Goal: Task Accomplishment & Management: Use online tool/utility

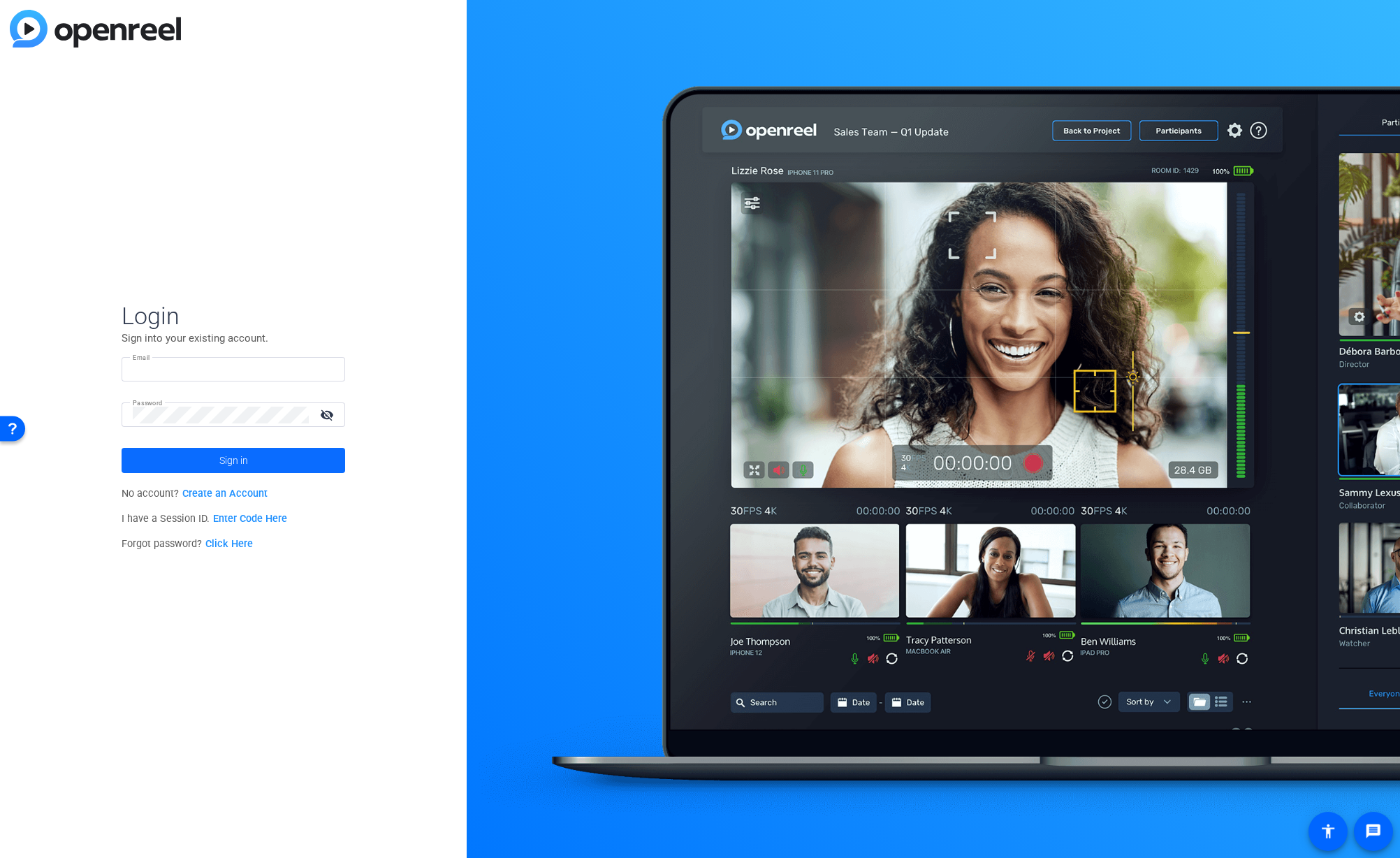
type input "jonathan_d_Williams@newyorklife.com"
click at [170, 454] on span at bounding box center [233, 460] width 224 height 33
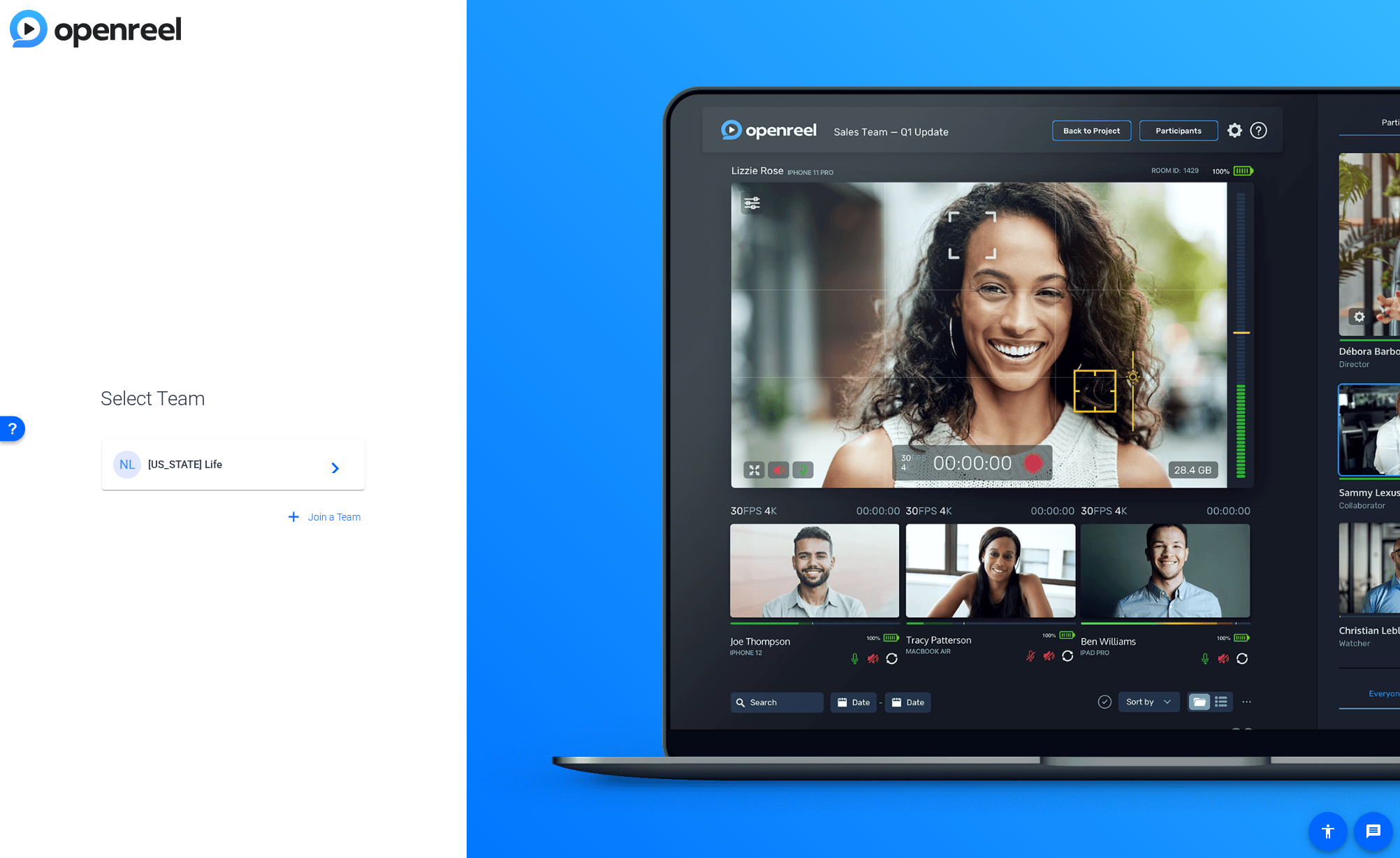
click at [287, 458] on span "New York Life" at bounding box center [235, 465] width 175 height 13
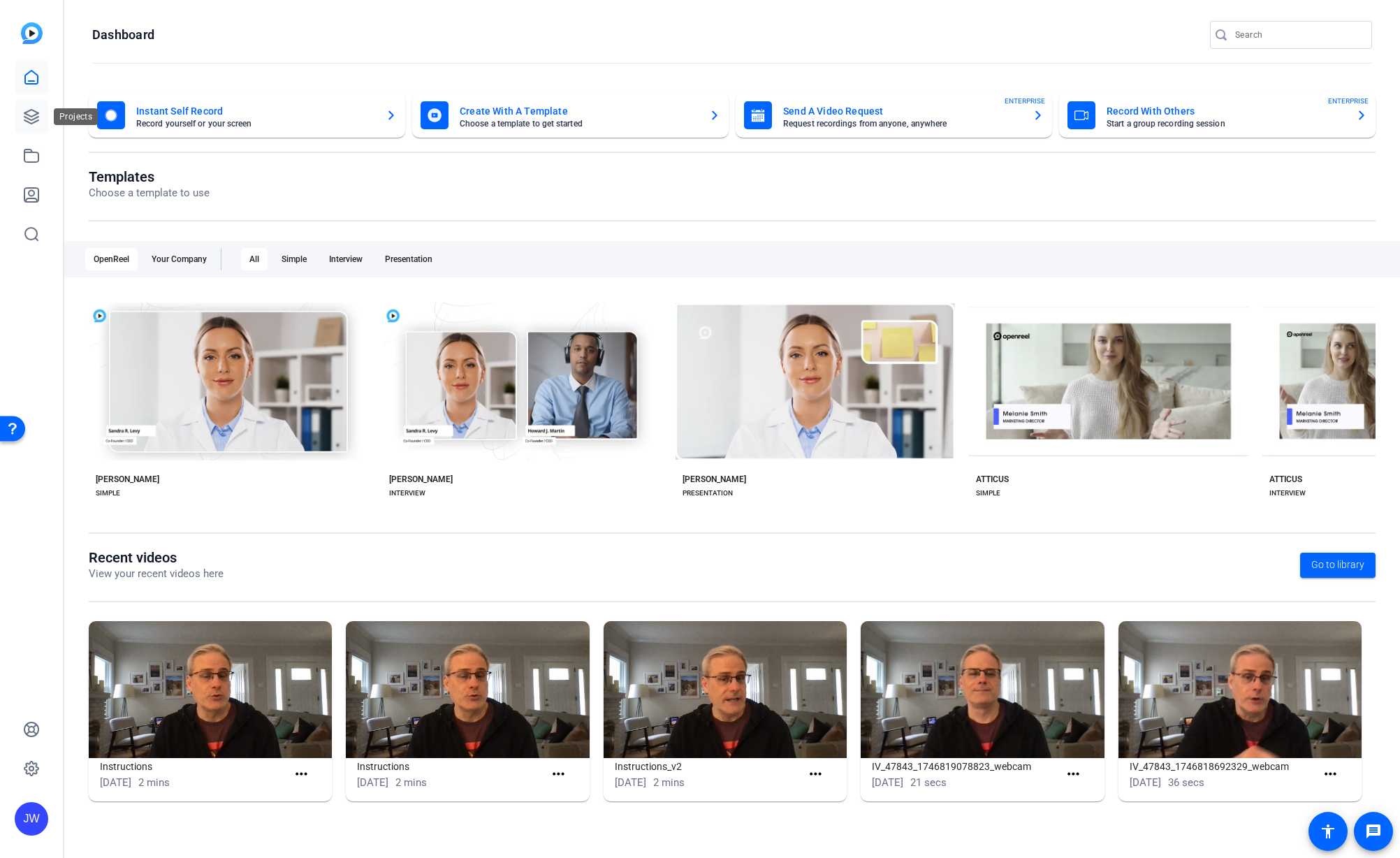
click at [32, 118] on icon at bounding box center [31, 117] width 17 height 17
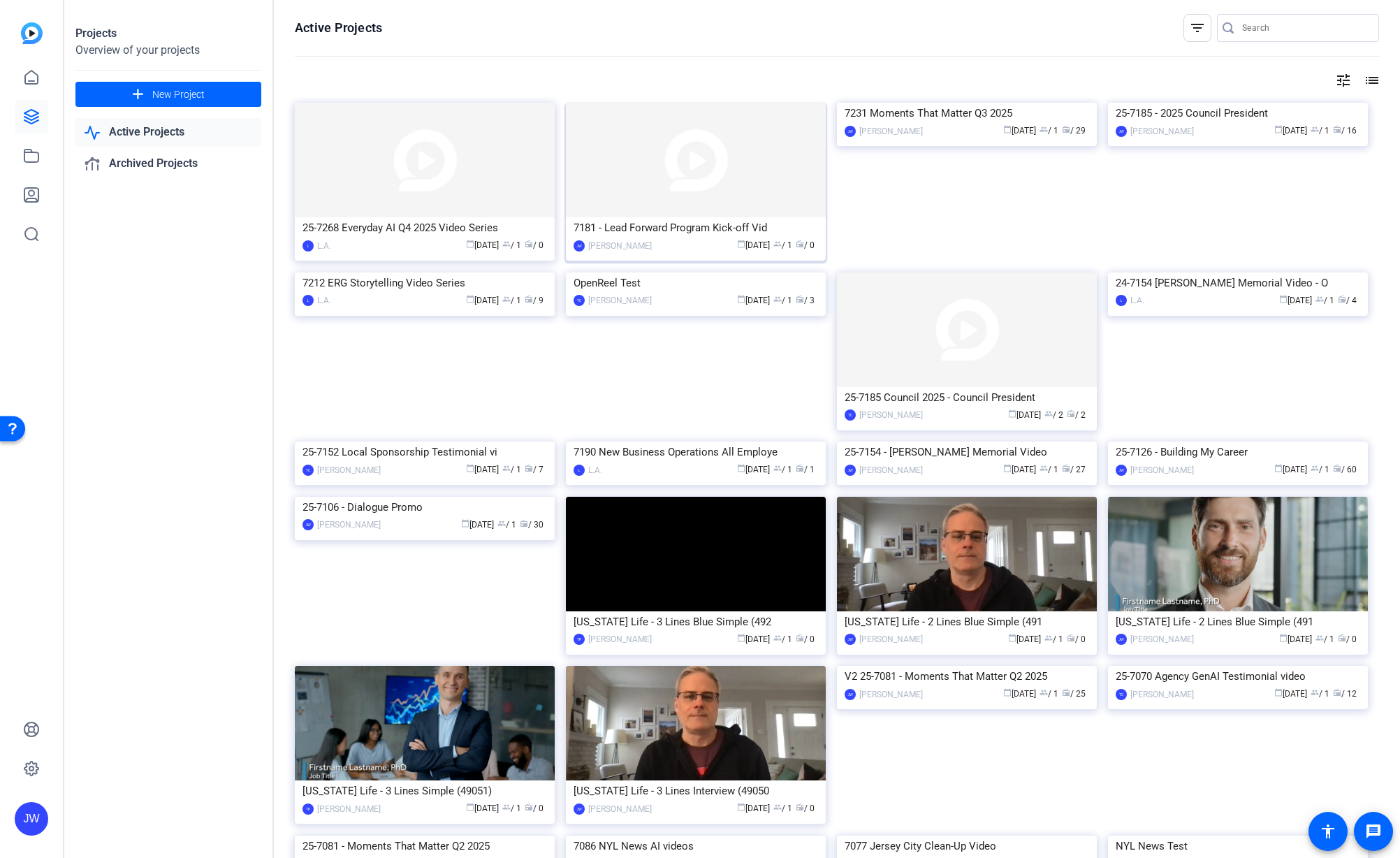
click at [683, 229] on div "7181 - Lead Forward Program Kick-off Vid" at bounding box center [696, 228] width 244 height 21
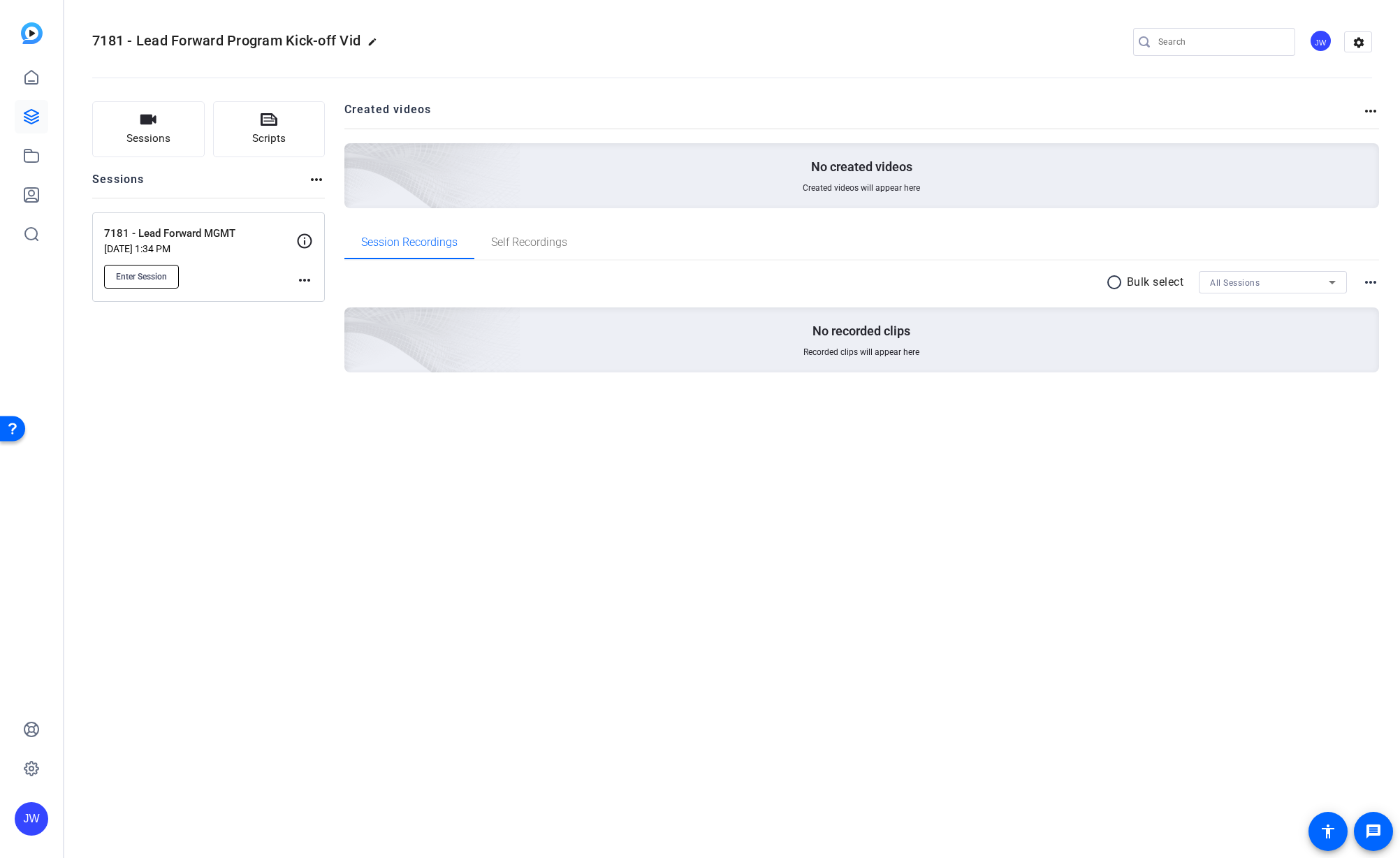
click at [155, 278] on span "Enter Session" at bounding box center [141, 277] width 51 height 11
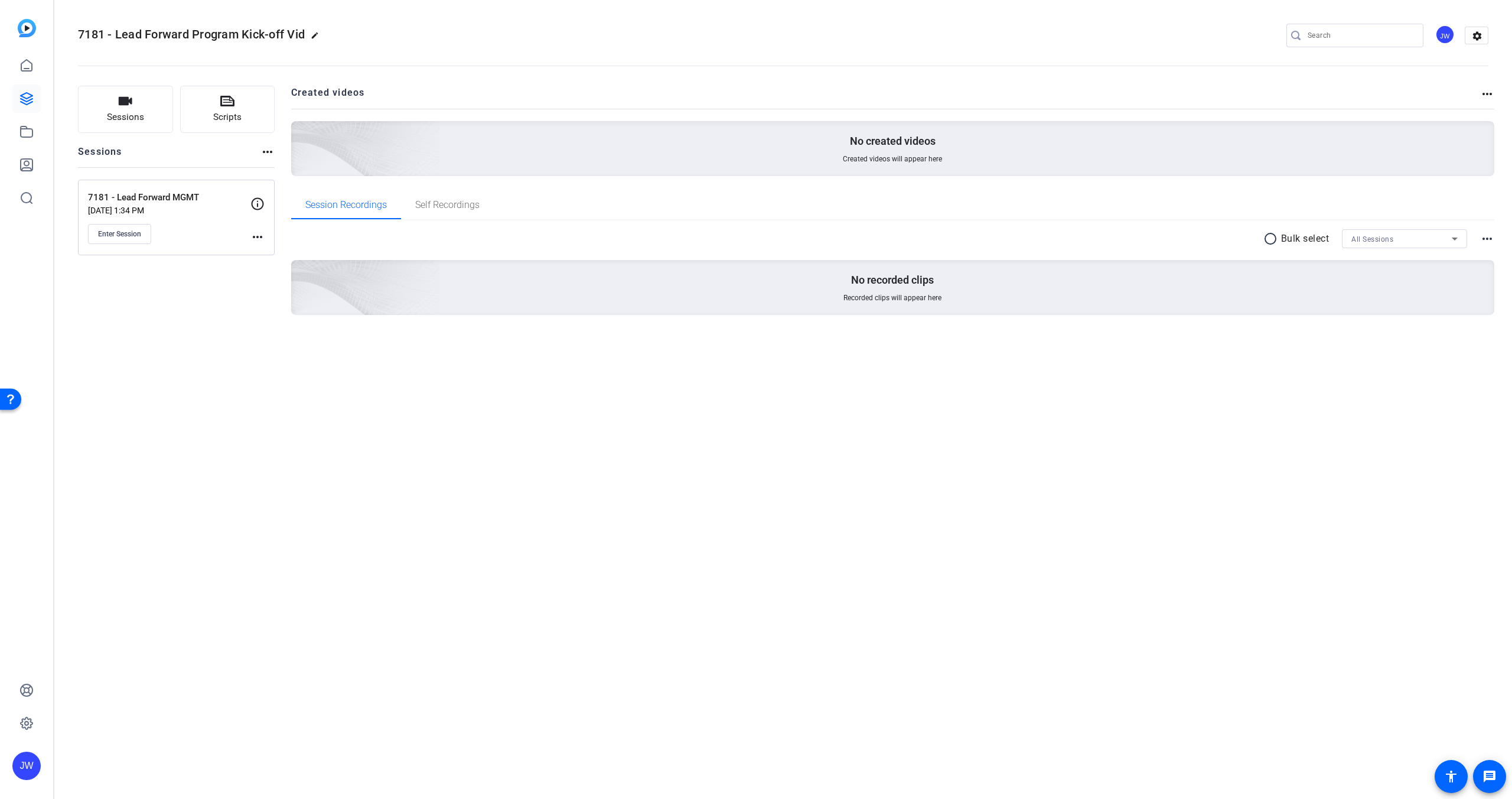
click at [382, 30] on div "7181 - Lead Forward Program Kick-off Vid edit JW settings" at bounding box center [783, 35] width 1410 height 18
click at [257, 237] on mat-icon "more_horiz" at bounding box center [257, 237] width 14 height 14
drag, startPoint x: 274, startPoint y: 252, endPoint x: 548, endPoint y: 245, distance: 274.1
click at [274, 252] on span "Edit Session" at bounding box center [286, 254] width 54 height 14
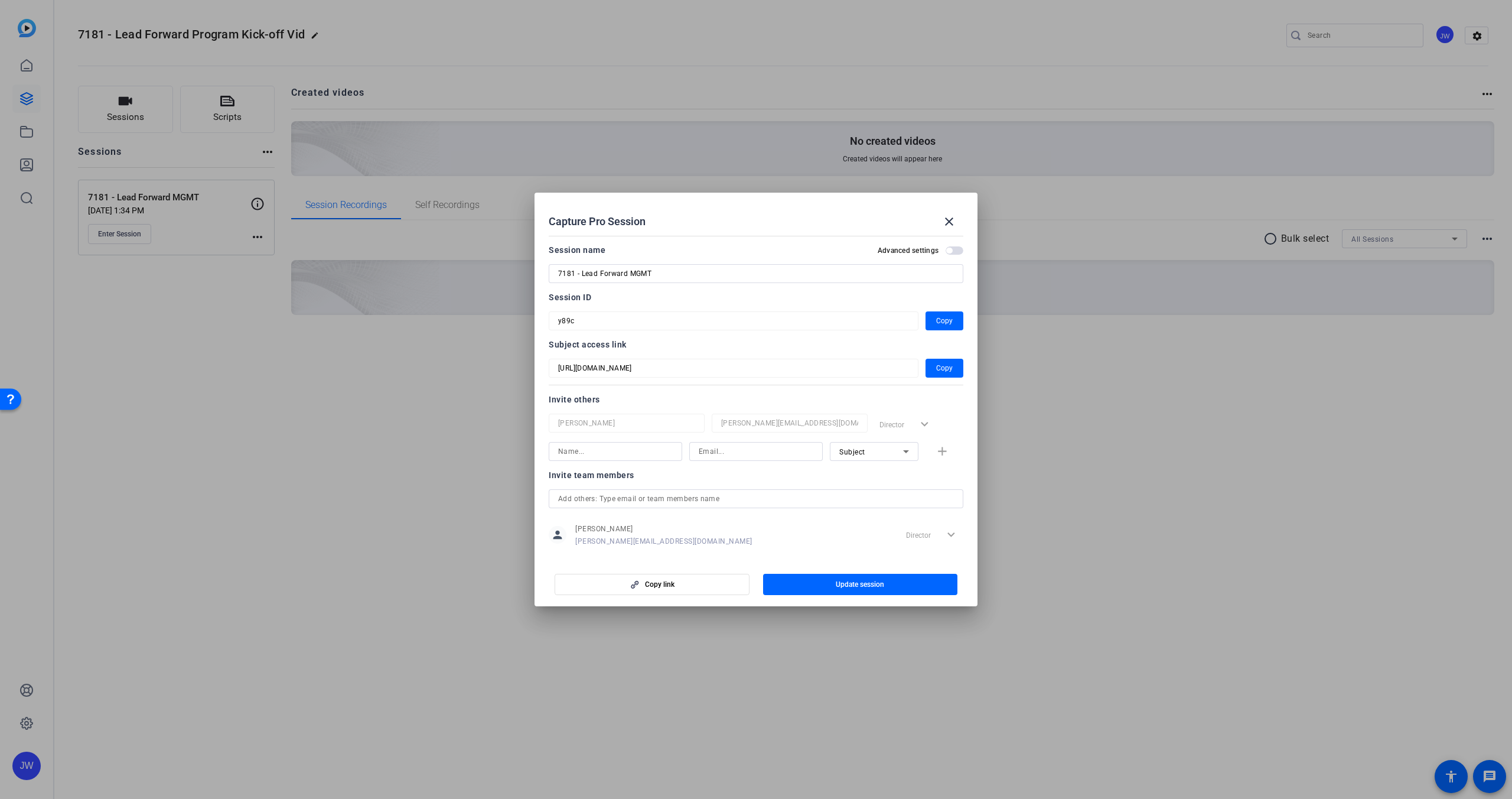
drag, startPoint x: 854, startPoint y: 307, endPoint x: 914, endPoint y: 247, distance: 84.9
click at [854, 306] on div "Session ID y89c Copy" at bounding box center [756, 310] width 415 height 40
click at [953, 225] on mat-icon "close" at bounding box center [949, 221] width 14 height 14
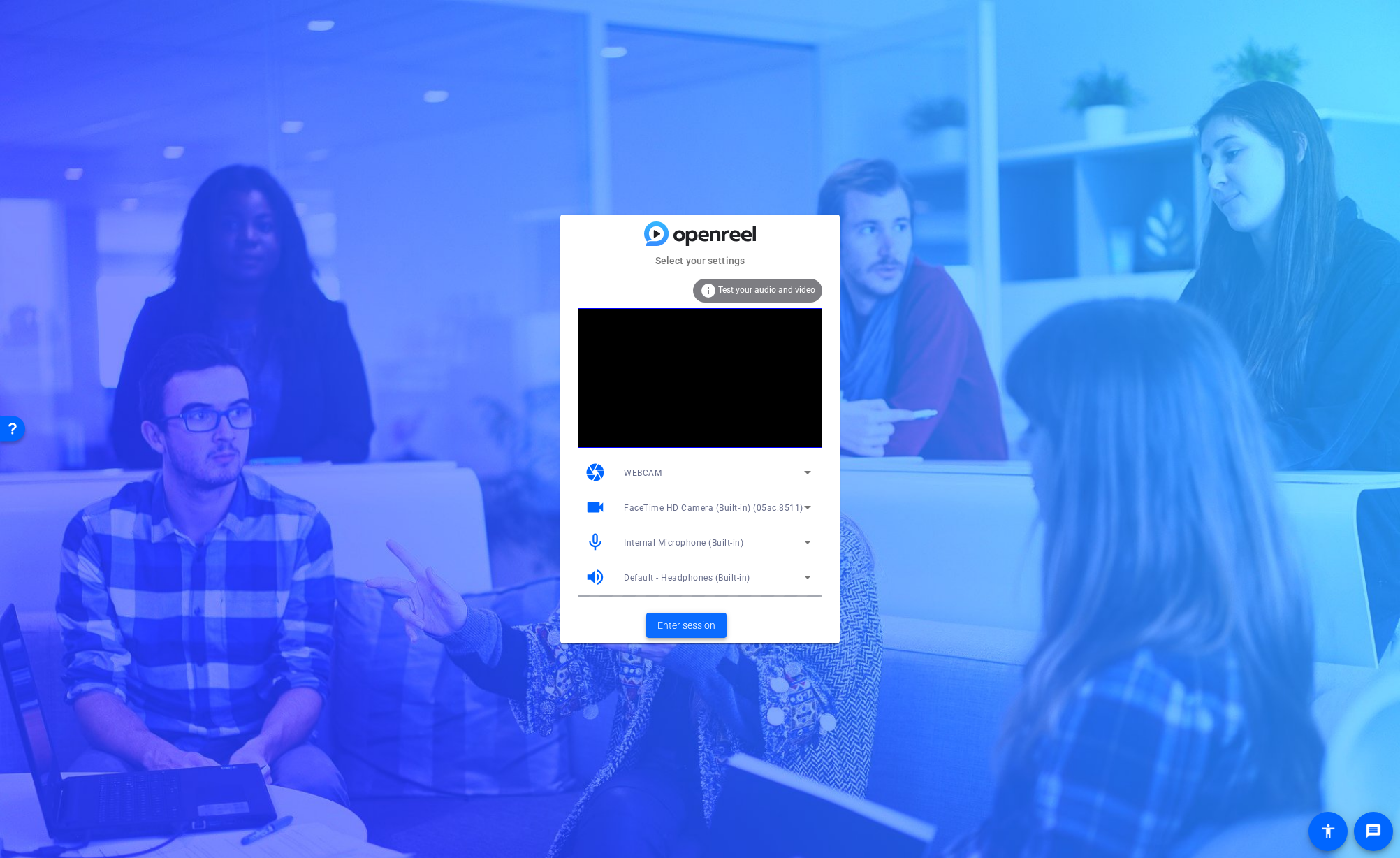
click at [693, 634] on span at bounding box center [686, 626] width 81 height 33
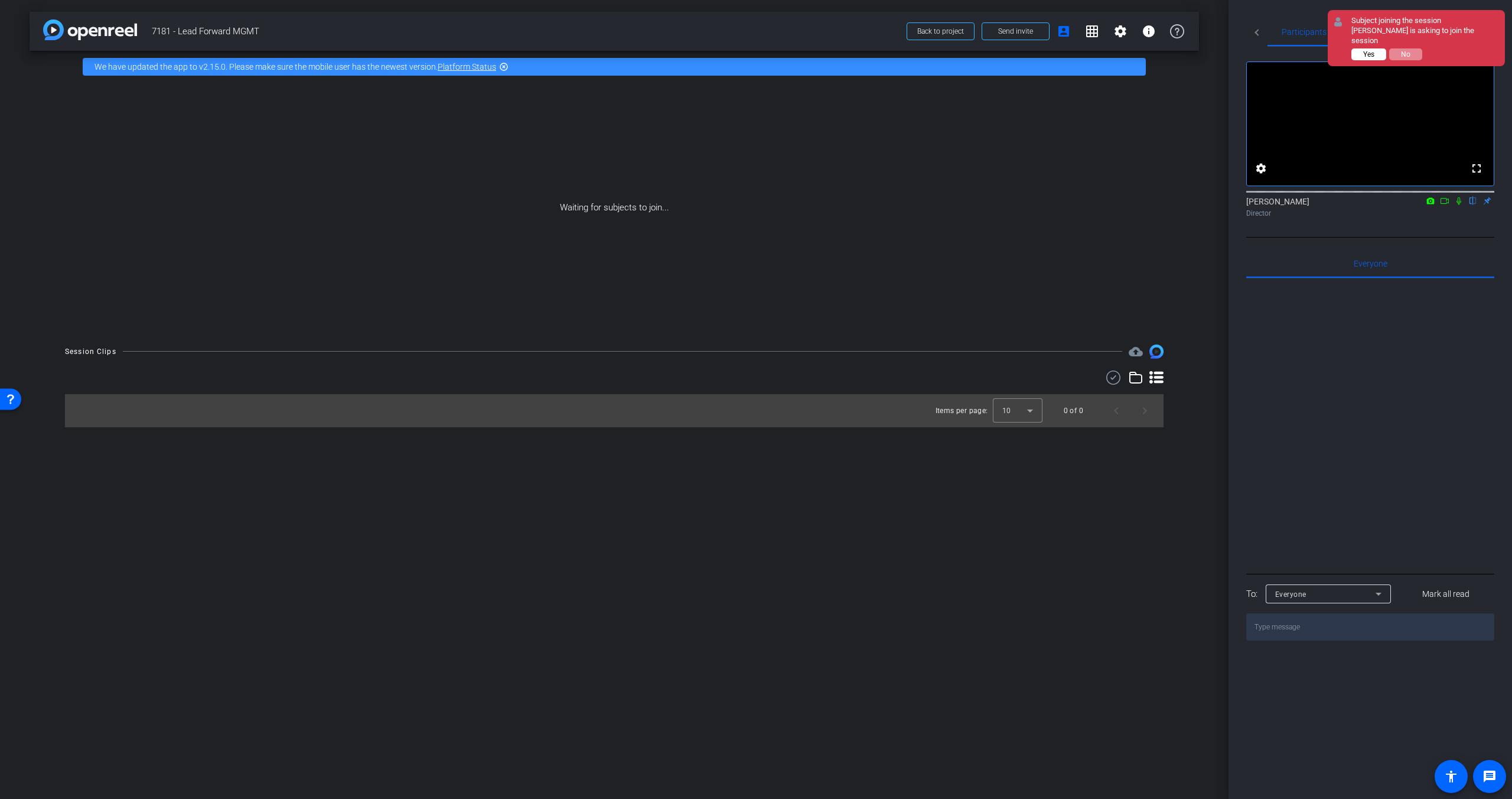
click at [1183, 56] on button "Yes" at bounding box center [1368, 54] width 35 height 12
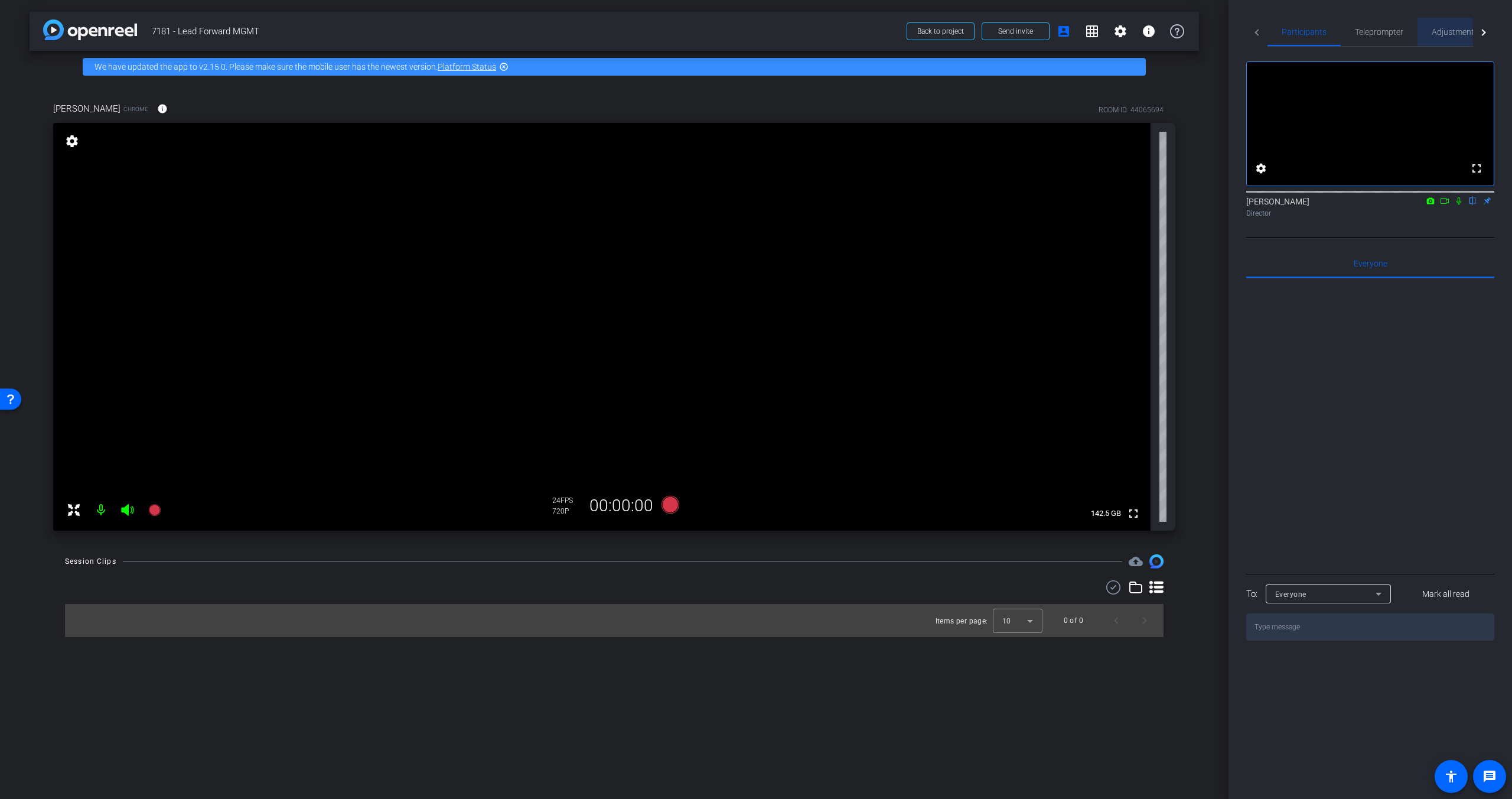
drag, startPoint x: 1461, startPoint y: 31, endPoint x: 1463, endPoint y: 36, distance: 5.4
click at [1183, 31] on span "Adjustments" at bounding box center [1455, 31] width 47 height 9
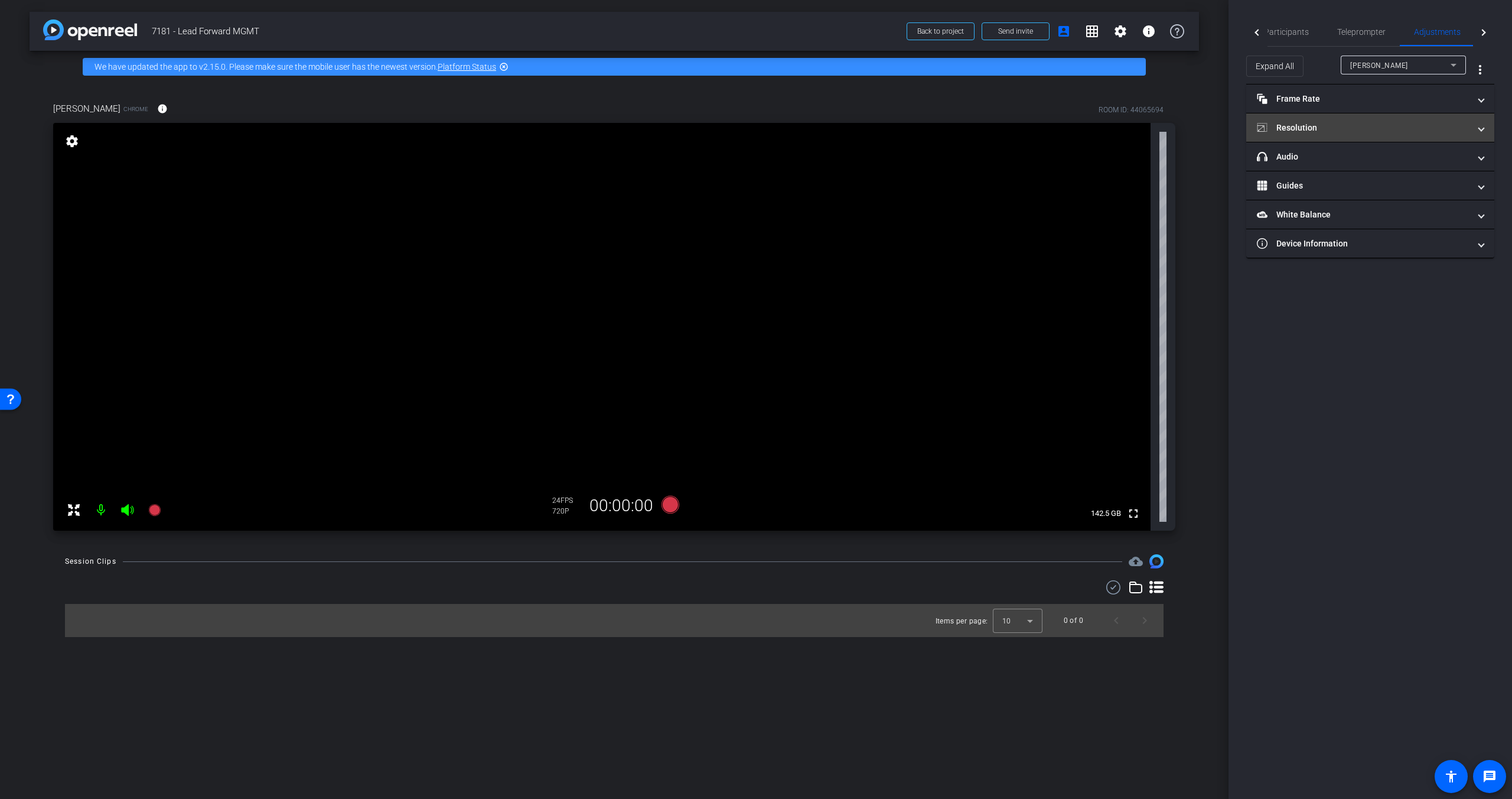
click at [1183, 133] on mat-panel-title "Resolution" at bounding box center [1363, 128] width 213 height 13
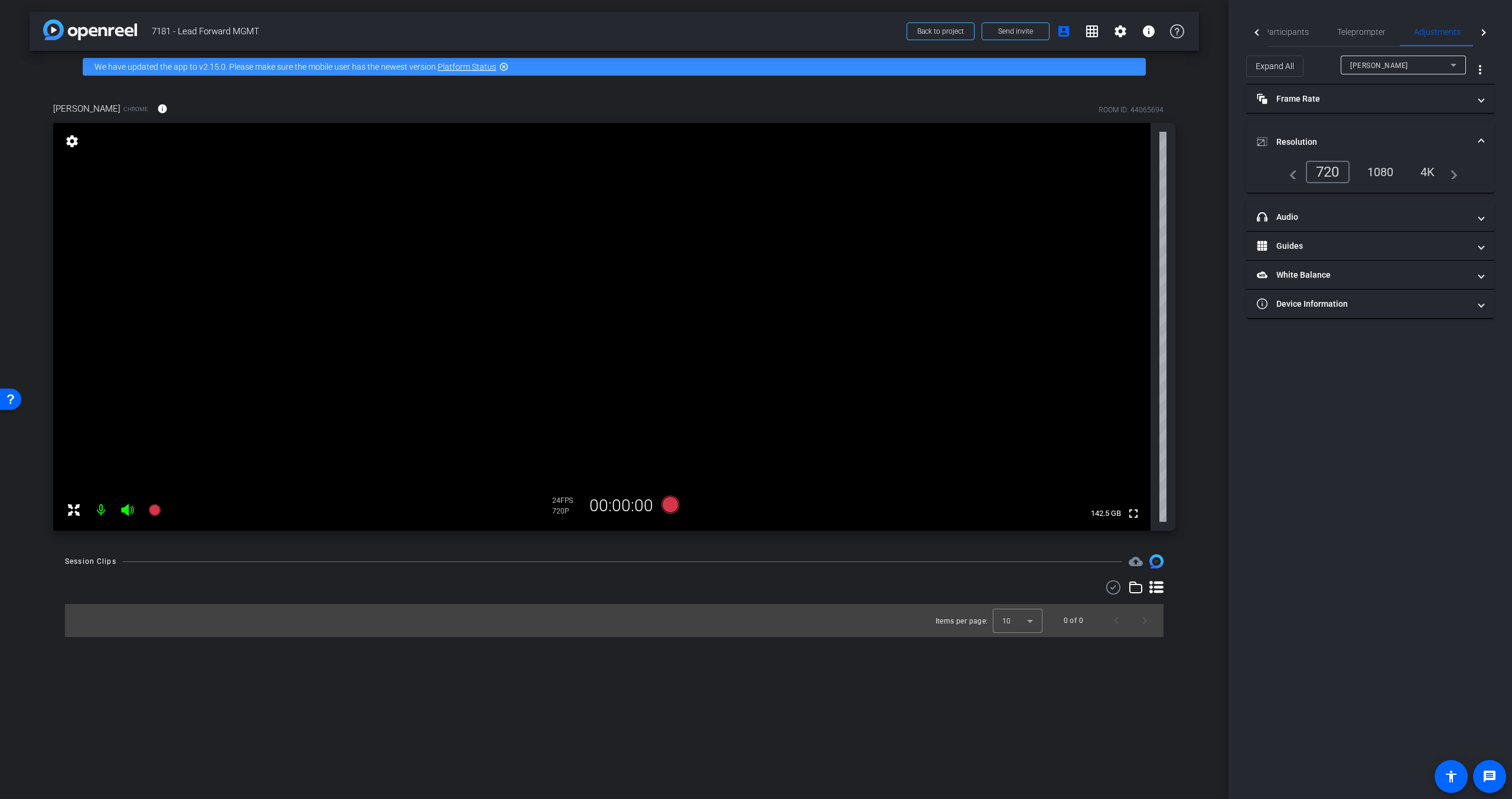
click at [1183, 170] on div "1080" at bounding box center [1380, 172] width 45 height 20
click at [1183, 167] on div "4K" at bounding box center [1428, 172] width 33 height 20
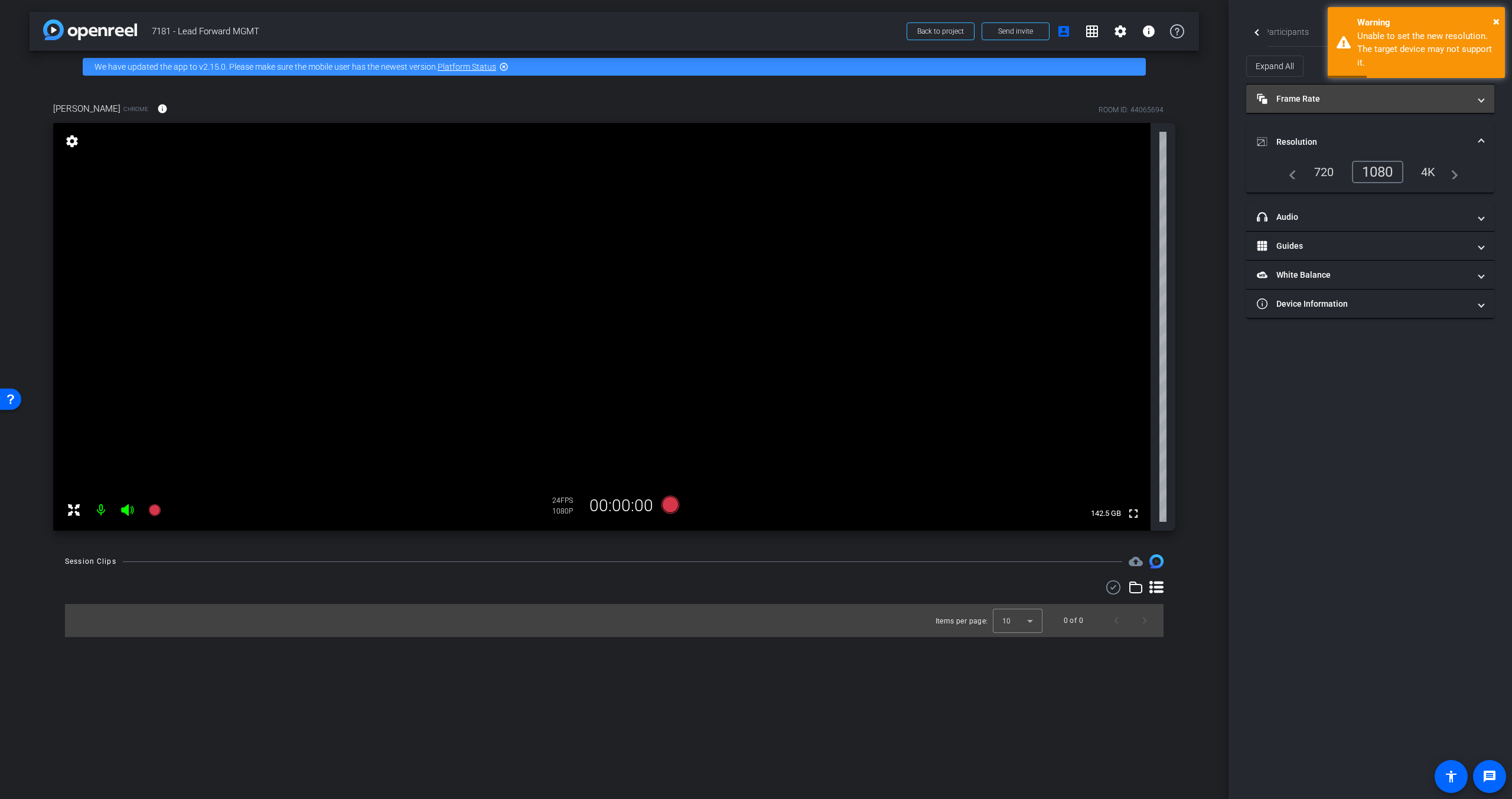
click at [1183, 100] on mat-panel-title "Frame Rate Frame Rate" at bounding box center [1363, 99] width 213 height 13
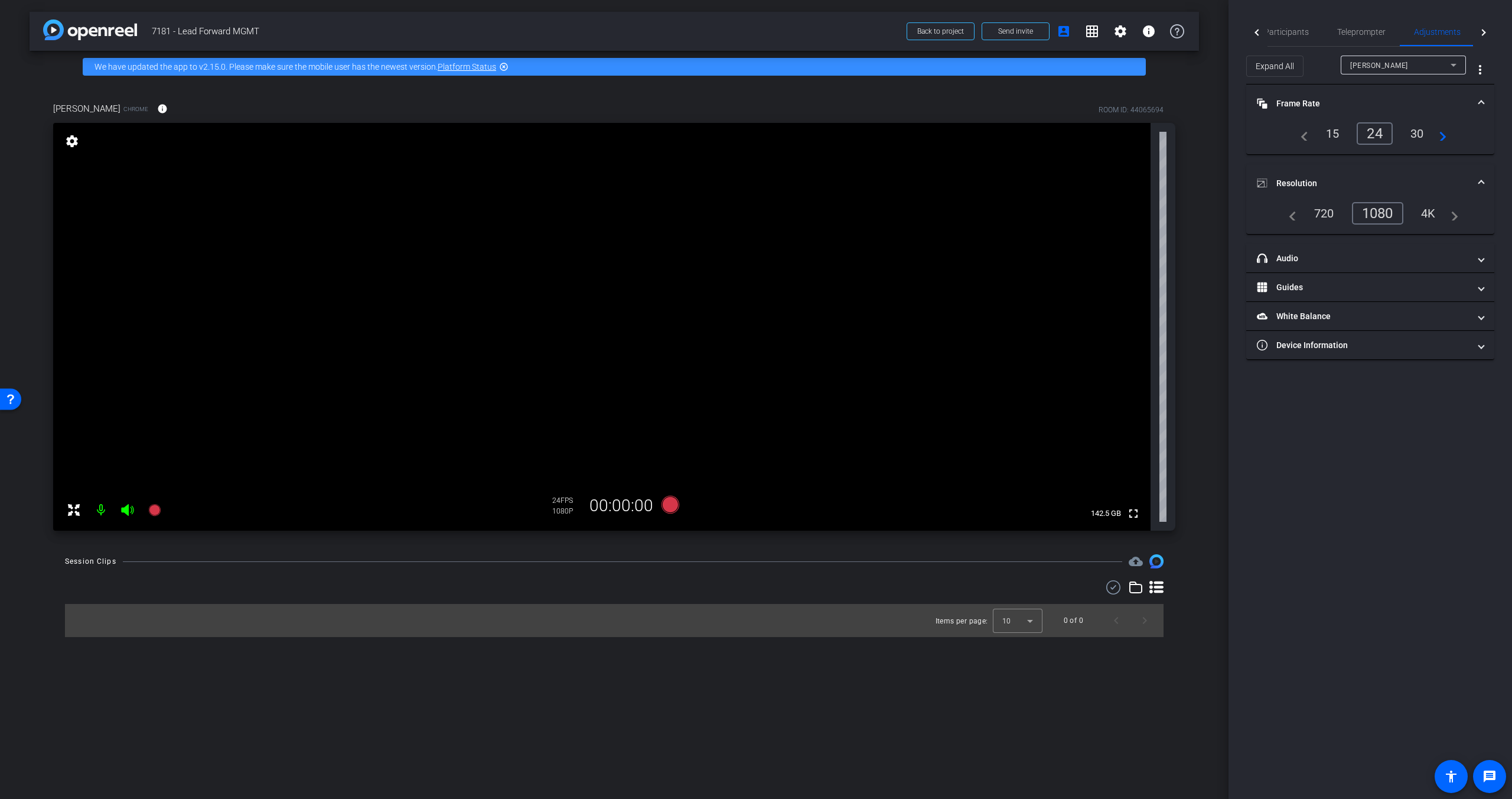
click at [1183, 134] on div "30" at bounding box center [1417, 134] width 31 height 20
click at [1183, 261] on mat-panel-title "headphone icon Audio" at bounding box center [1363, 258] width 213 height 13
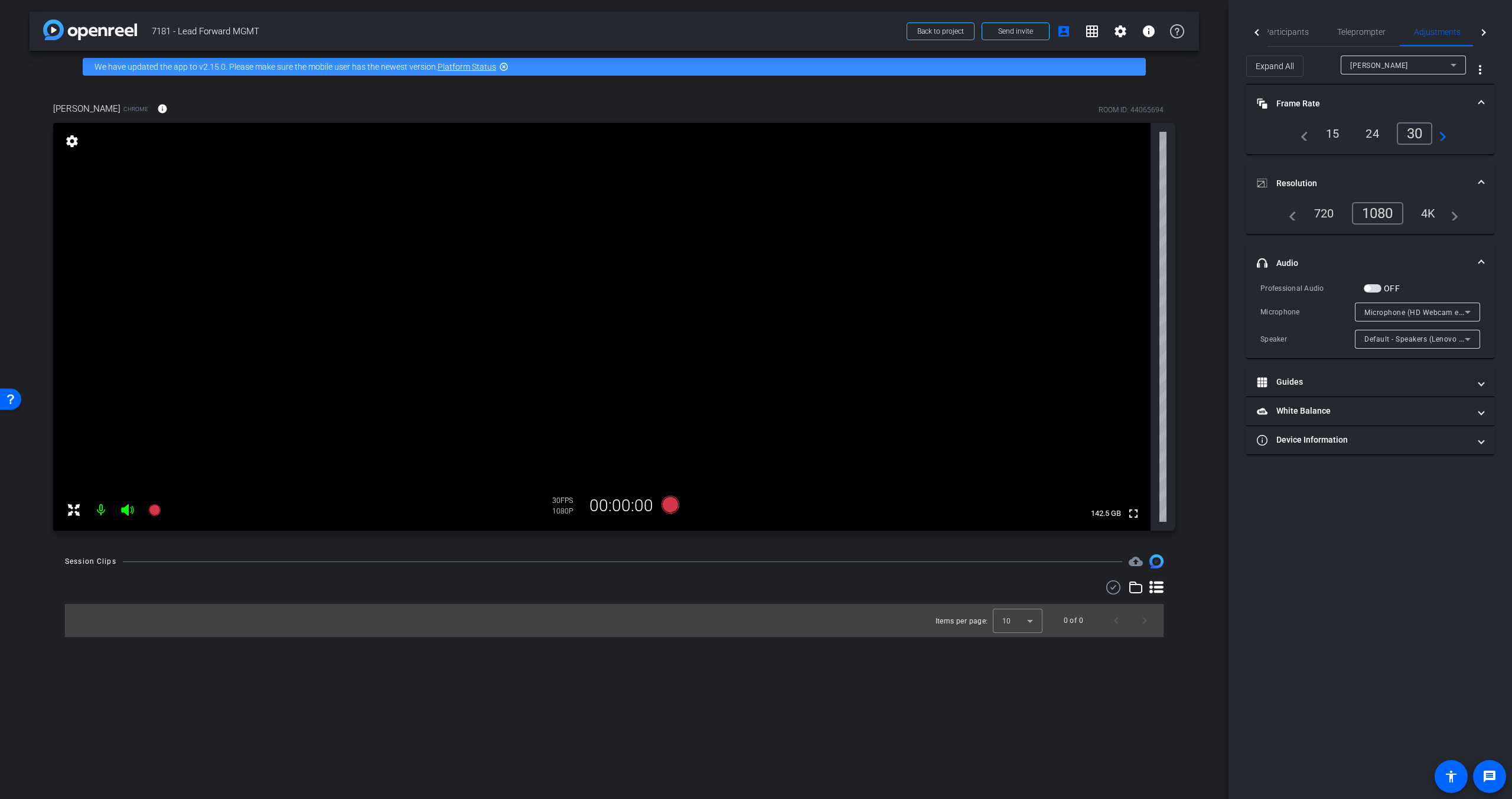
click at [1183, 264] on mat-panel-title "headphone icon Audio" at bounding box center [1363, 263] width 213 height 13
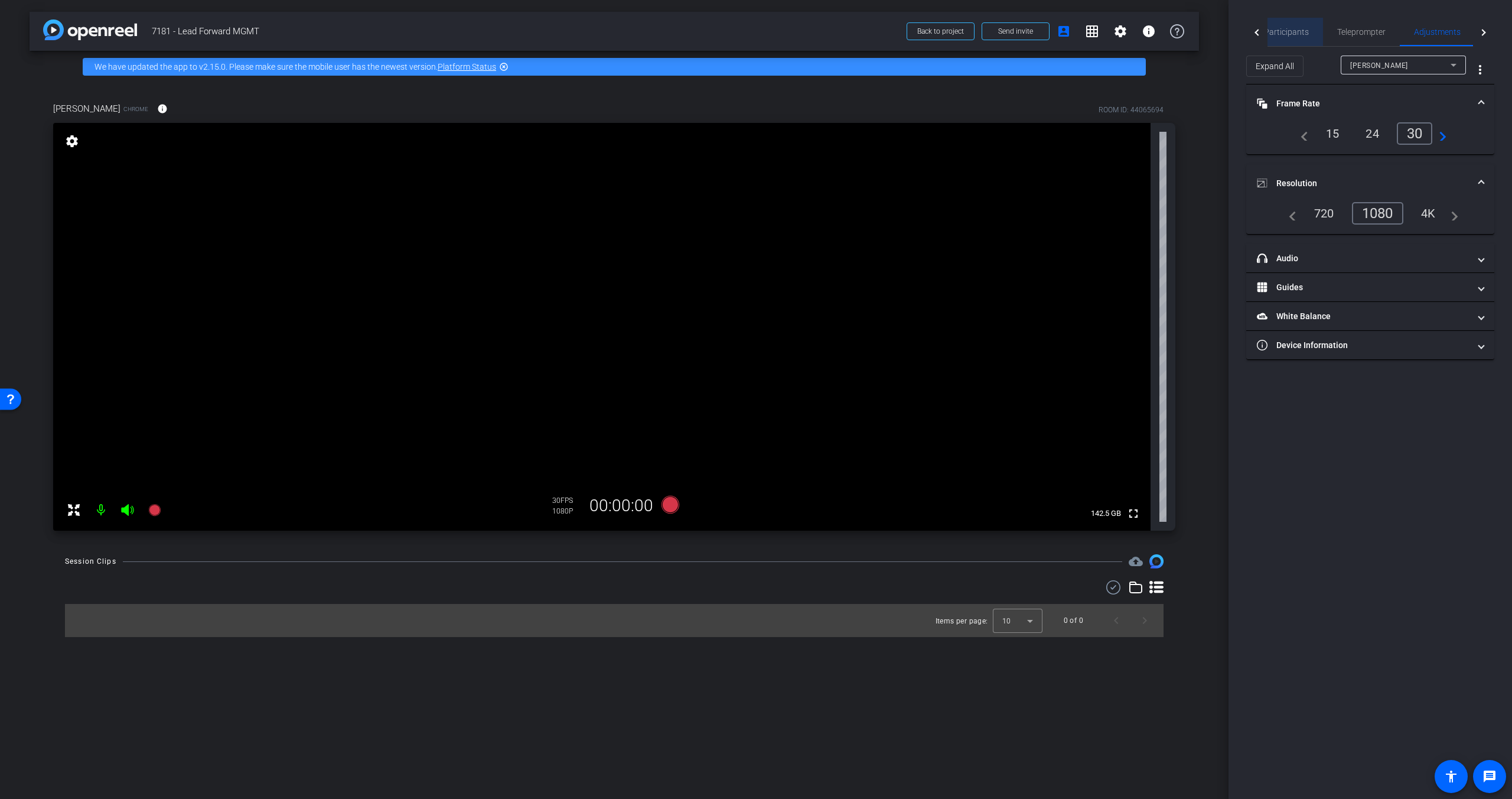
click at [1183, 25] on span "Participants" at bounding box center [1286, 32] width 45 height 28
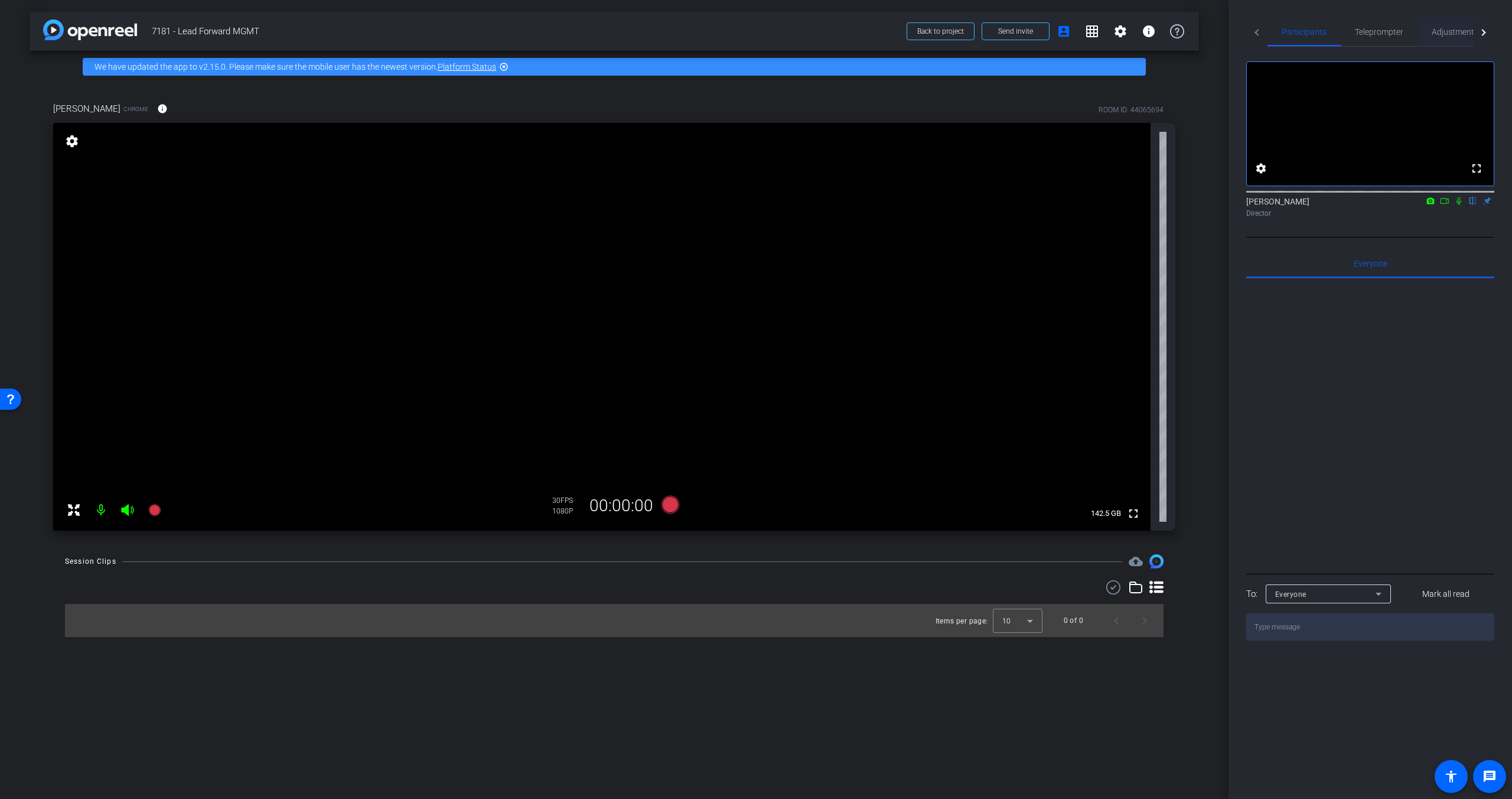
click at [1183, 33] on span "Adjustments" at bounding box center [1455, 31] width 47 height 9
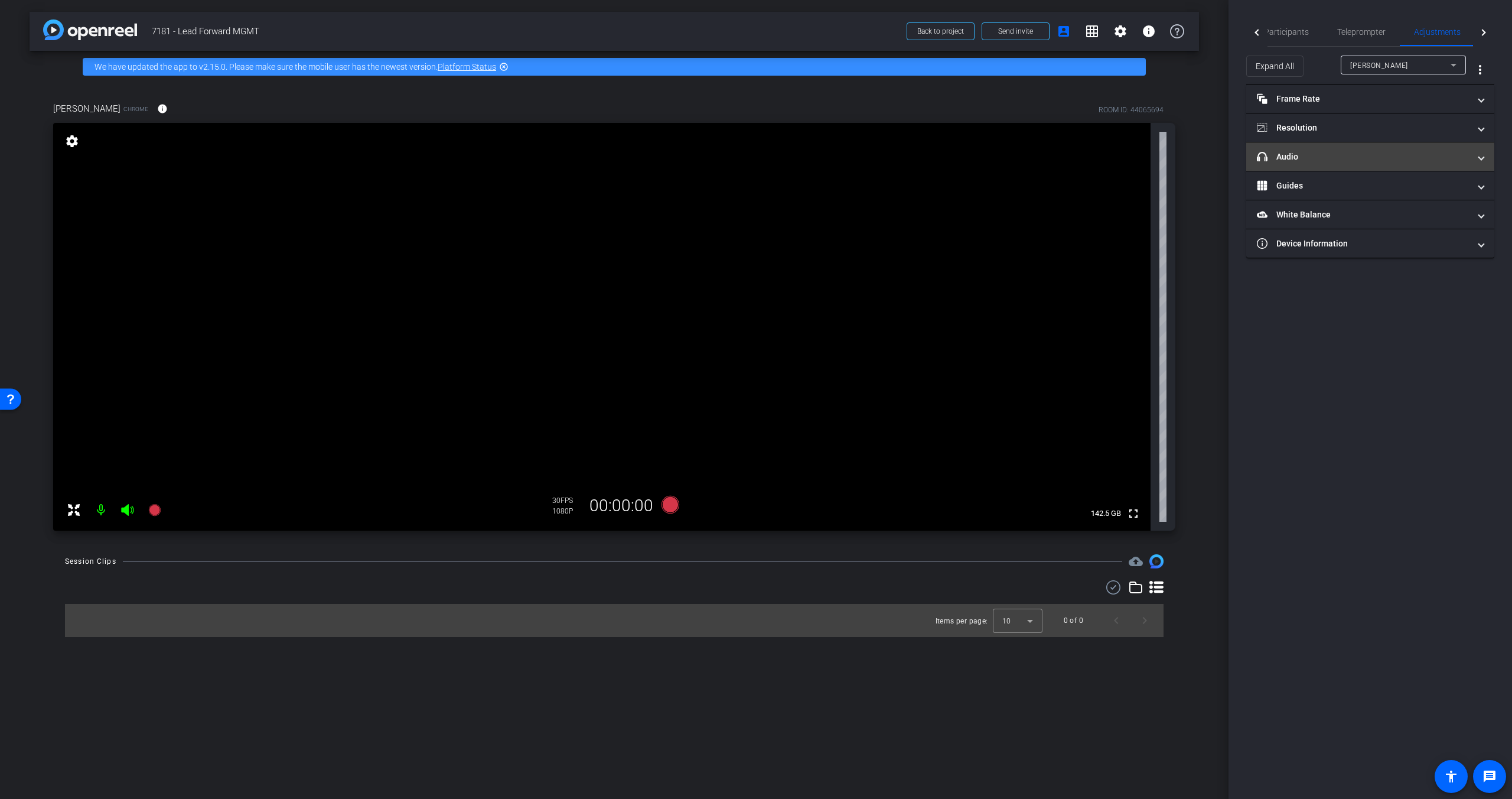
click at [1183, 149] on mat-expansion-panel-header "headphone icon Audio" at bounding box center [1370, 157] width 248 height 28
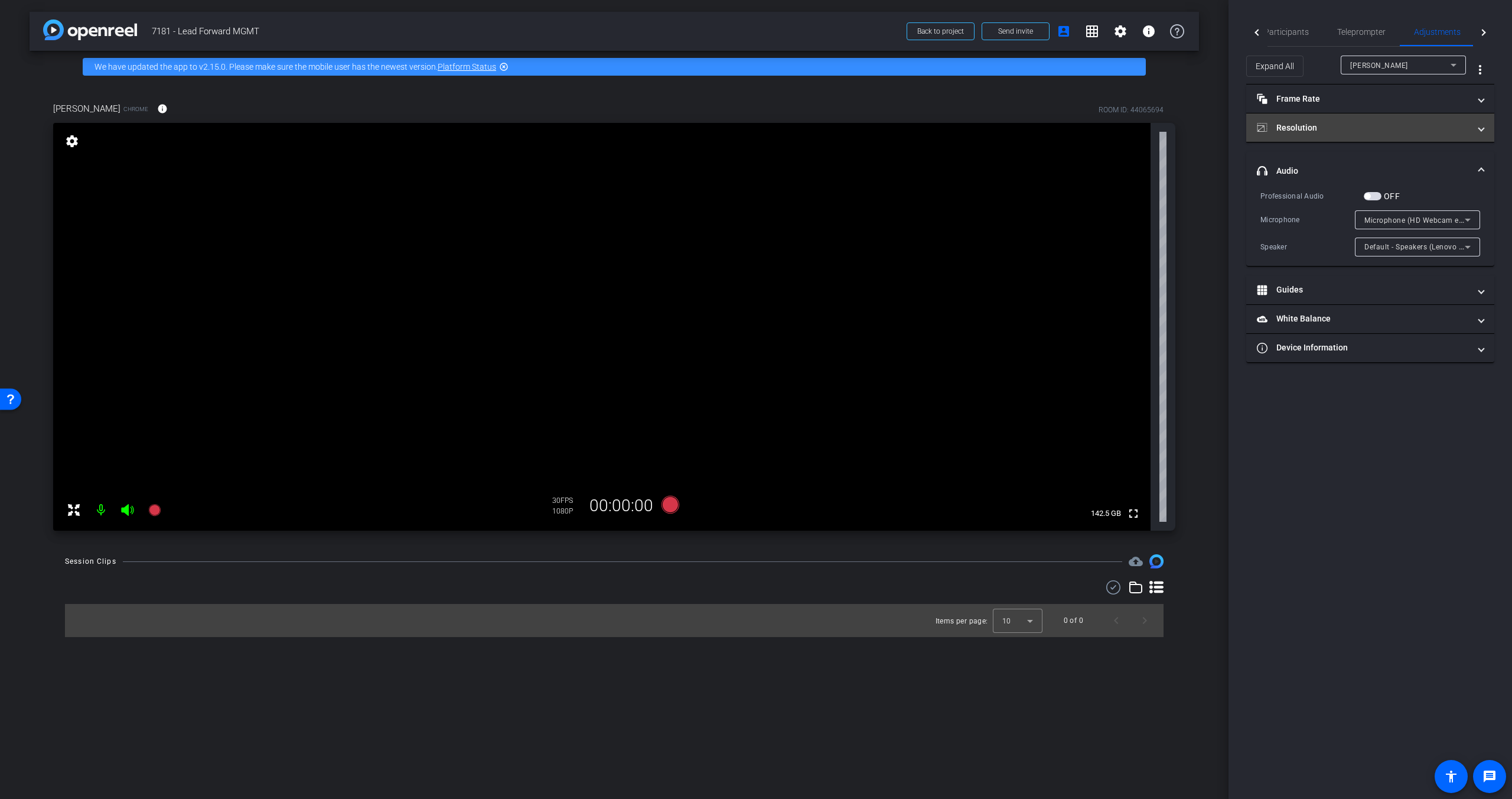
click at [1183, 131] on mat-panel-title "Resolution" at bounding box center [1363, 128] width 213 height 13
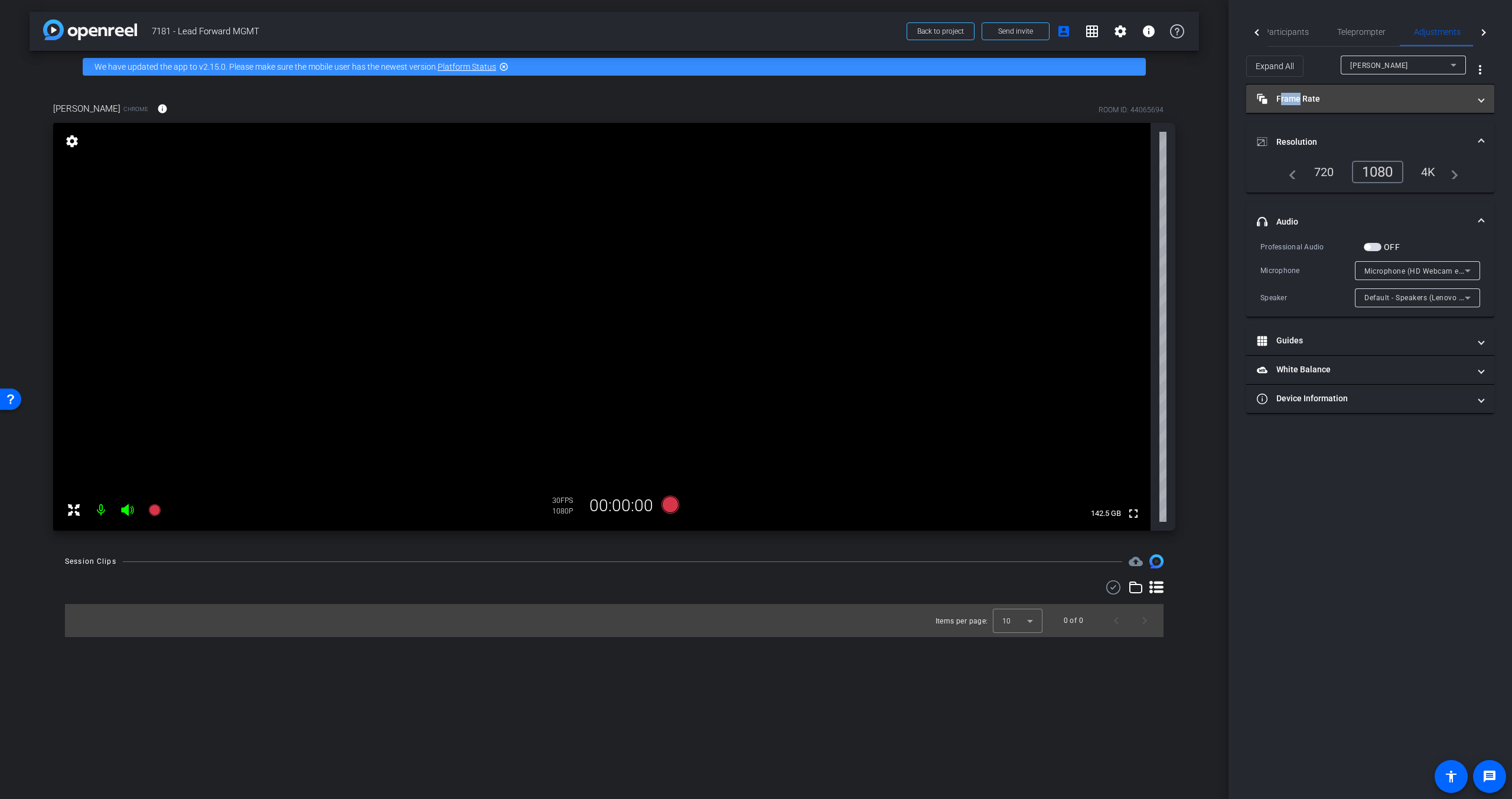
click at [1183, 104] on mat-panel-title "Frame Rate Frame Rate" at bounding box center [1363, 99] width 213 height 13
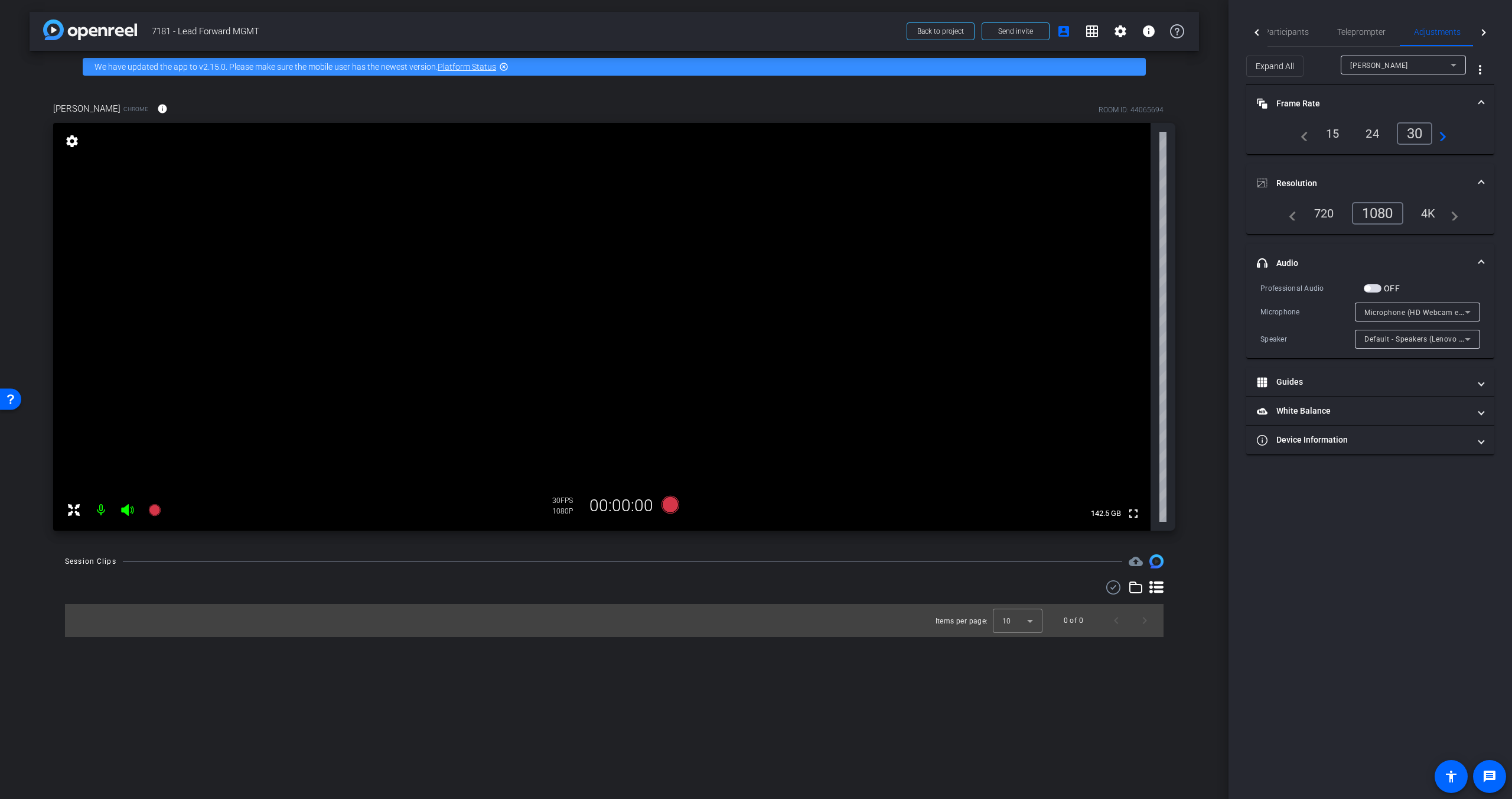
click at [1183, 185] on mat-panel-title "Resolution" at bounding box center [1363, 183] width 213 height 13
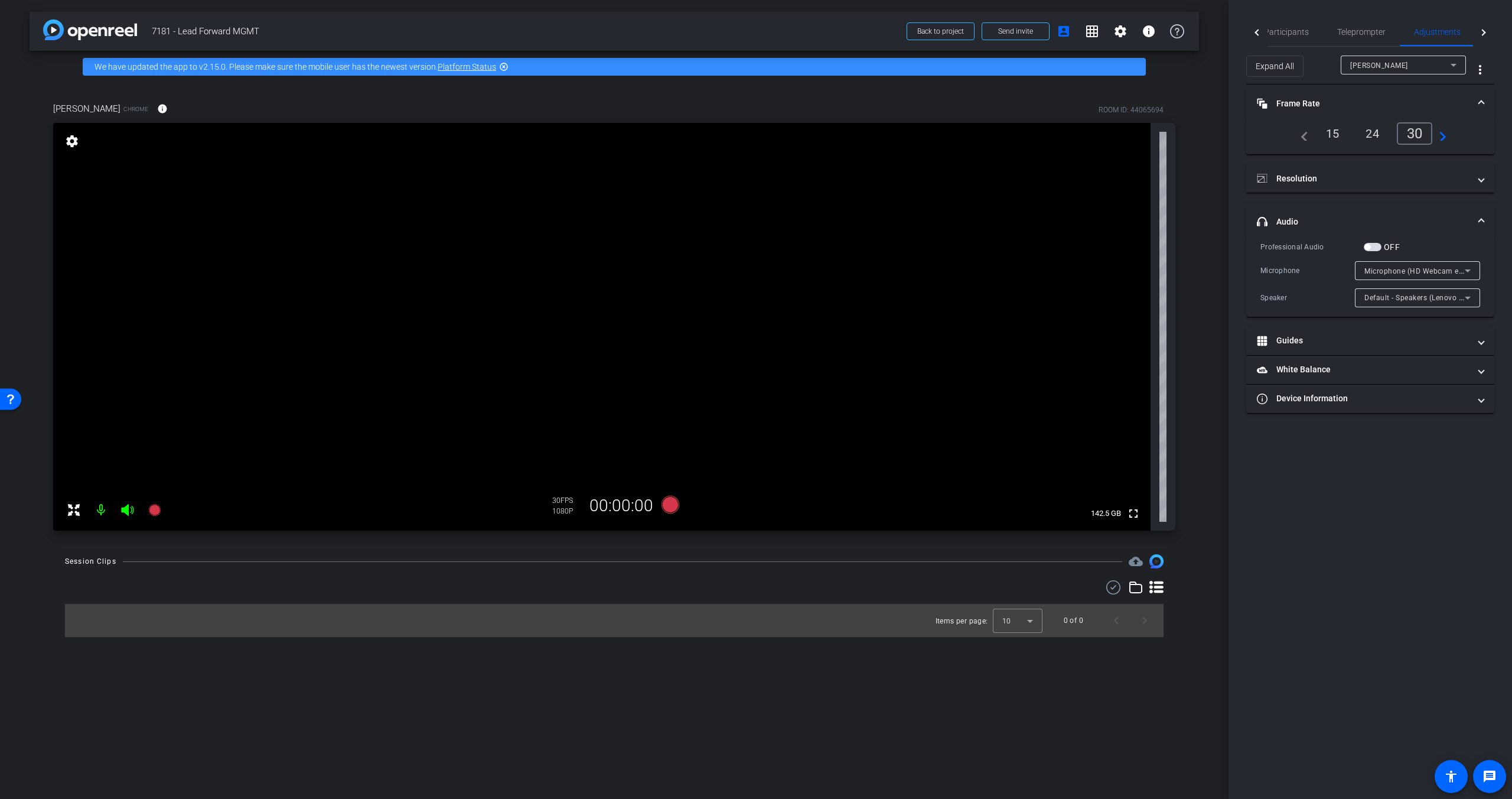
drag, startPoint x: 1298, startPoint y: 103, endPoint x: 1353, endPoint y: 227, distance: 135.7
click at [1183, 104] on mat-panel-title "Frame Rate Frame Rate" at bounding box center [1363, 104] width 213 height 13
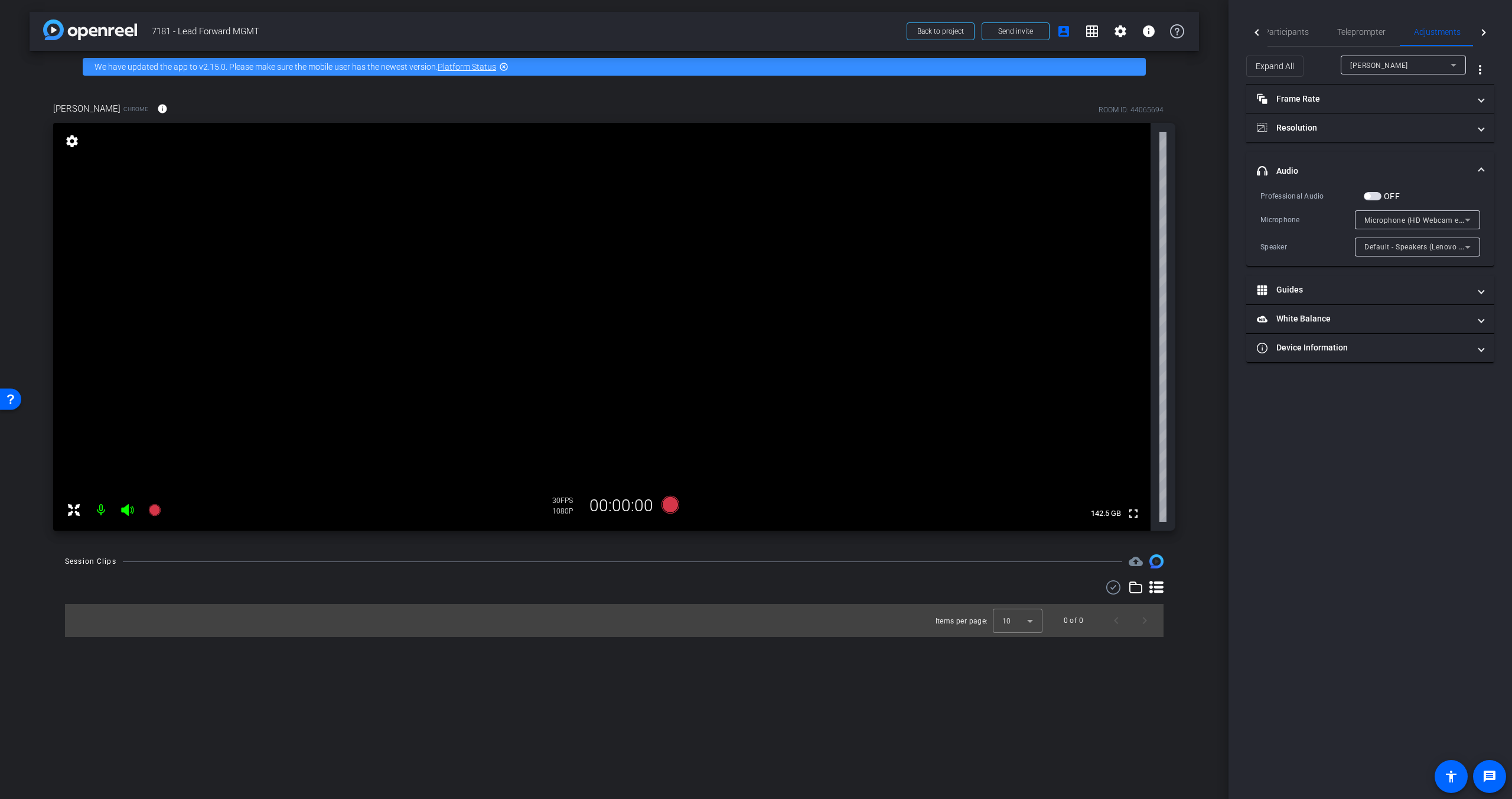
drag, startPoint x: 1288, startPoint y: 169, endPoint x: 1295, endPoint y: 175, distance: 9.2
click at [1183, 169] on mat-panel-title "headphone icon Audio" at bounding box center [1363, 171] width 213 height 13
click at [1183, 27] on span "Participants" at bounding box center [1286, 31] width 45 height 9
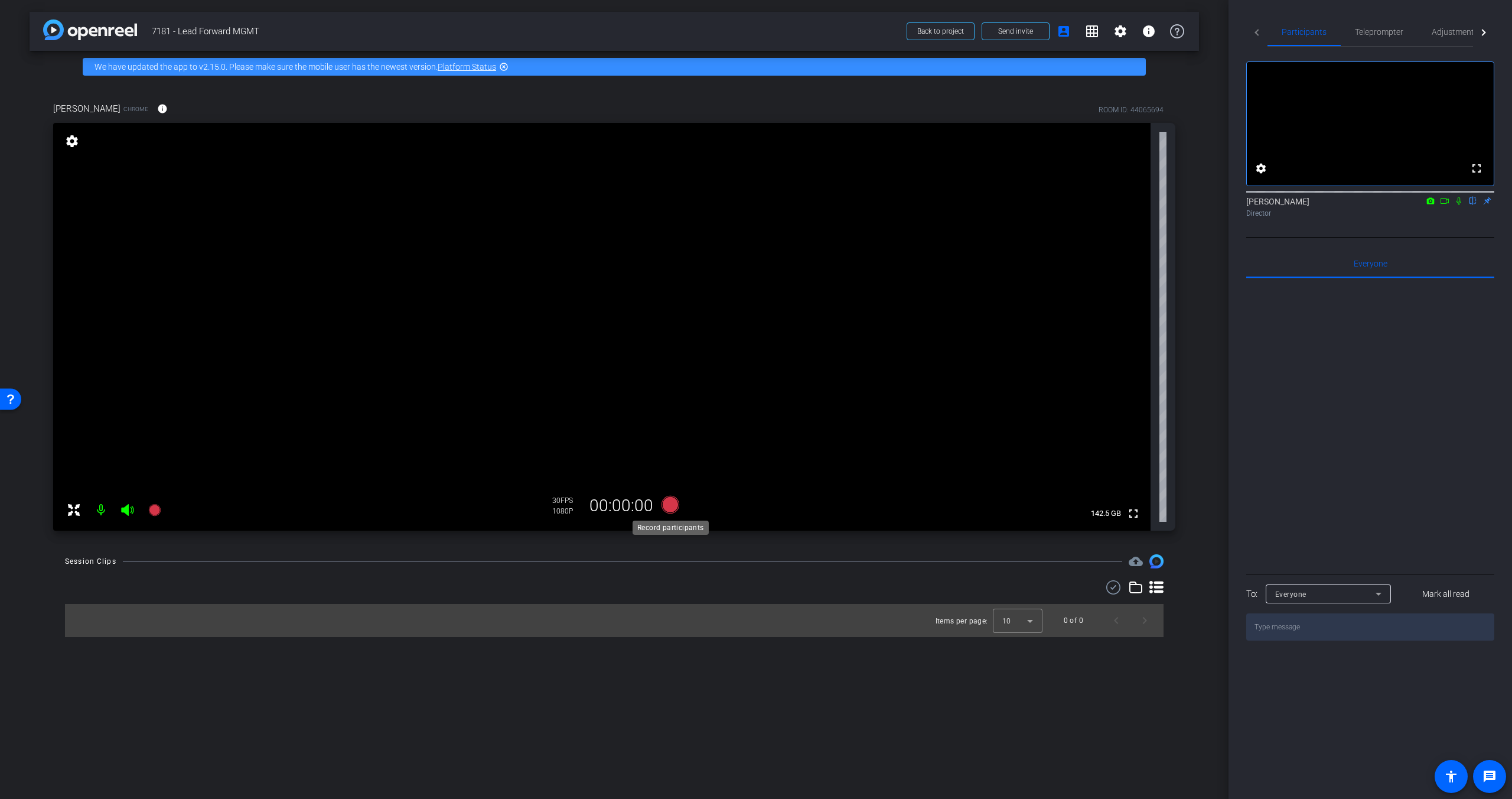
click at [673, 505] on icon at bounding box center [670, 504] width 18 height 18
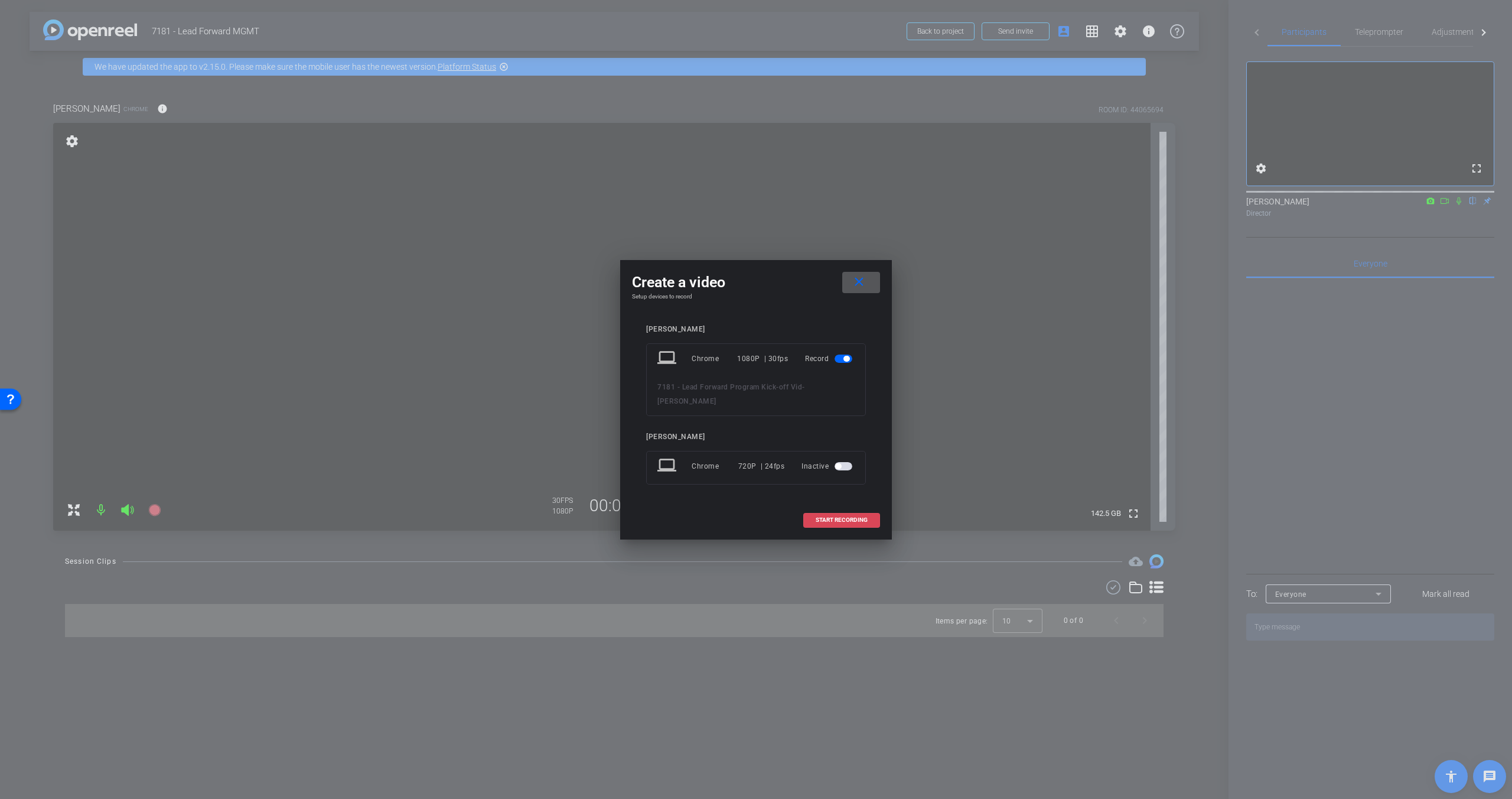
drag, startPoint x: 813, startPoint y: 515, endPoint x: 828, endPoint y: 521, distance: 16.2
click at [815, 516] on span at bounding box center [841, 520] width 76 height 28
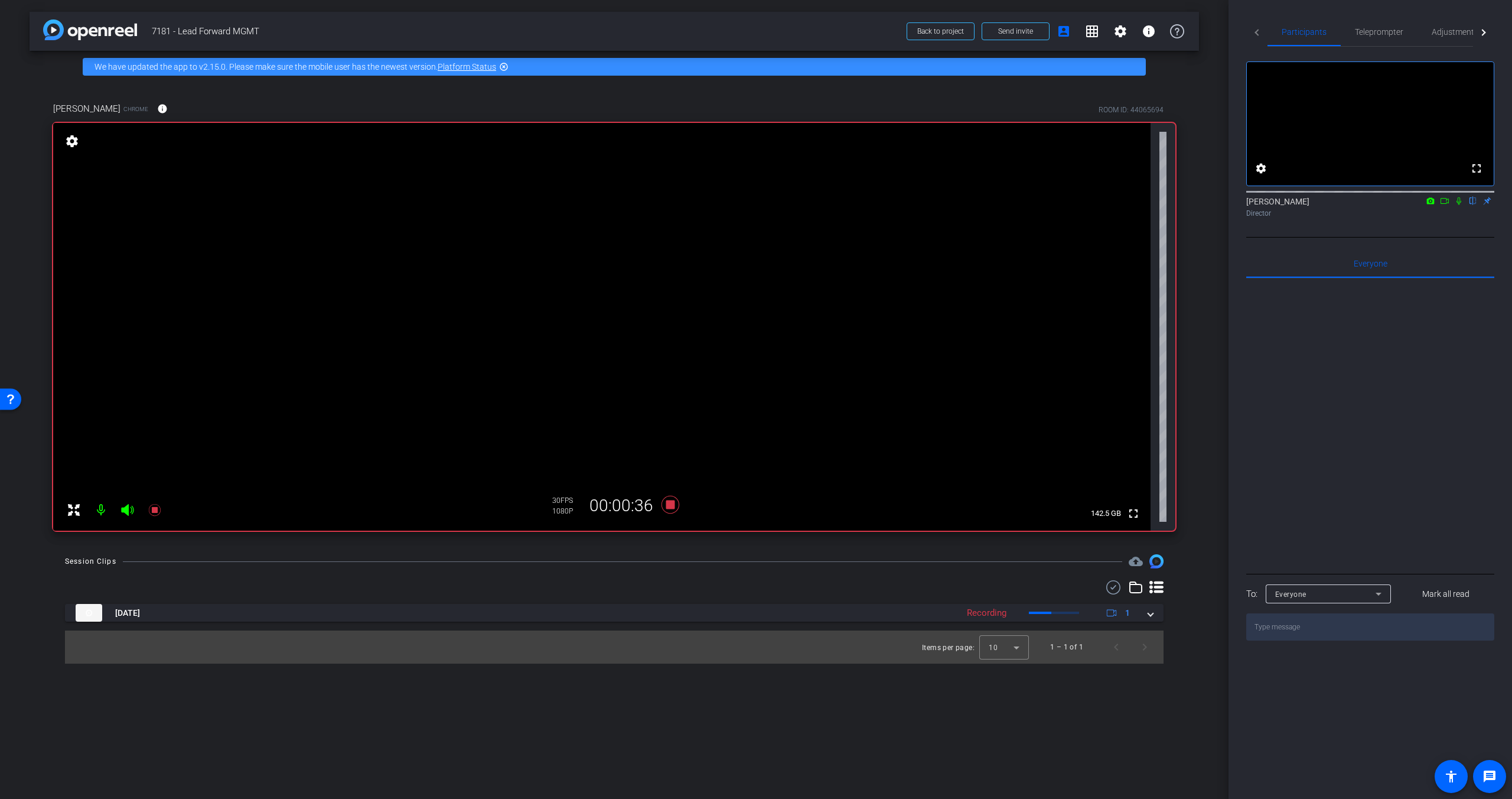
click at [1183, 205] on icon at bounding box center [1459, 201] width 5 height 8
click at [1183, 205] on icon at bounding box center [1459, 201] width 6 height 8
click at [1183, 205] on icon at bounding box center [1459, 200] width 9 height 9
click at [1183, 205] on icon at bounding box center [1459, 201] width 6 height 8
click at [1183, 205] on icon at bounding box center [1459, 200] width 9 height 9
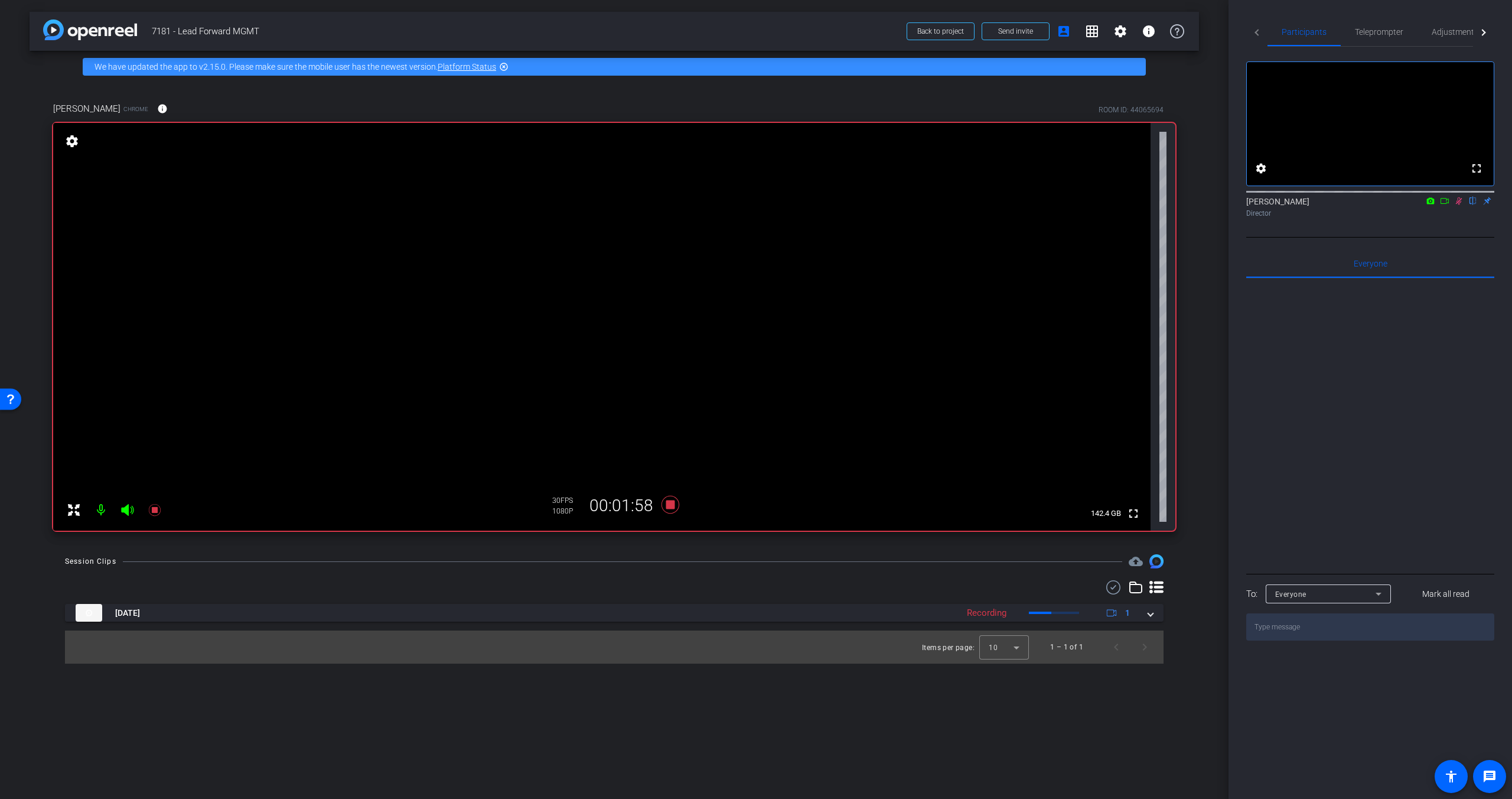
click at [1183, 205] on icon at bounding box center [1459, 201] width 6 height 8
click at [672, 506] on icon at bounding box center [670, 504] width 18 height 18
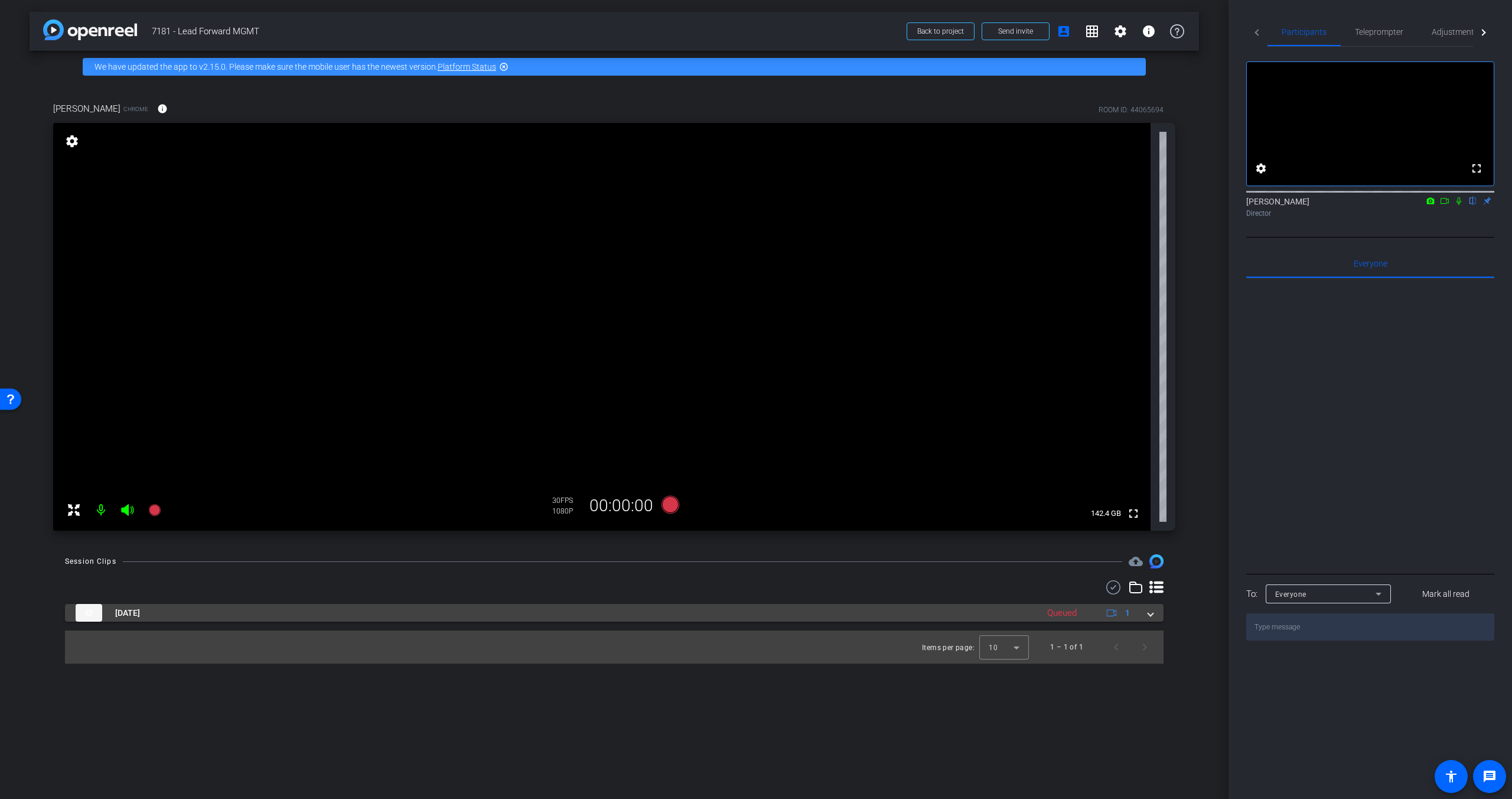
click at [1148, 613] on span at bounding box center [1151, 613] width 5 height 13
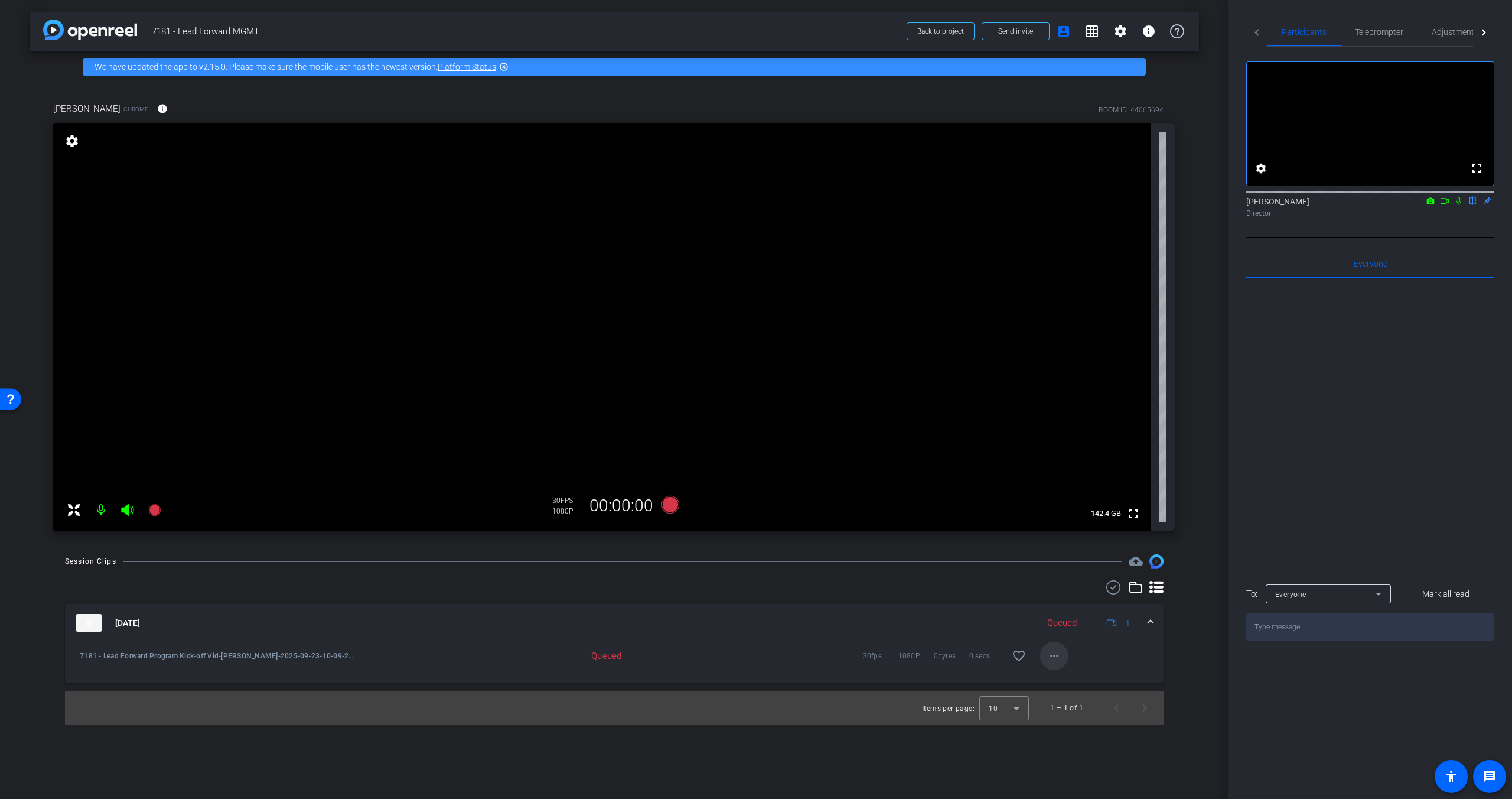
click at [1059, 657] on mat-icon "more_horiz" at bounding box center [1054, 656] width 14 height 14
click at [1059, 657] on div at bounding box center [756, 399] width 1512 height 799
click at [1073, 622] on div "Queued" at bounding box center [1061, 622] width 41 height 13
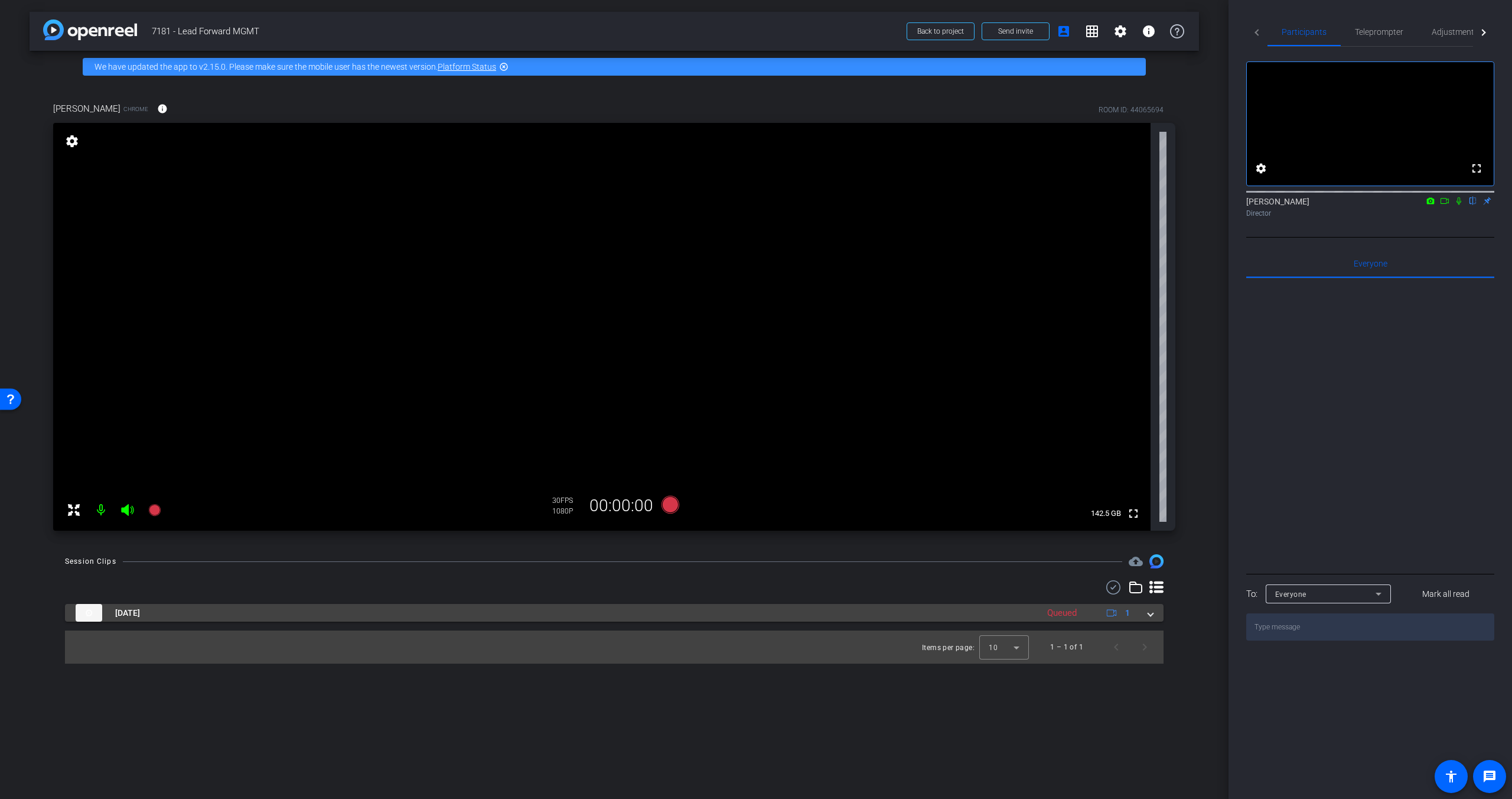
click at [1072, 614] on div "Queued" at bounding box center [1061, 613] width 41 height 13
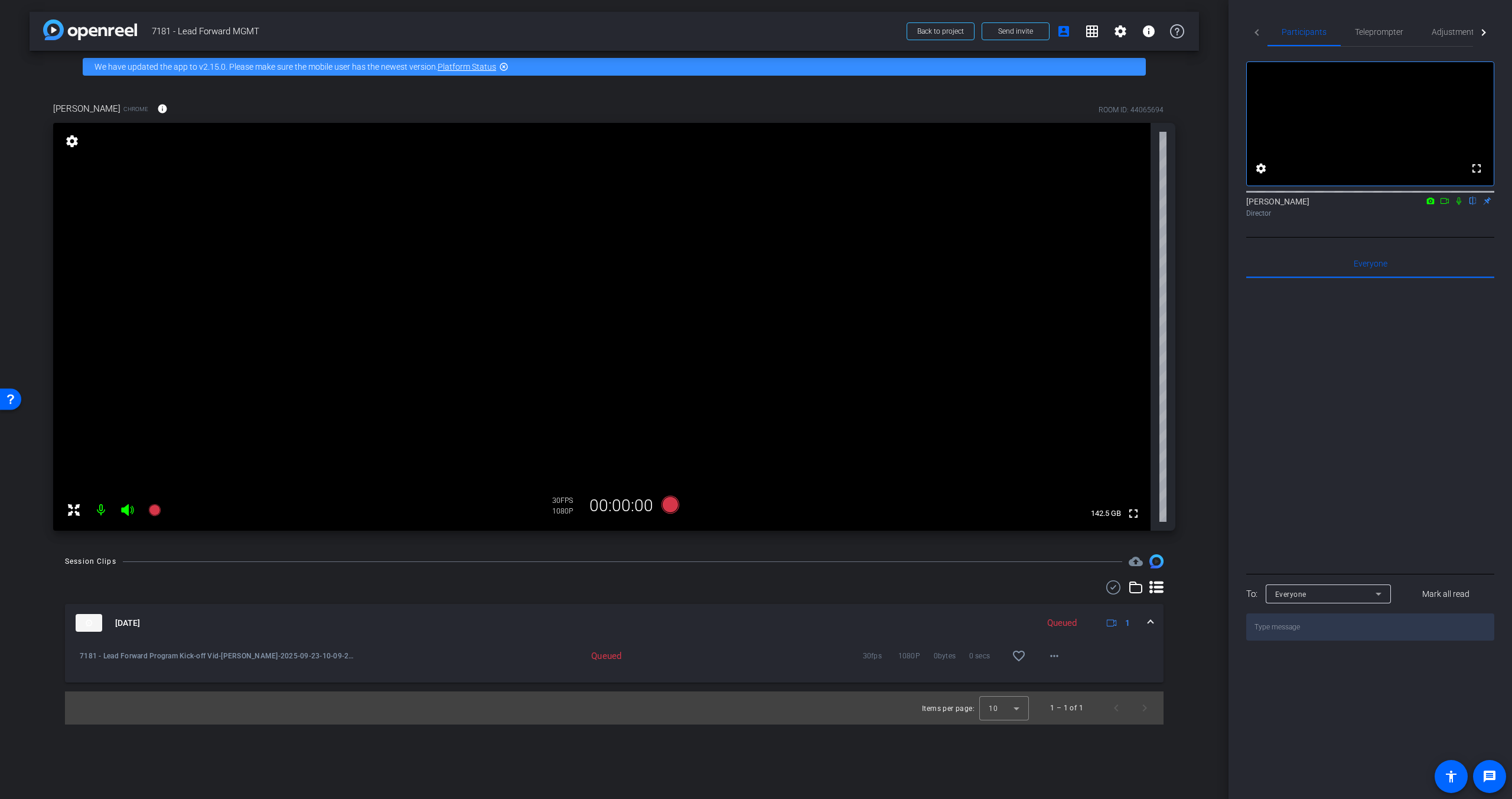
click at [1183, 546] on div "arrow_back 7181 - Lead Forward MGMT Back to project Send invite account_box gri…" at bounding box center [614, 399] width 1228 height 799
click at [1149, 623] on span at bounding box center [1151, 623] width 5 height 13
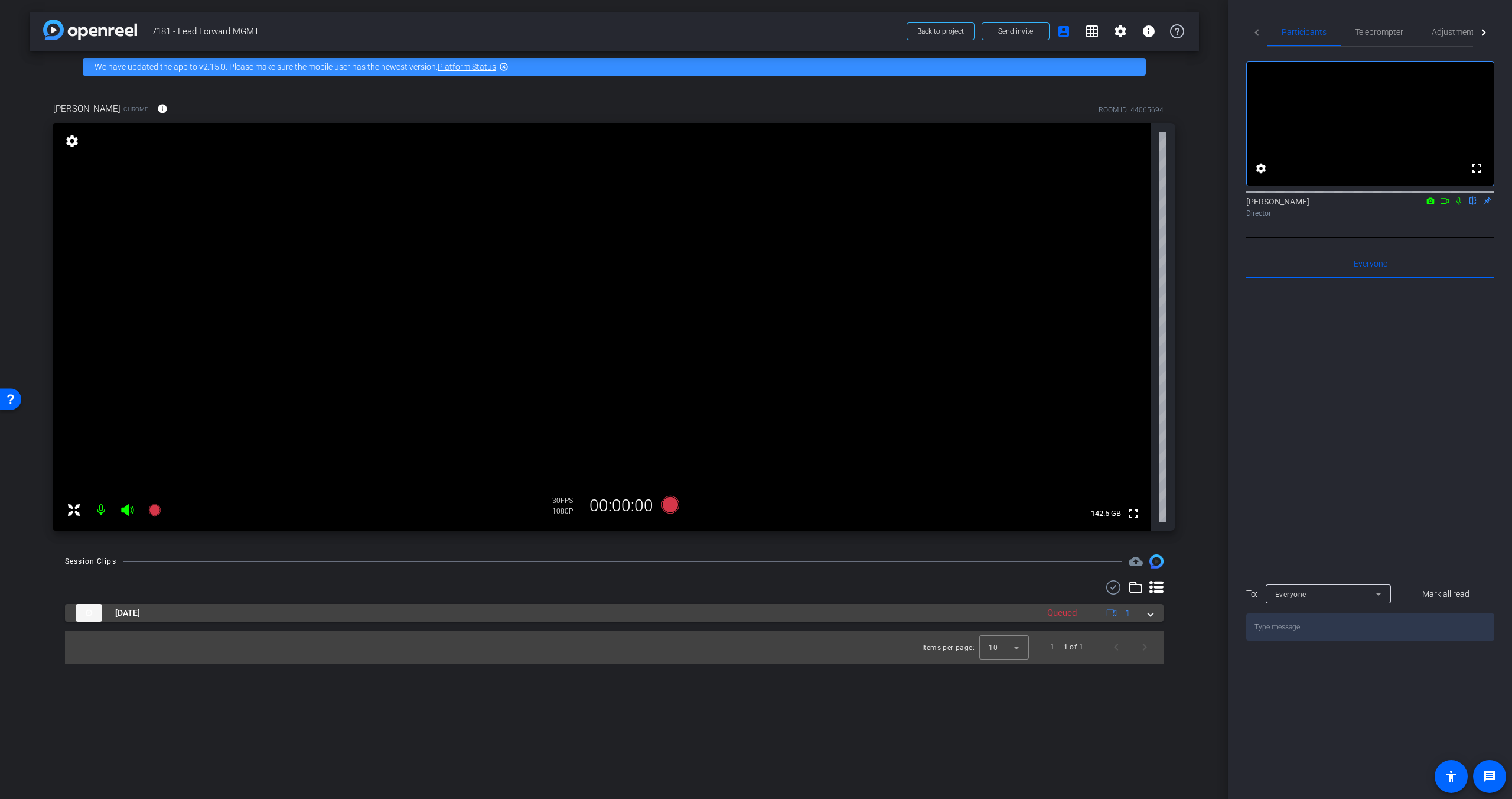
click at [1151, 618] on span at bounding box center [1151, 613] width 5 height 13
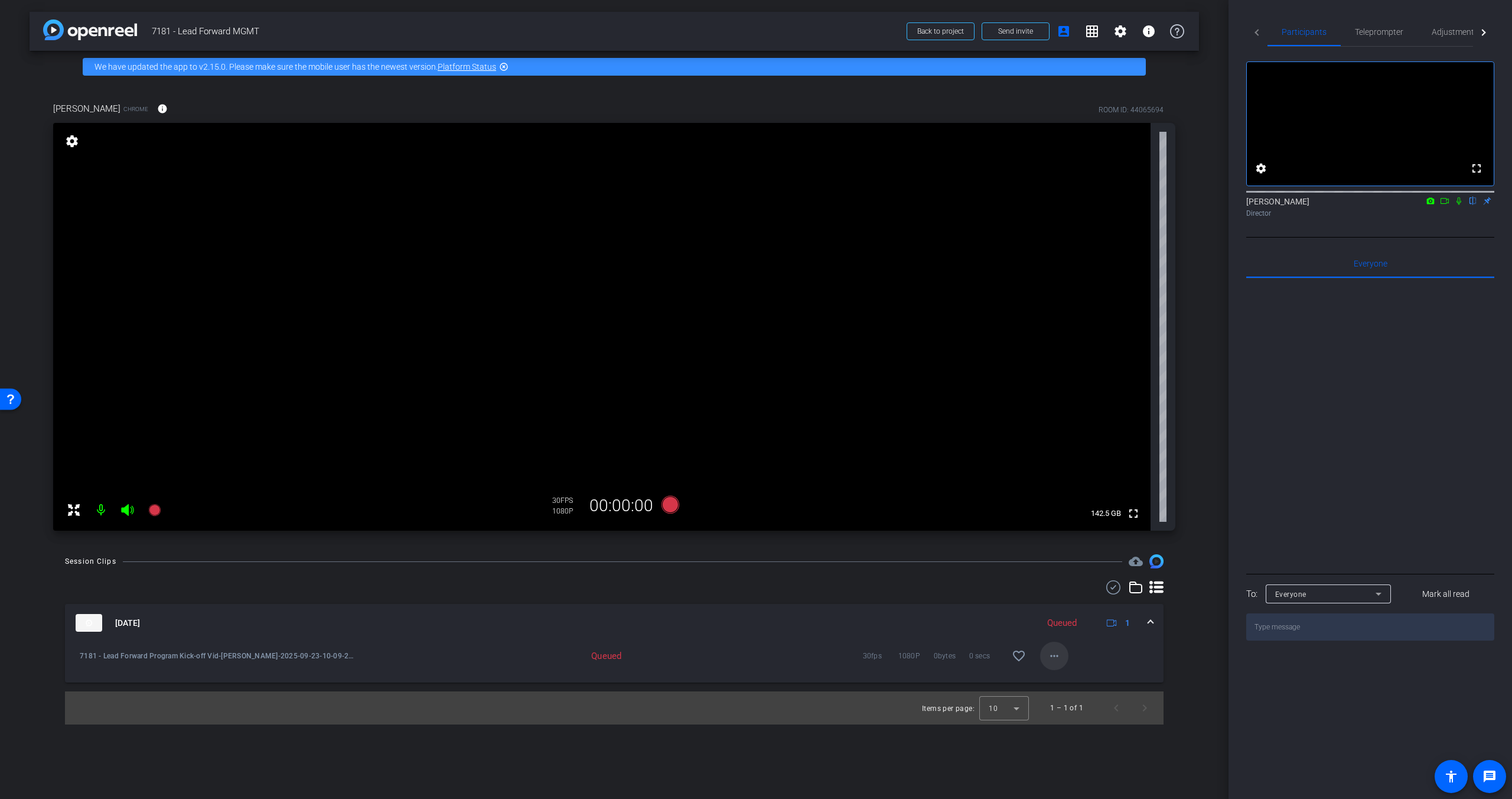
click at [1056, 658] on mat-icon "more_horiz" at bounding box center [1054, 656] width 14 height 14
click at [1182, 649] on div at bounding box center [756, 399] width 1512 height 799
click at [608, 662] on div "Queued" at bounding box center [564, 655] width 126 height 12
click at [1176, 550] on div "arrow_back 7181 - Lead Forward MGMT Back to project Send invite account_box gri…" at bounding box center [614, 399] width 1228 height 799
click at [669, 507] on icon at bounding box center [670, 504] width 18 height 18
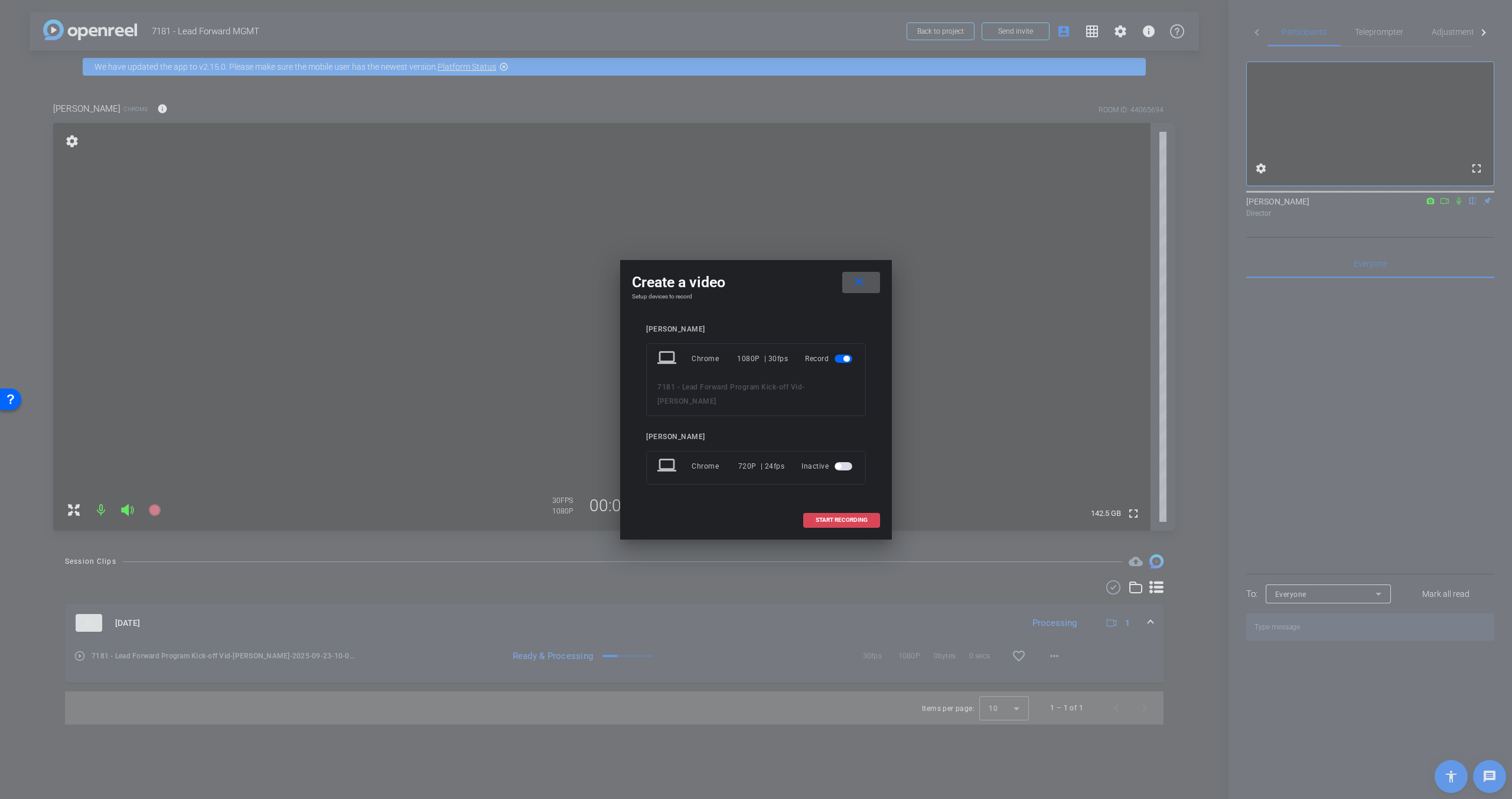
click at [836, 513] on span at bounding box center [841, 520] width 76 height 28
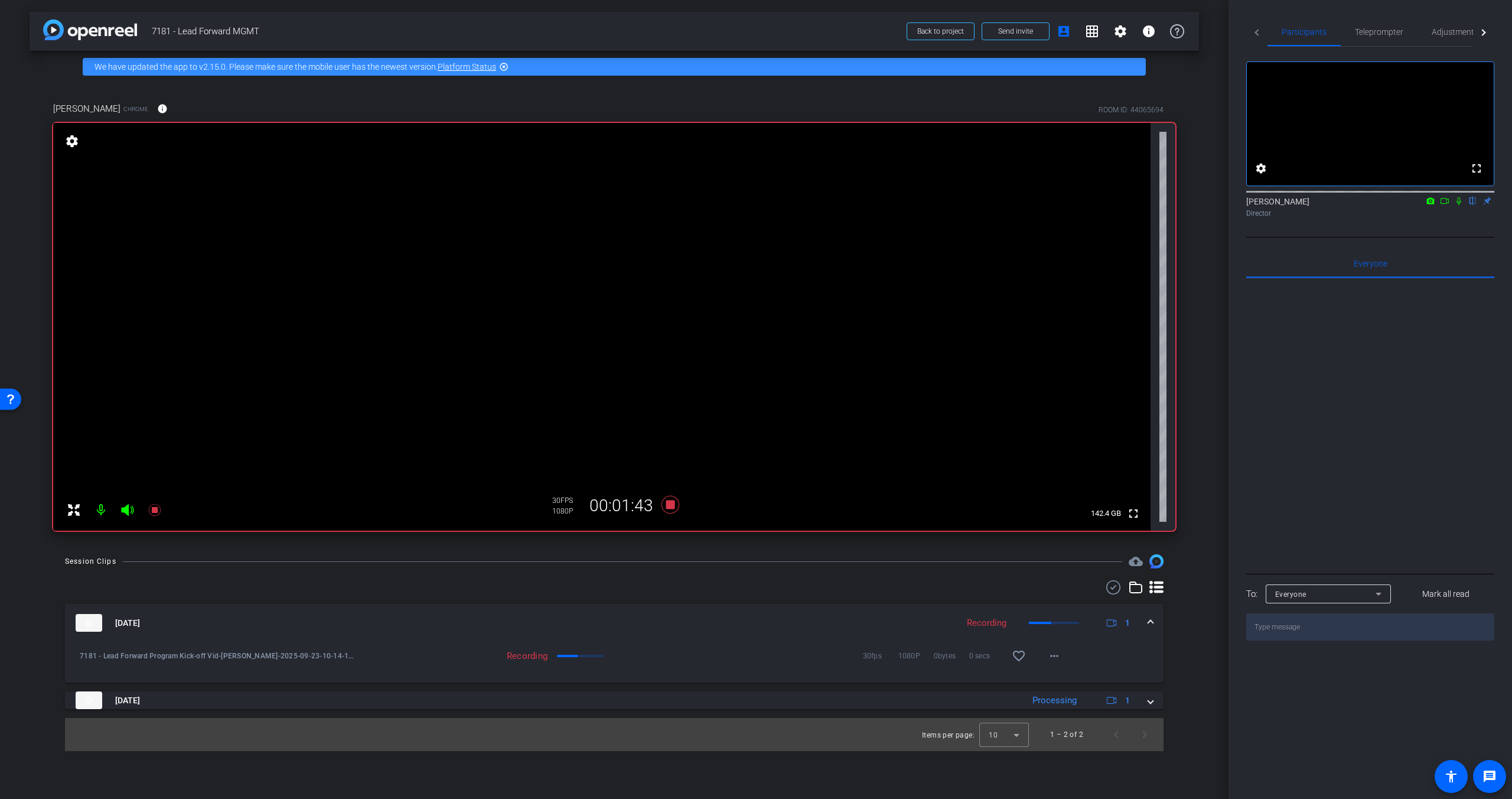
click at [1183, 205] on icon at bounding box center [1459, 200] width 9 height 9
click at [670, 504] on icon at bounding box center [670, 504] width 18 height 18
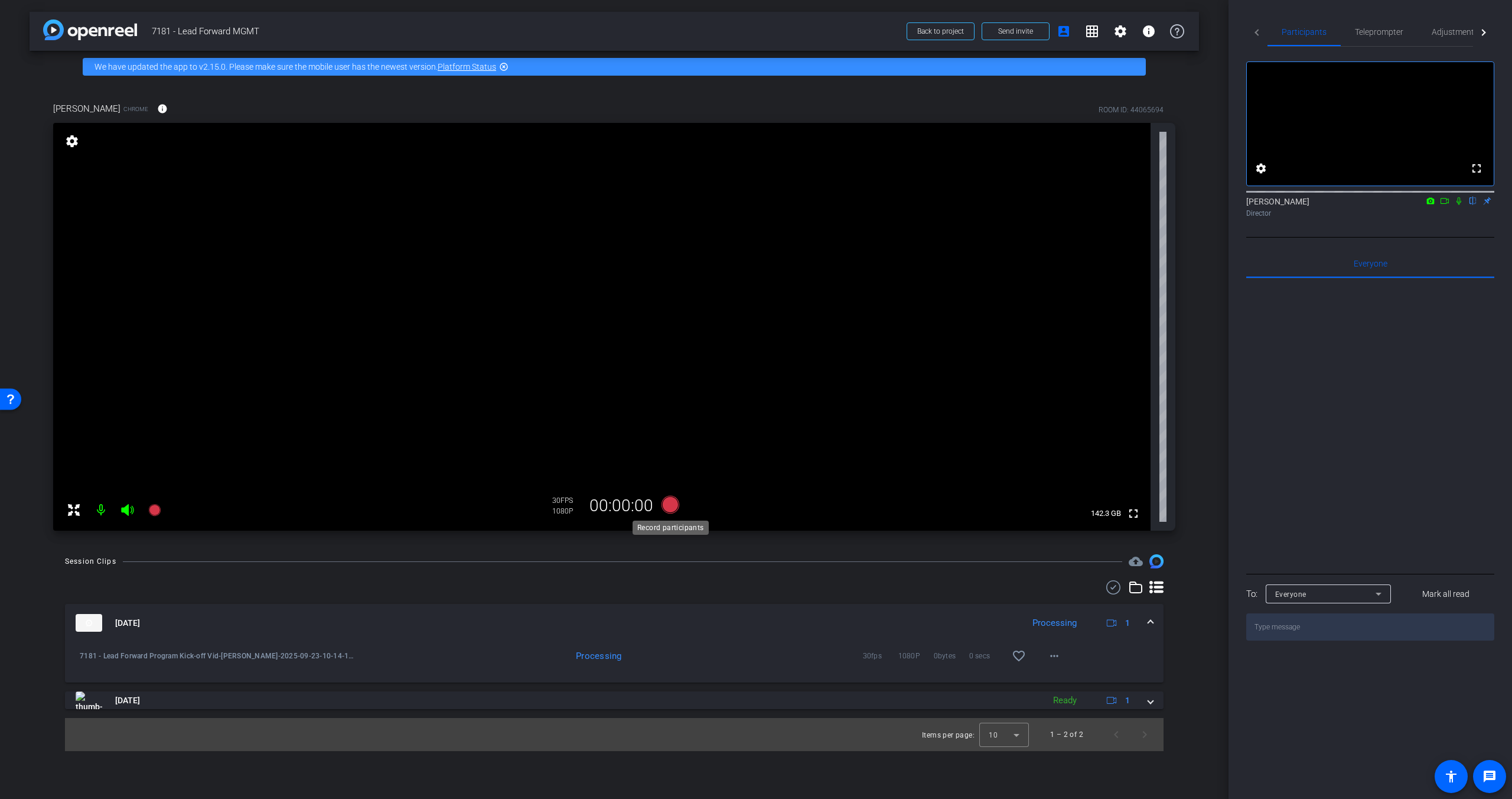
click at [673, 507] on icon at bounding box center [670, 504] width 18 height 18
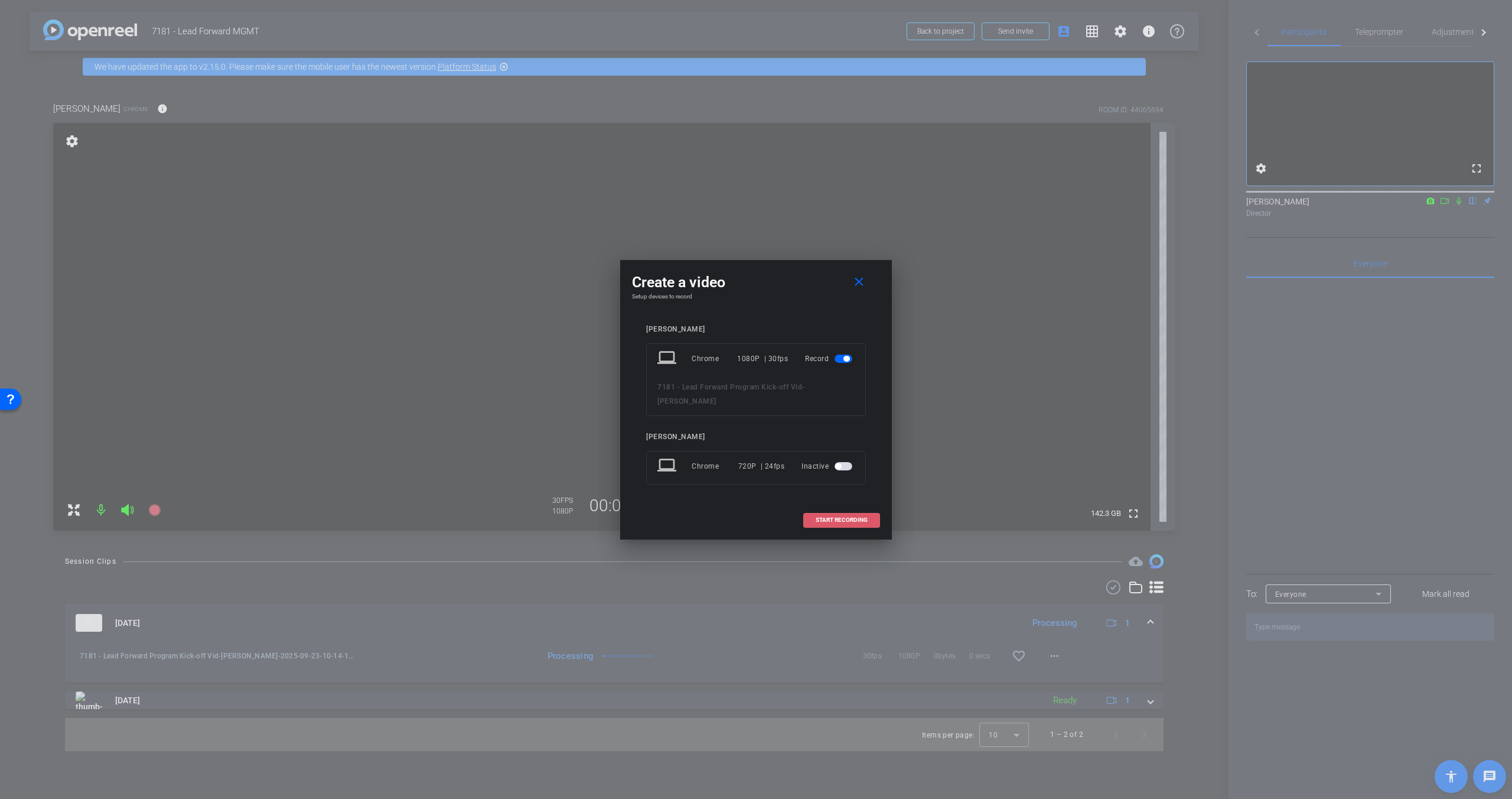
click at [821, 521] on span "START RECORDING" at bounding box center [842, 520] width 52 height 6
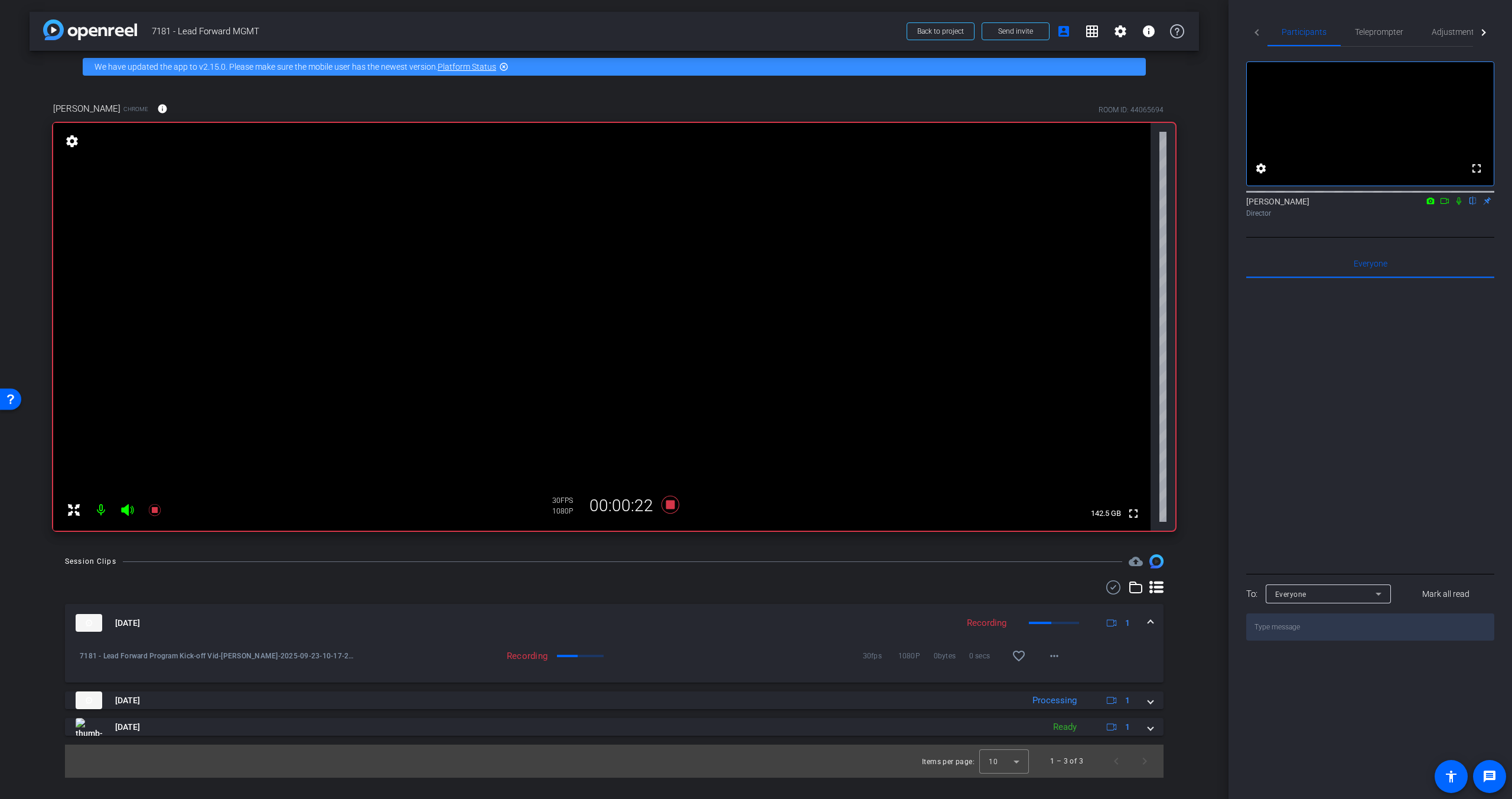
drag, startPoint x: 1460, startPoint y: 218, endPoint x: 1472, endPoint y: 237, distance: 22.5
click at [1183, 205] on icon at bounding box center [1459, 200] width 9 height 9
click at [1183, 205] on icon at bounding box center [1459, 201] width 6 height 8
click at [1183, 205] on icon at bounding box center [1459, 201] width 5 height 8
click at [1183, 205] on icon at bounding box center [1459, 200] width 9 height 9
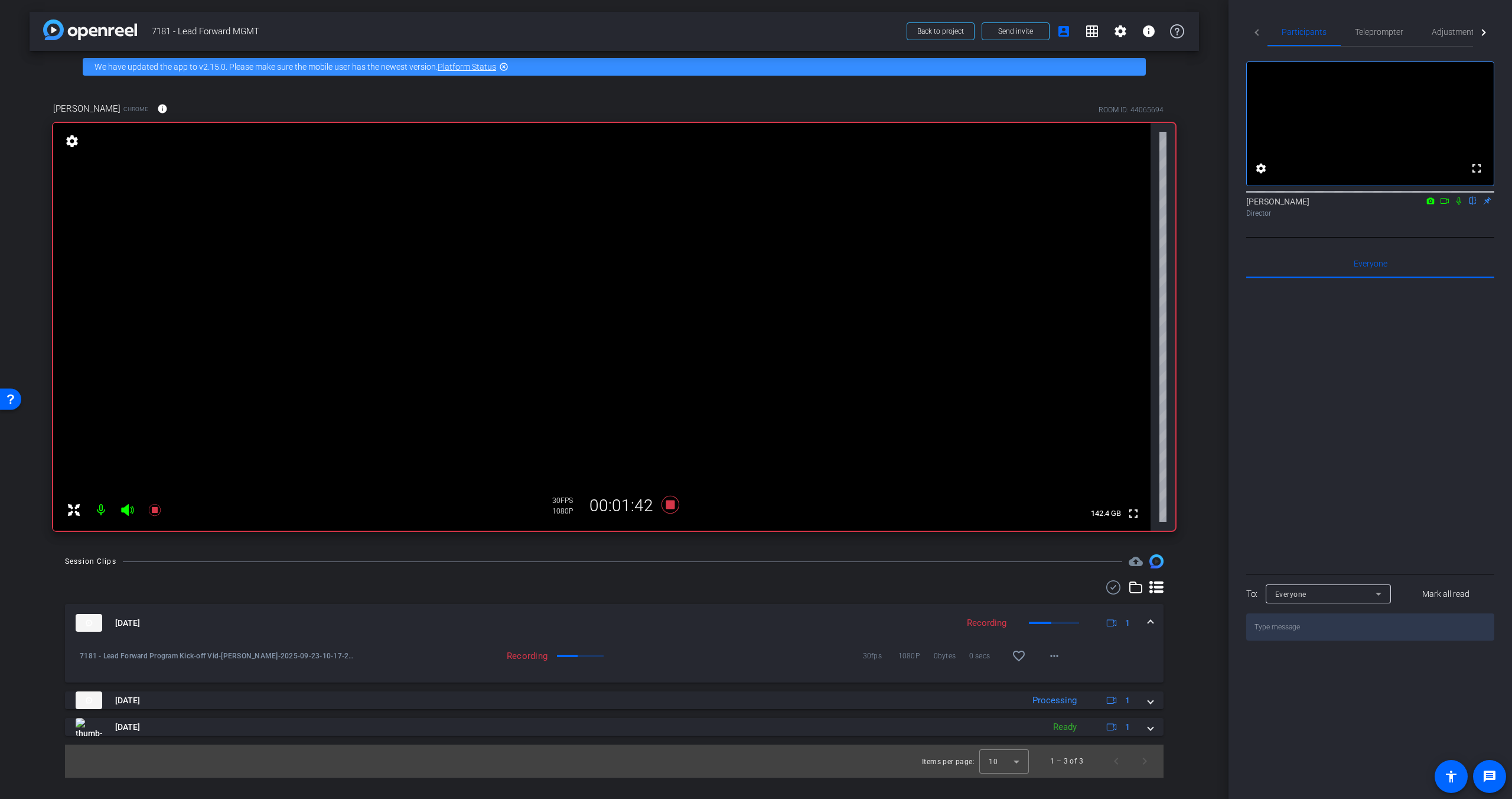
click at [1183, 205] on icon at bounding box center [1459, 200] width 9 height 9
click at [1183, 205] on icon at bounding box center [1459, 201] width 6 height 8
click at [1183, 205] on icon at bounding box center [1459, 201] width 5 height 8
click at [1183, 205] on icon at bounding box center [1459, 200] width 9 height 9
click at [1183, 205] on icon at bounding box center [1459, 201] width 5 height 8
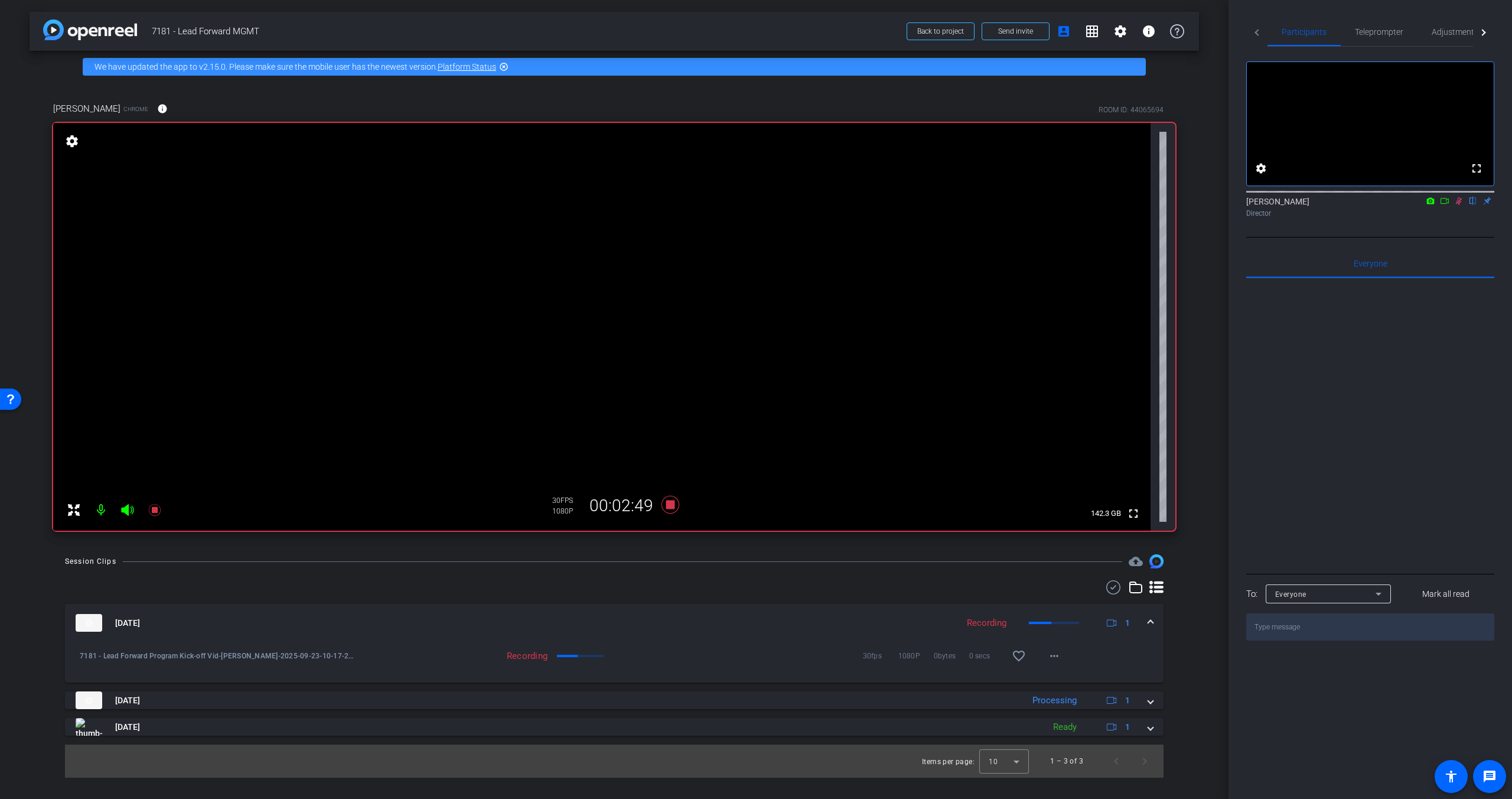
click at [1183, 205] on icon at bounding box center [1459, 200] width 9 height 9
click at [1183, 206] on mat-icon at bounding box center [1459, 201] width 14 height 11
click at [1183, 205] on icon at bounding box center [1459, 200] width 9 height 9
click at [1183, 205] on icon at bounding box center [1459, 201] width 6 height 8
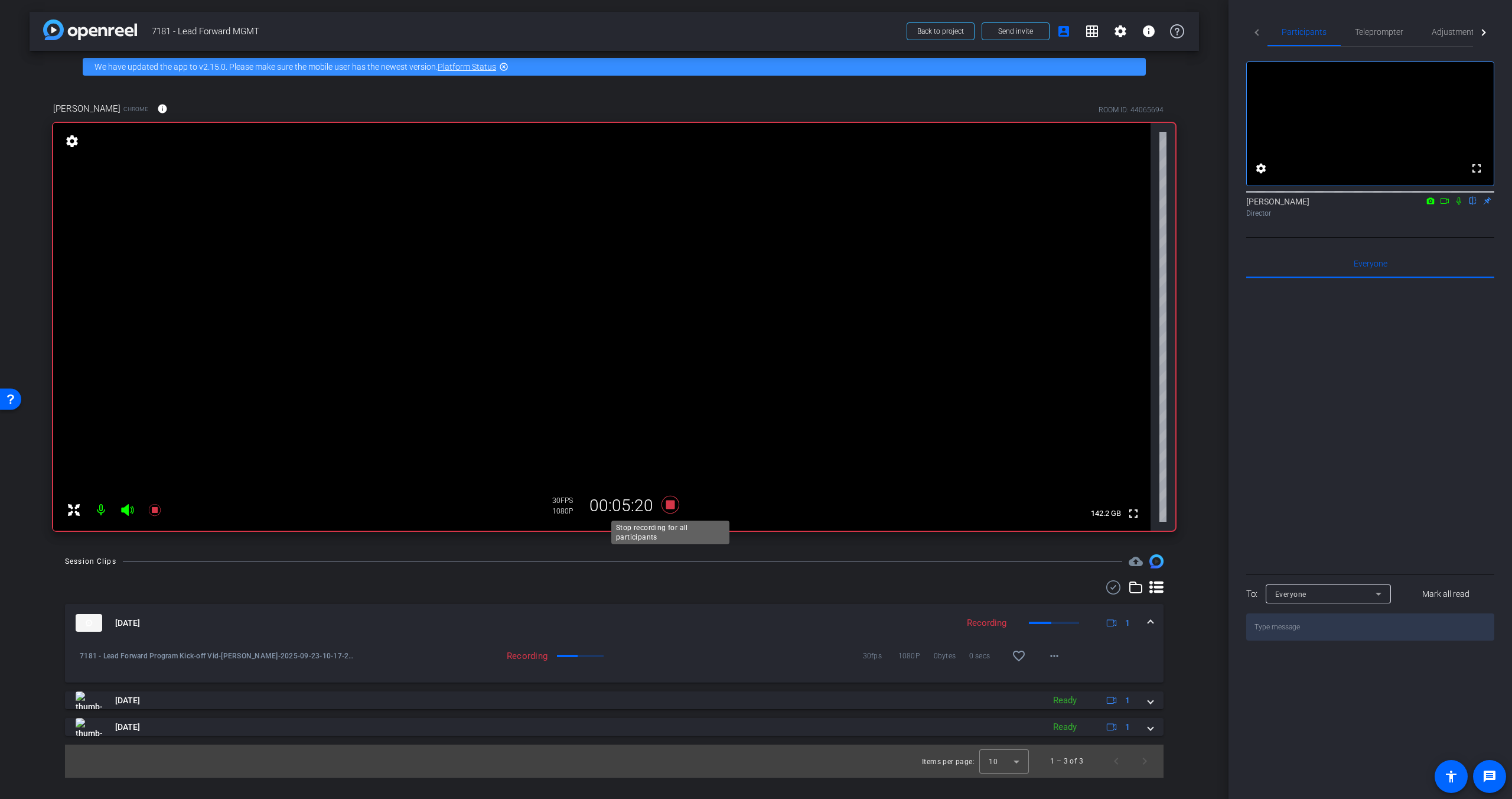
click at [670, 504] on icon at bounding box center [670, 504] width 18 height 18
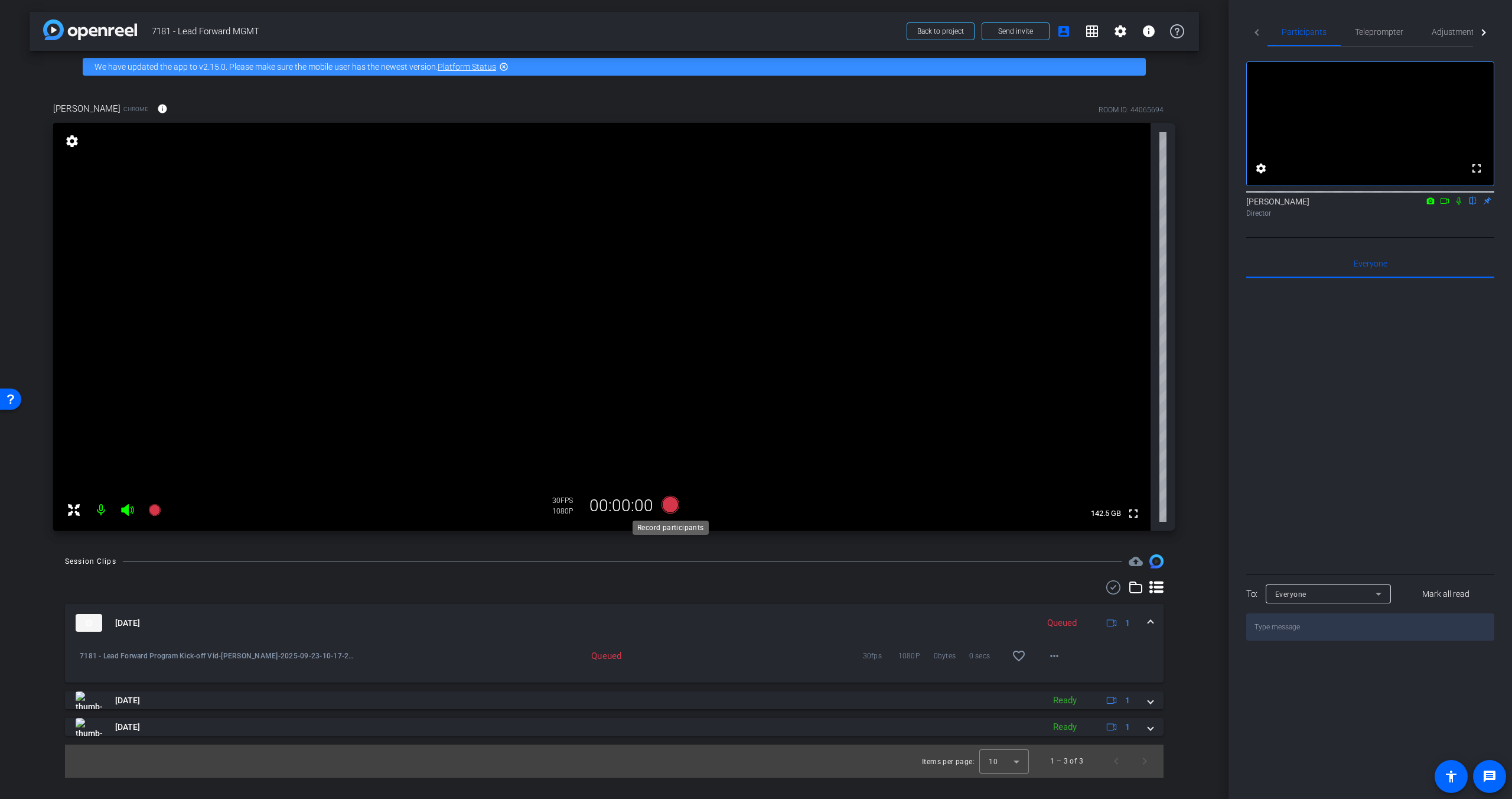
click at [672, 509] on icon at bounding box center [670, 504] width 18 height 18
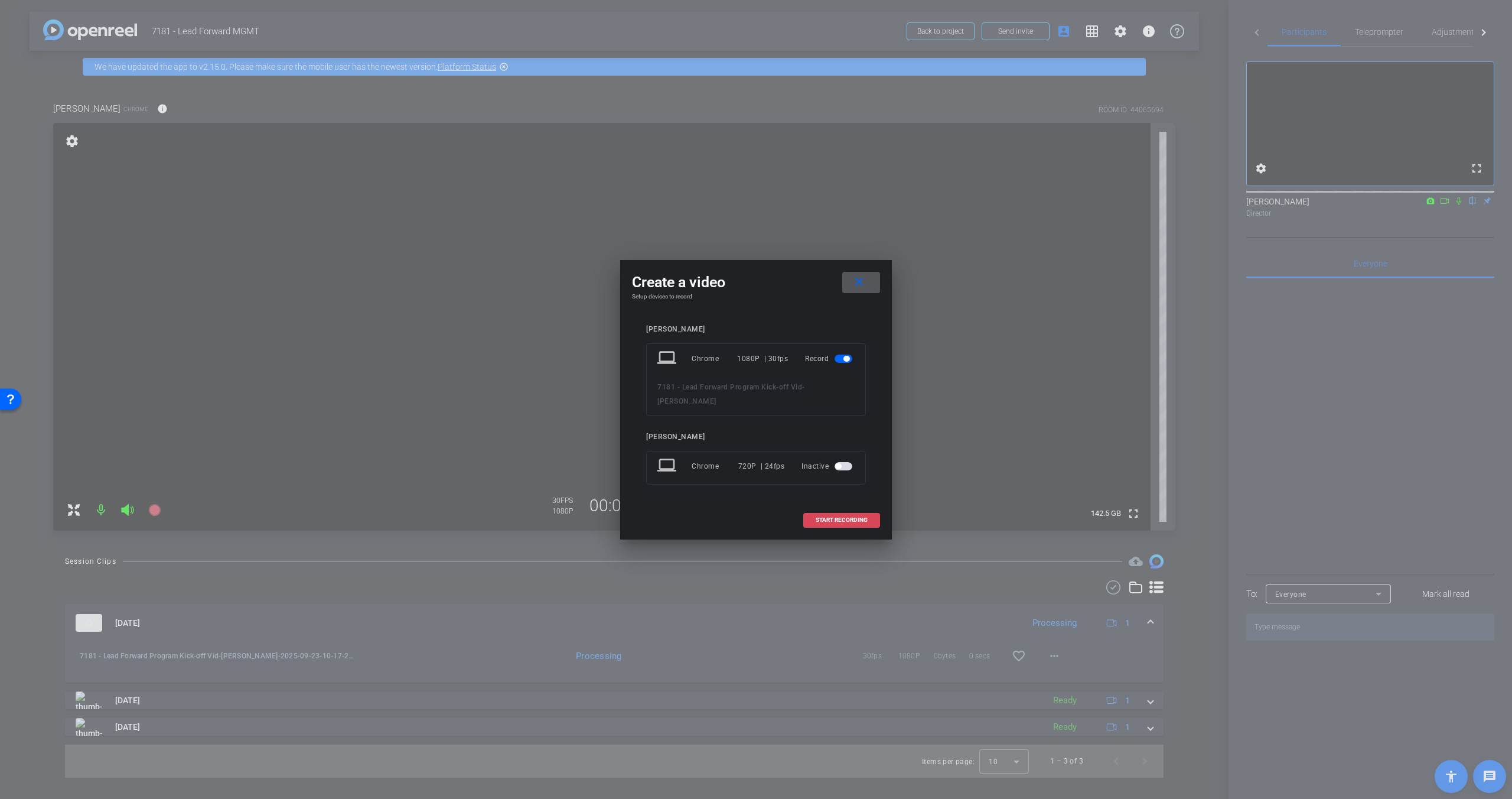
click at [821, 524] on span at bounding box center [841, 520] width 76 height 28
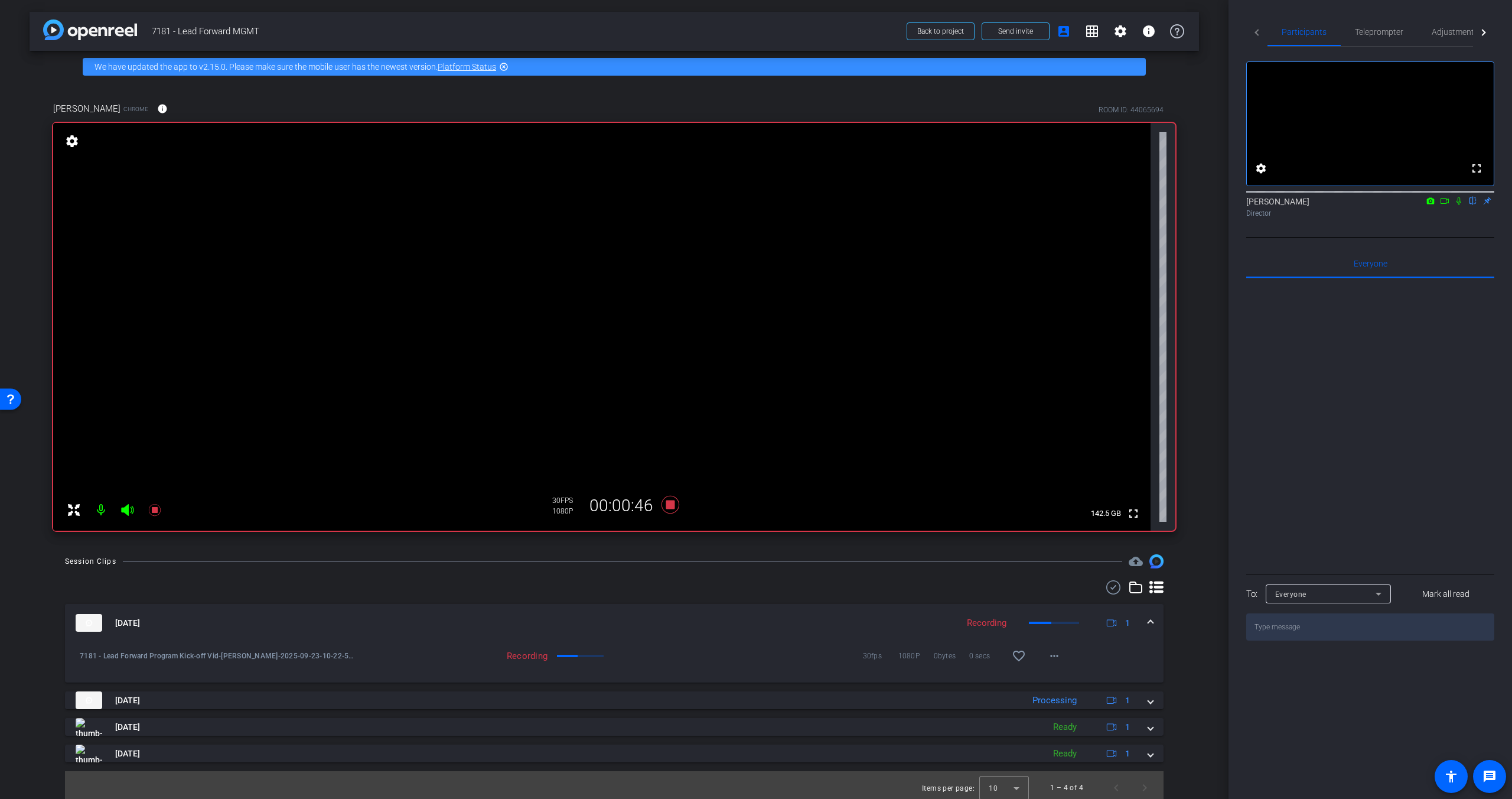
click at [1183, 205] on icon at bounding box center [1459, 200] width 9 height 9
click at [1183, 205] on icon at bounding box center [1459, 201] width 6 height 8
click at [1183, 205] on icon at bounding box center [1459, 200] width 9 height 9
click at [672, 506] on icon at bounding box center [670, 504] width 18 height 18
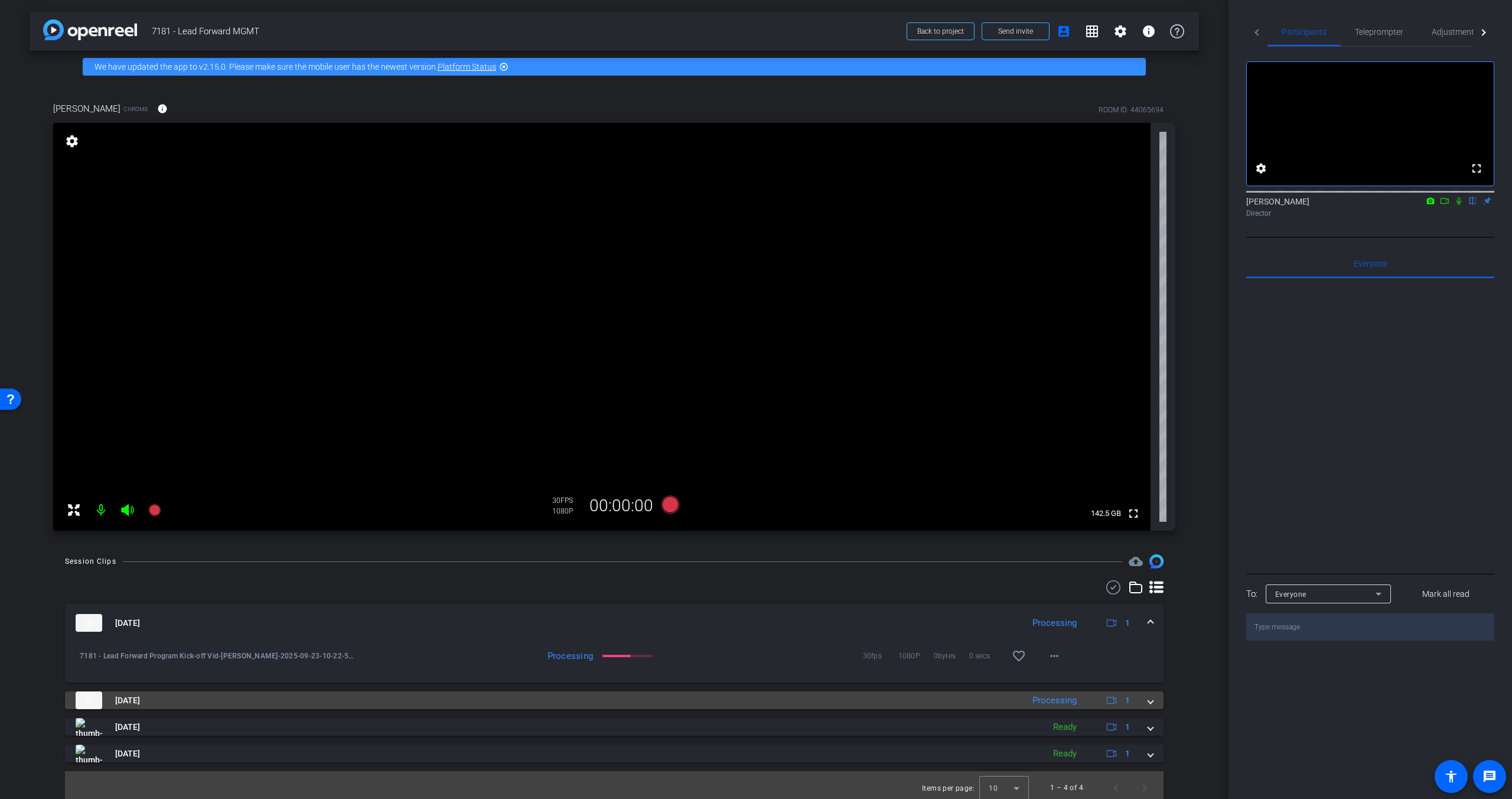
click at [1147, 701] on div "Sep 23, 2025 Processing 1" at bounding box center [612, 700] width 1072 height 18
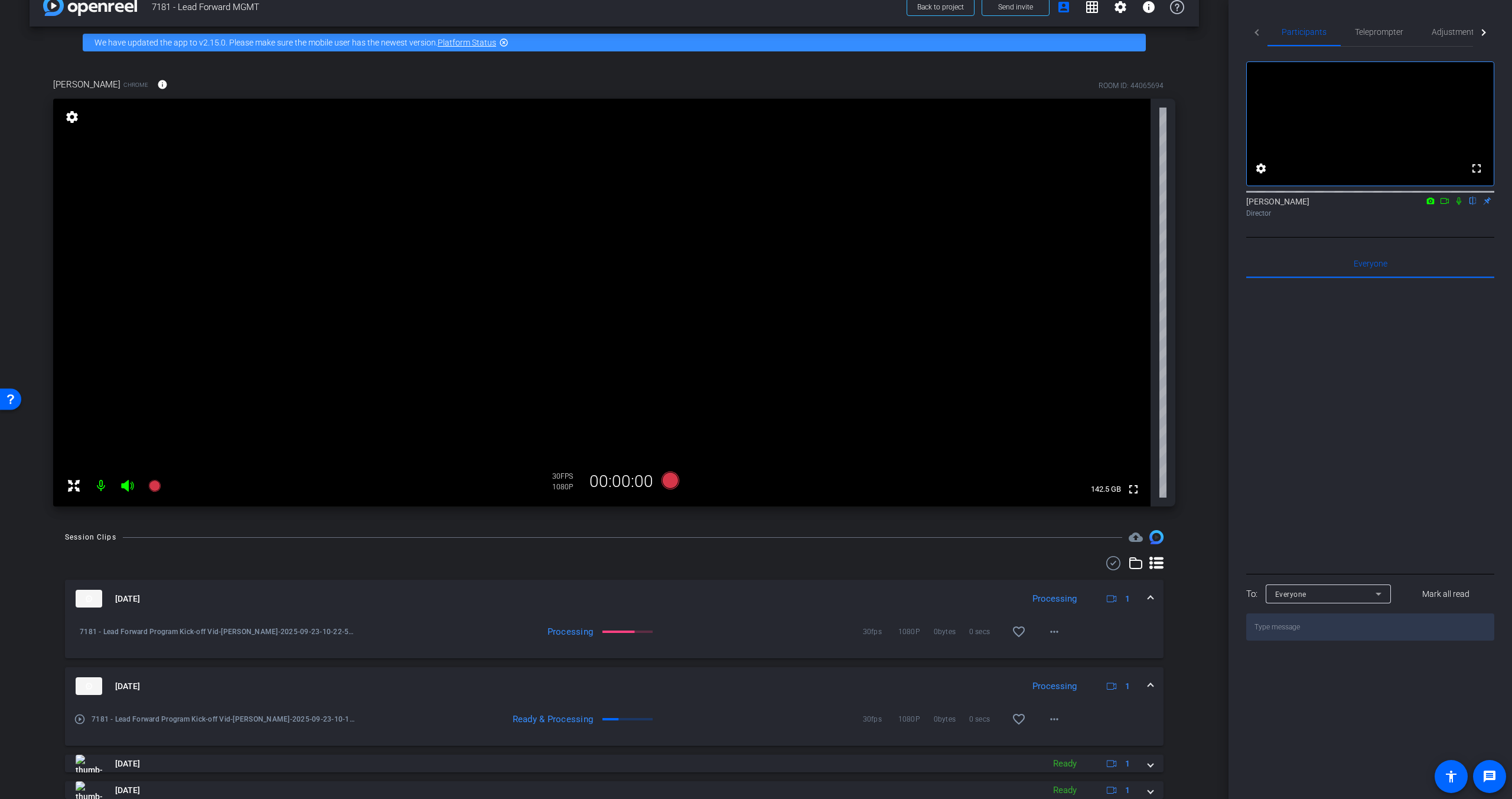
scroll to position [22, 0]
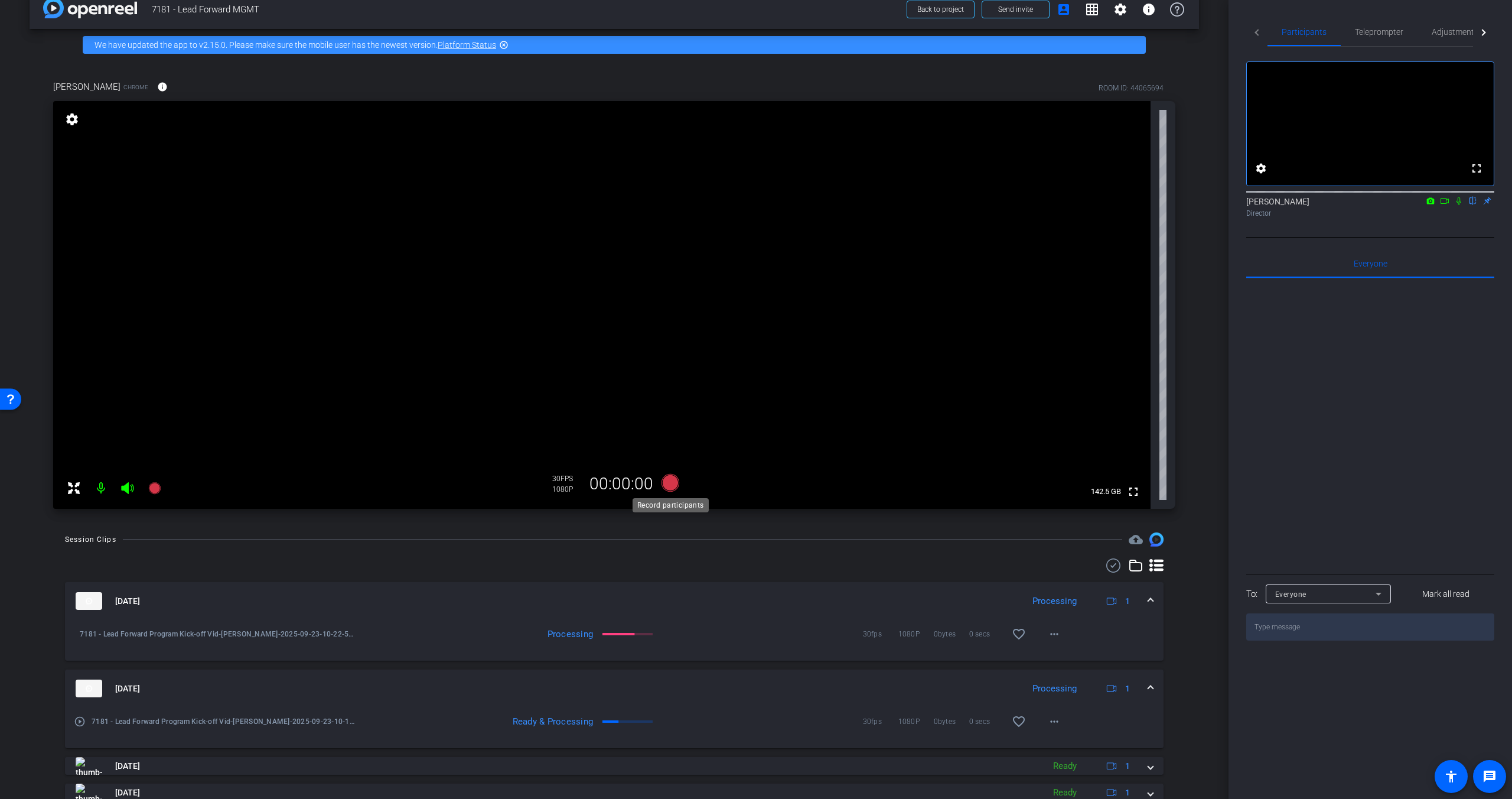
click at [673, 482] on icon at bounding box center [670, 482] width 18 height 18
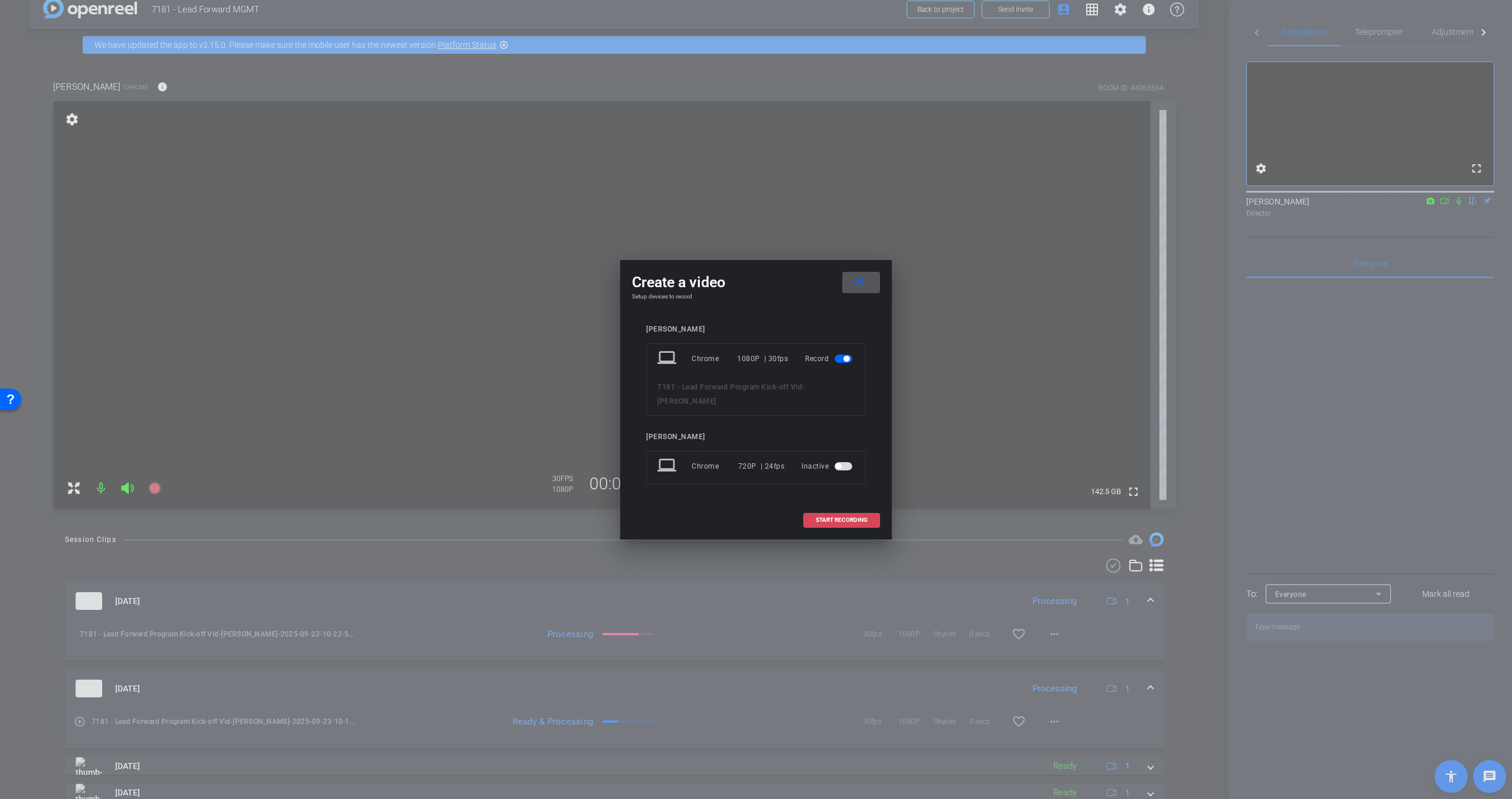
click at [852, 523] on button "START RECORDING" at bounding box center [842, 520] width 77 height 15
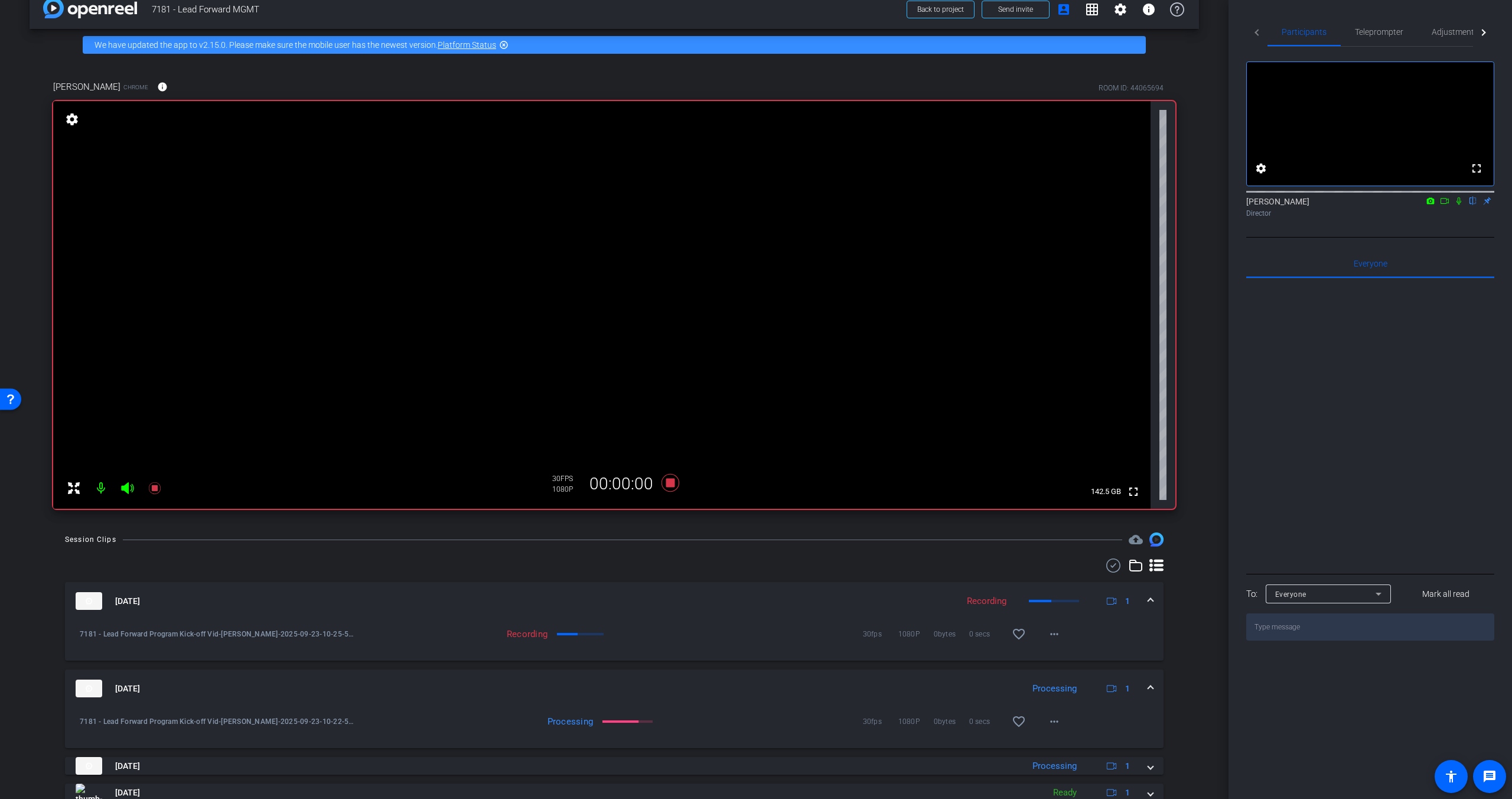
click at [1183, 520] on div "arrow_back 7181 - Lead Forward MGMT Back to project Send invite account_box gri…" at bounding box center [614, 377] width 1228 height 799
click at [1183, 205] on icon at bounding box center [1459, 201] width 5 height 8
click at [1183, 205] on icon at bounding box center [1459, 201] width 6 height 8
click at [1183, 205] on icon at bounding box center [1459, 200] width 9 height 9
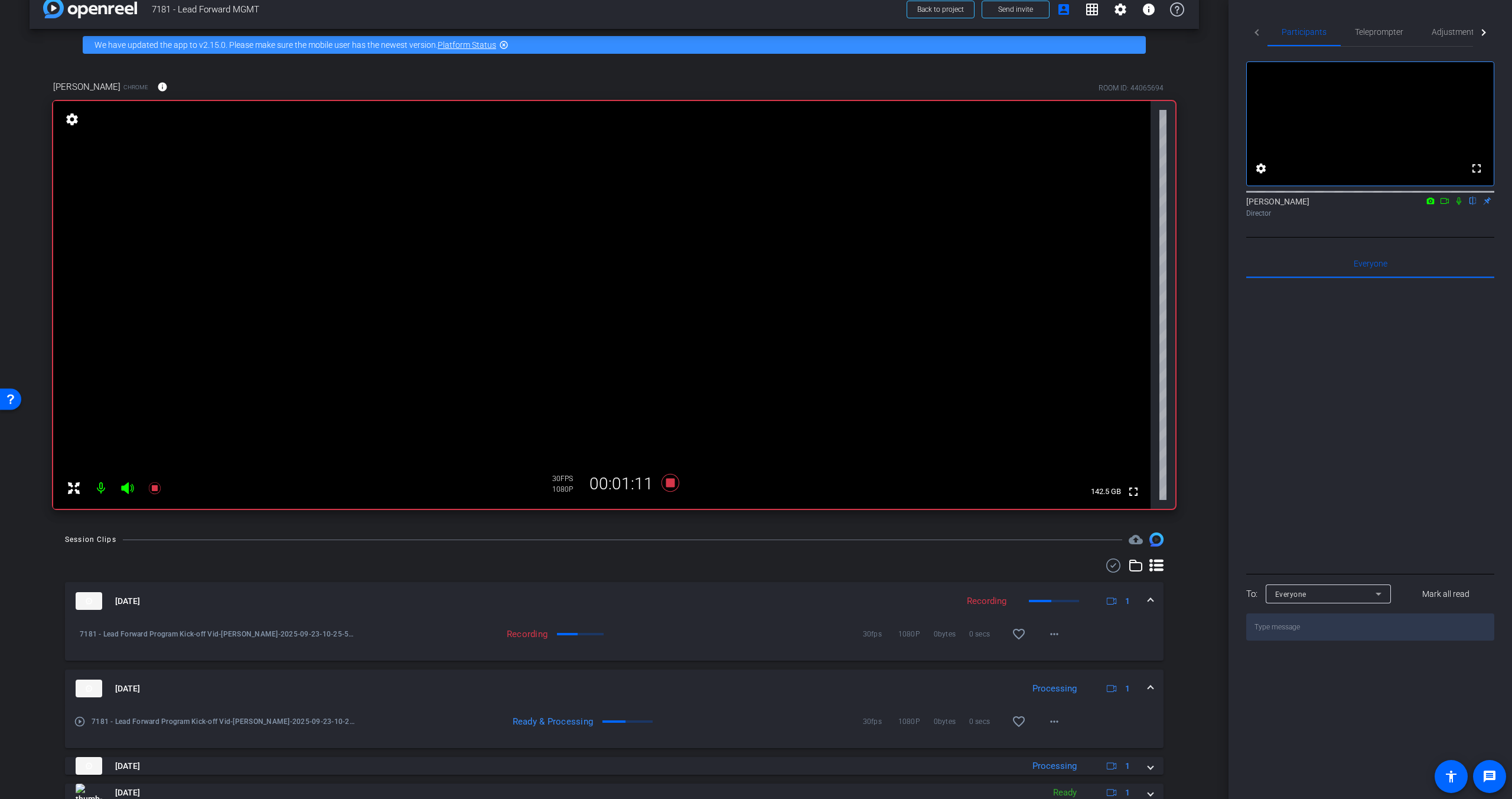
click at [1183, 205] on icon at bounding box center [1459, 200] width 9 height 9
click at [1183, 205] on icon at bounding box center [1459, 201] width 6 height 8
drag, startPoint x: 1456, startPoint y: 213, endPoint x: 1474, endPoint y: 240, distance: 32.4
click at [1183, 205] on icon at bounding box center [1459, 200] width 9 height 9
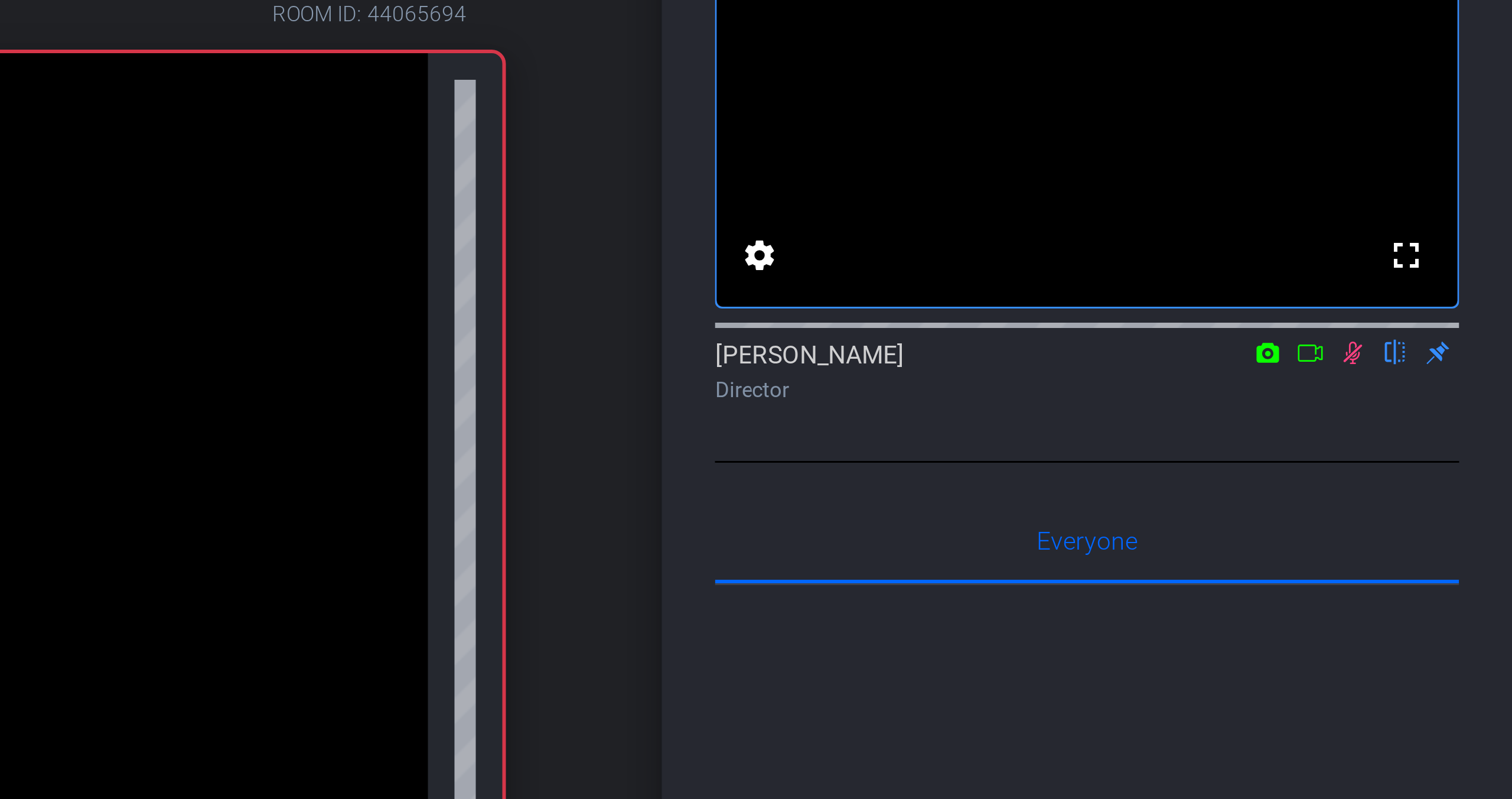
click at [1183, 205] on icon at bounding box center [1459, 200] width 9 height 9
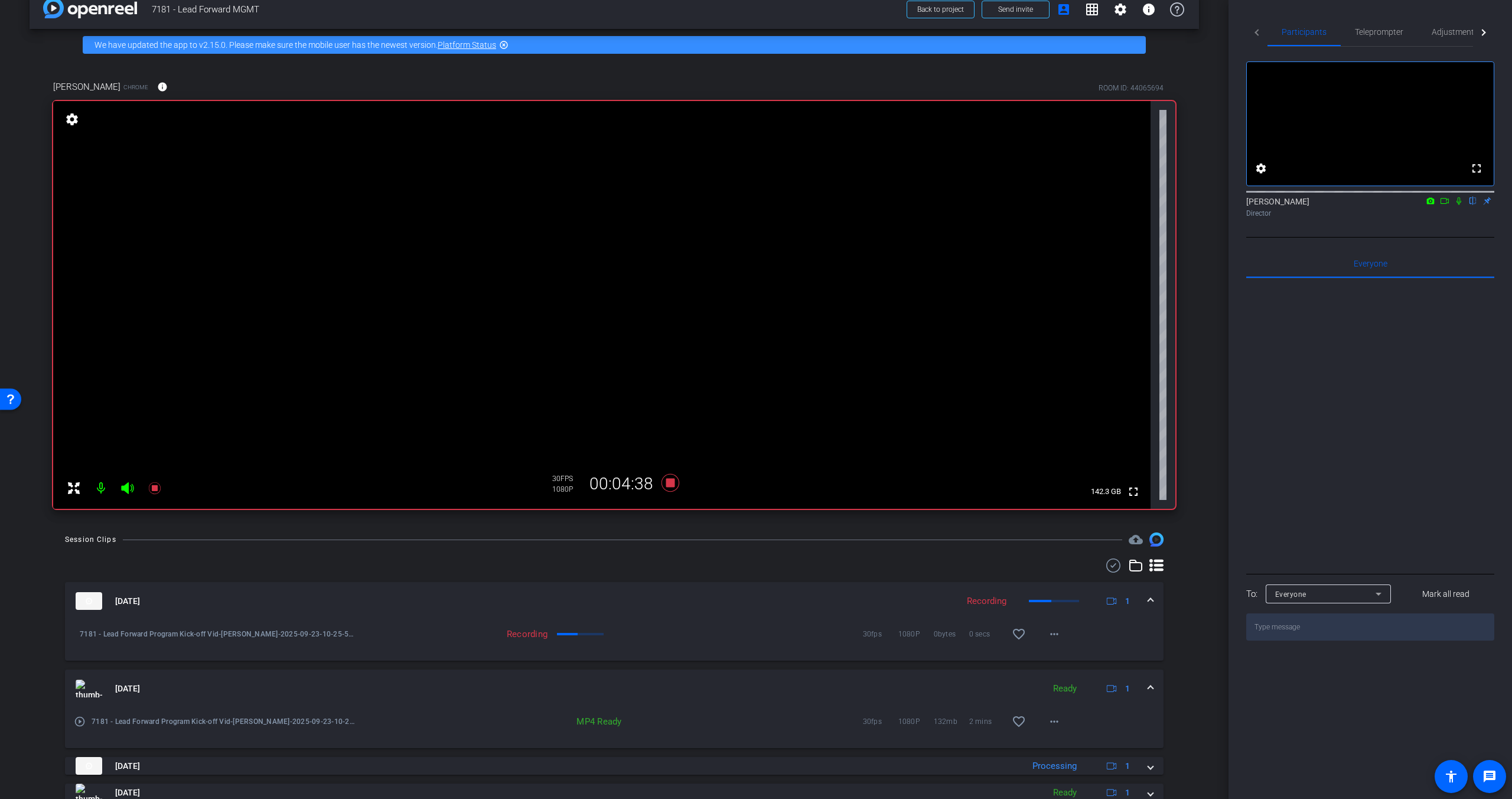
drag, startPoint x: 1457, startPoint y: 218, endPoint x: 1478, endPoint y: 225, distance: 22.1
click at [1183, 205] on icon at bounding box center [1459, 200] width 9 height 9
click at [1183, 205] on icon at bounding box center [1459, 201] width 6 height 8
click at [1183, 205] on icon at bounding box center [1459, 200] width 9 height 9
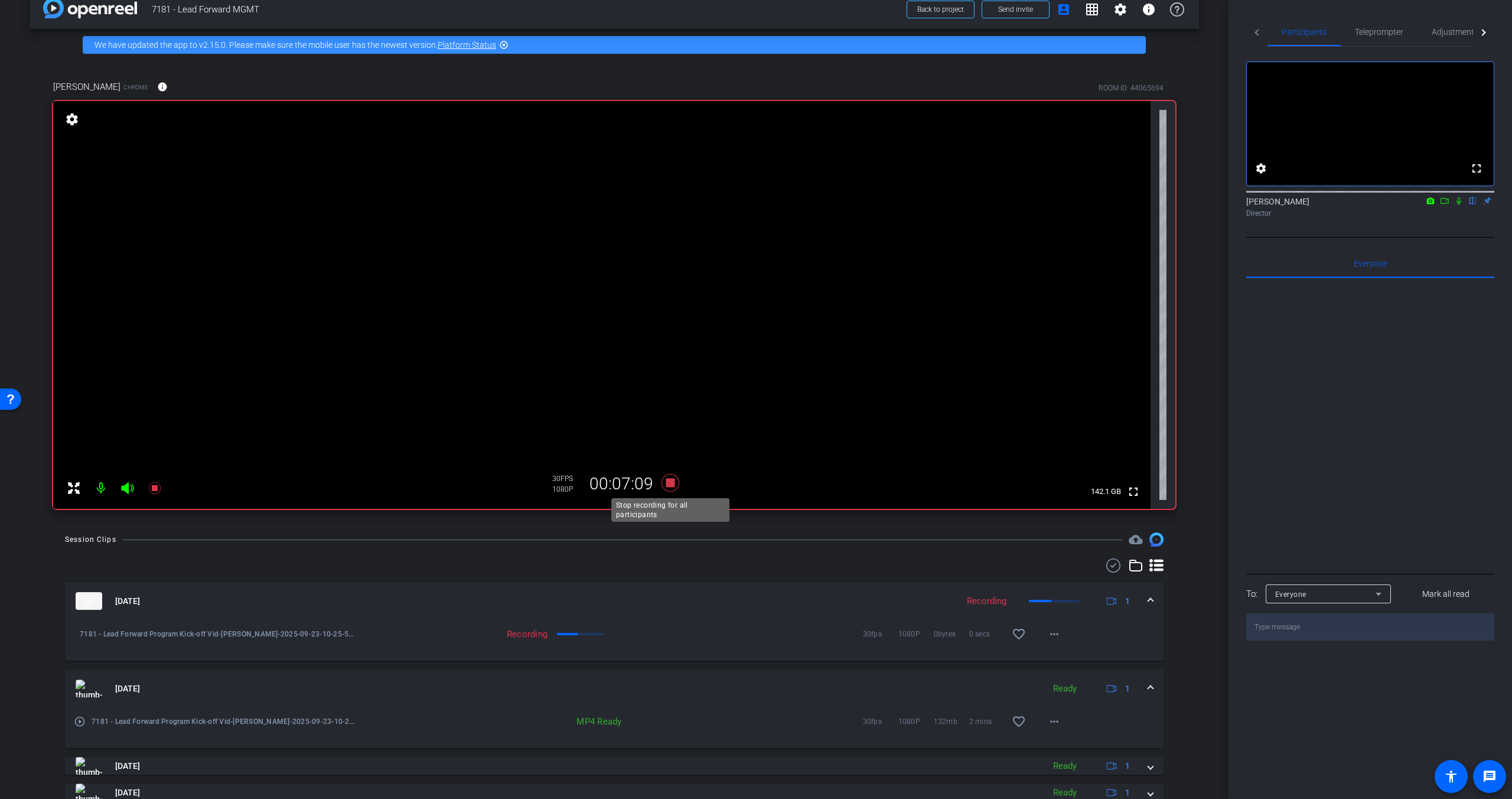
click at [669, 481] on icon at bounding box center [670, 482] width 18 height 18
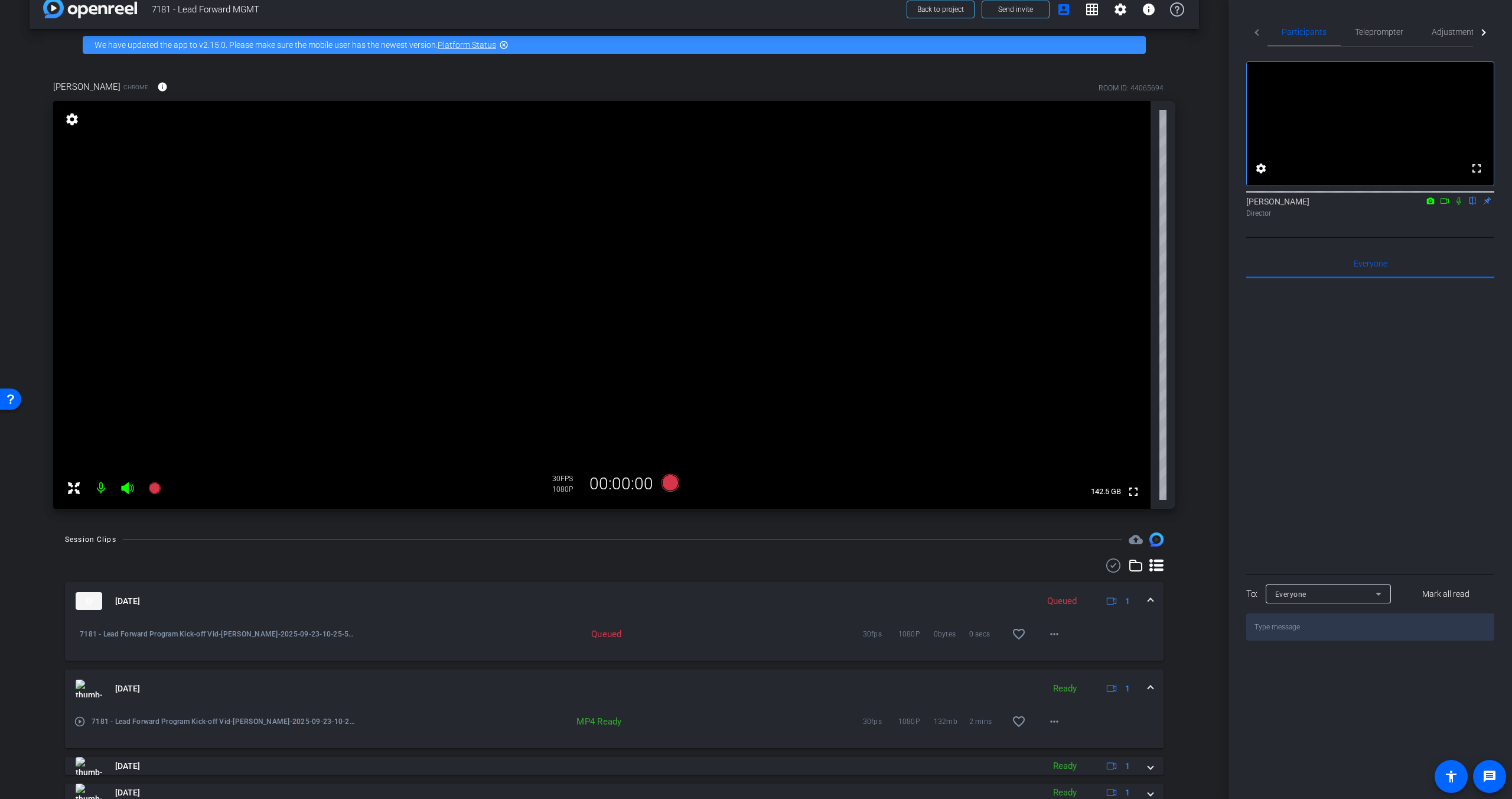
drag, startPoint x: 1198, startPoint y: 383, endPoint x: 1037, endPoint y: 509, distance: 204.4
click at [1183, 383] on div "Rosemary Gray Chrome info ROOM ID: 44065694 fullscreen settings 142.5 GB 30 FPS…" at bounding box center [614, 290] width 1169 height 459
click at [670, 487] on icon at bounding box center [670, 482] width 18 height 18
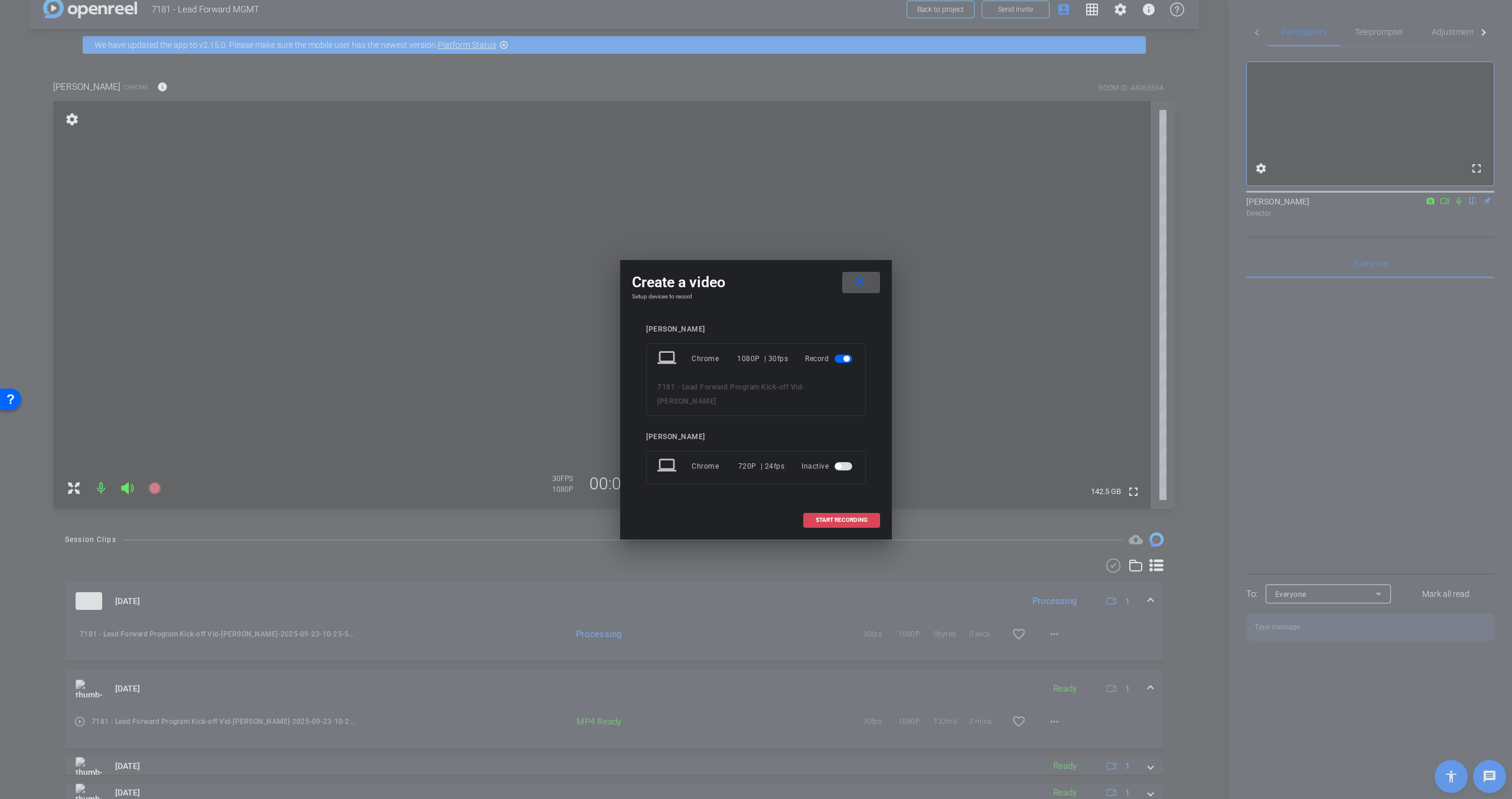
drag, startPoint x: 841, startPoint y: 519, endPoint x: 856, endPoint y: 517, distance: 15.1
click at [841, 519] on span "START RECORDING" at bounding box center [842, 520] width 52 height 6
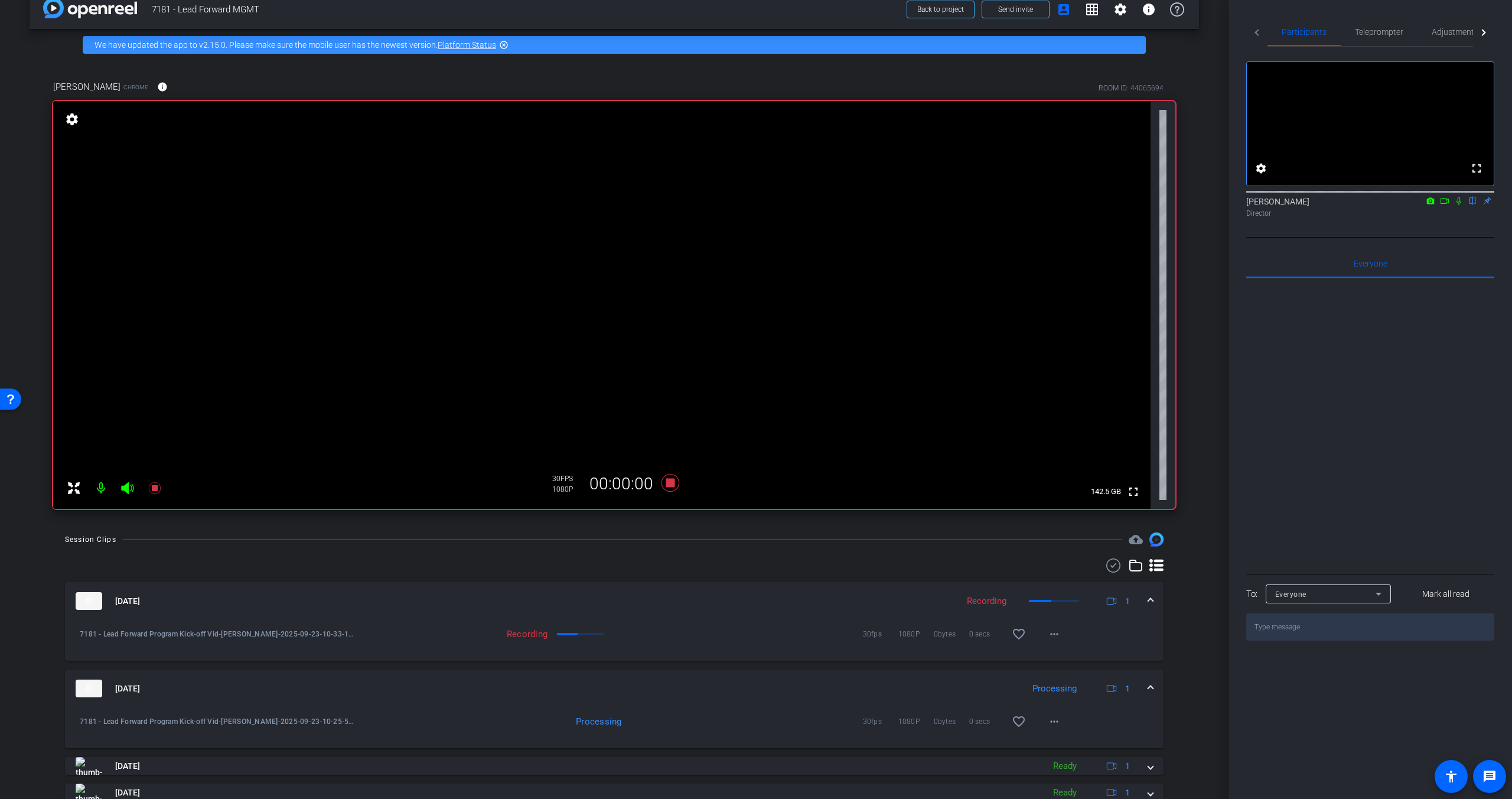
click at [1183, 442] on div "arrow_back 7181 - Lead Forward MGMT Back to project Send invite account_box gri…" at bounding box center [614, 377] width 1228 height 799
click at [1183, 205] on icon at bounding box center [1459, 201] width 5 height 8
click at [1183, 205] on icon at bounding box center [1459, 201] width 6 height 8
click at [1183, 205] on icon at bounding box center [1459, 201] width 5 height 8
click at [1183, 205] on icon at bounding box center [1459, 200] width 9 height 9
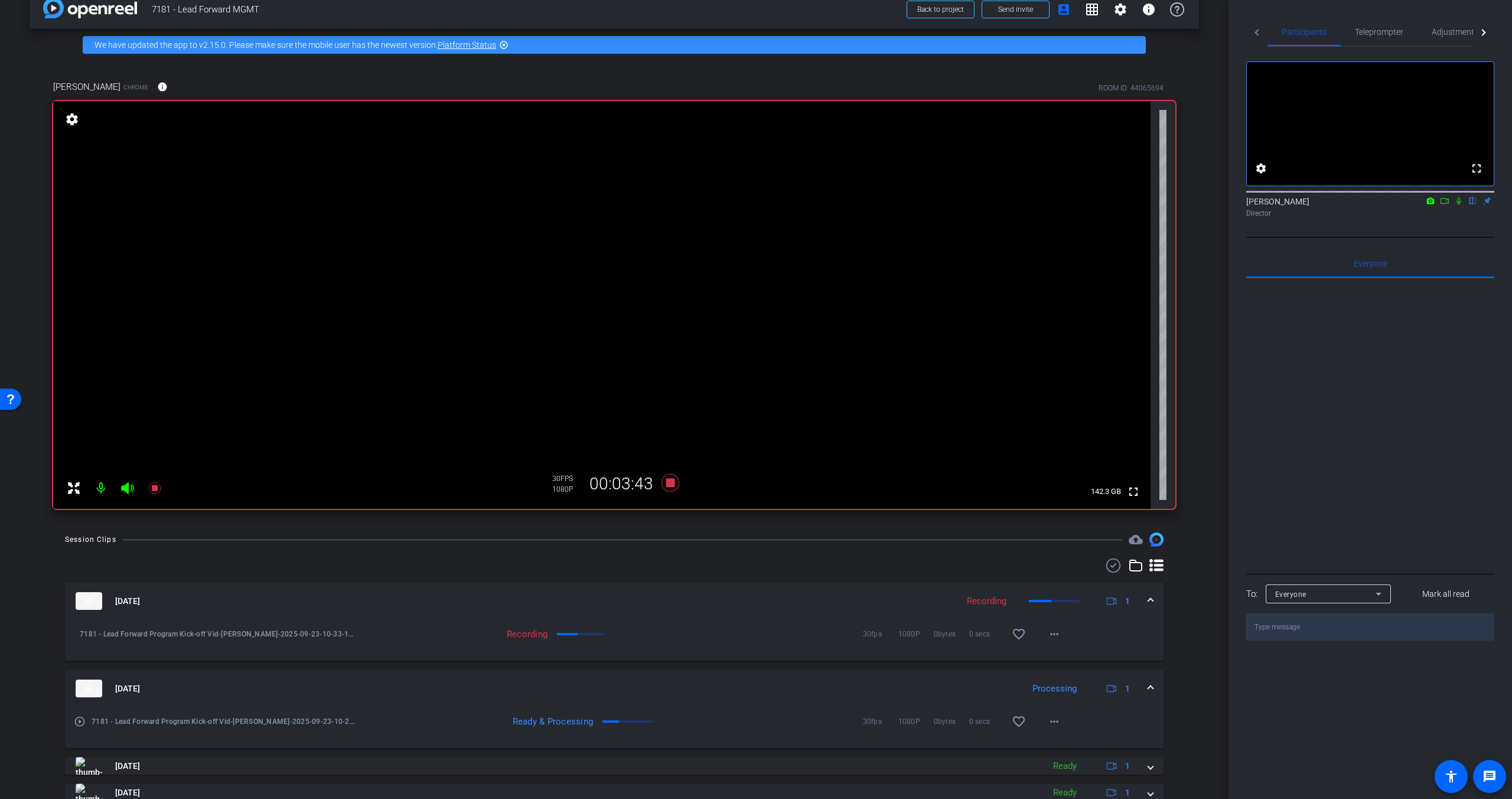
click at [1183, 205] on icon at bounding box center [1459, 201] width 5 height 8
click at [1183, 205] on icon at bounding box center [1459, 201] width 6 height 8
click at [1183, 205] on icon at bounding box center [1459, 200] width 9 height 9
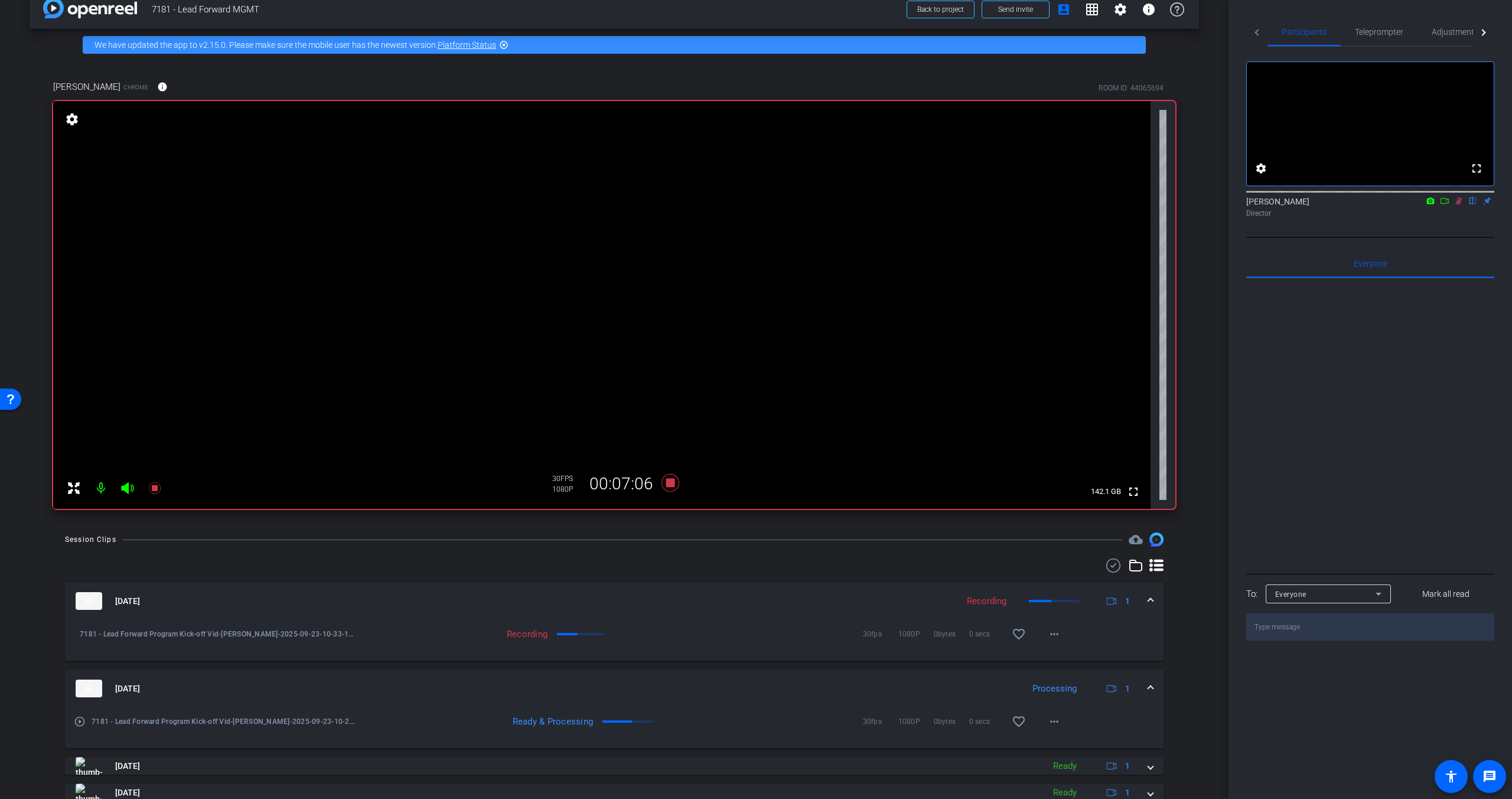
click at [1183, 205] on icon at bounding box center [1459, 200] width 9 height 9
click at [1183, 205] on icon at bounding box center [1459, 201] width 6 height 8
click at [1183, 205] on icon at bounding box center [1459, 201] width 5 height 8
click at [1183, 205] on icon at bounding box center [1459, 201] width 6 height 8
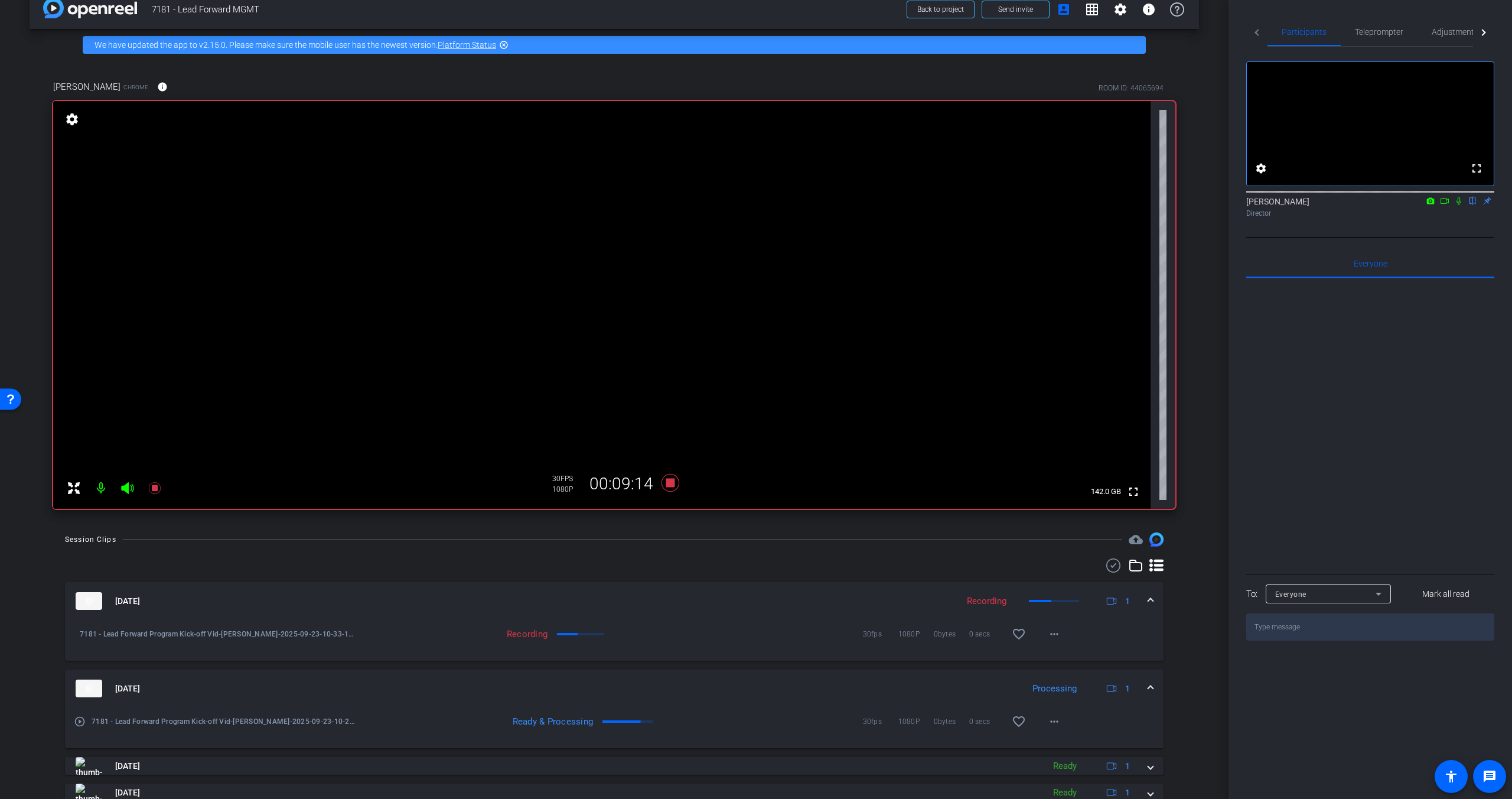
click at [1183, 205] on icon at bounding box center [1459, 200] width 9 height 9
click at [1183, 205] on icon at bounding box center [1459, 201] width 6 height 8
click at [1183, 206] on mat-icon at bounding box center [1459, 201] width 14 height 11
click at [1183, 205] on icon at bounding box center [1459, 200] width 9 height 9
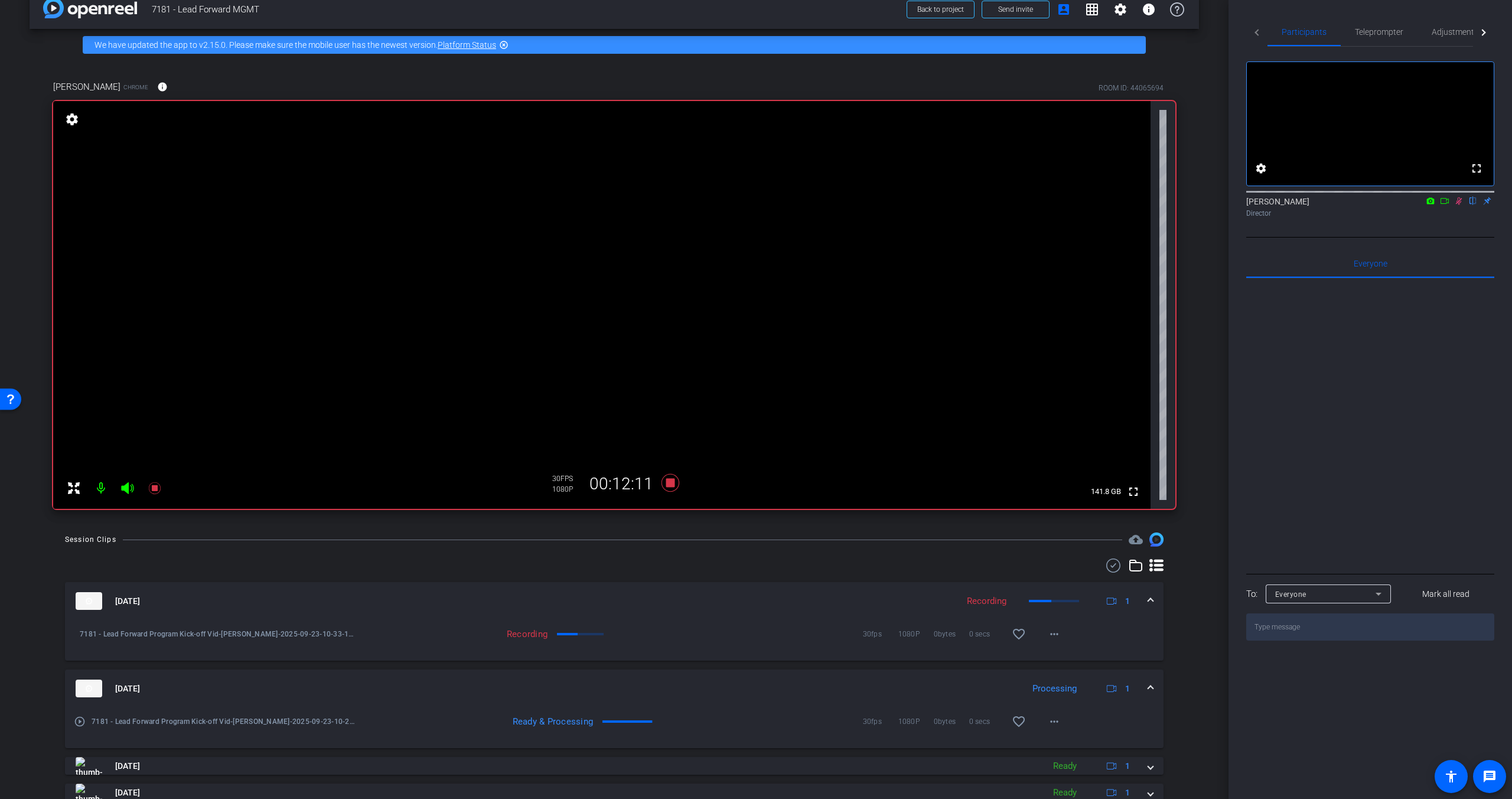
click at [1183, 205] on icon at bounding box center [1459, 200] width 9 height 9
click at [1183, 529] on div "arrow_back 7181 - Lead Forward MGMT Back to project Send invite account_box gri…" at bounding box center [614, 377] width 1228 height 799
click at [671, 486] on icon at bounding box center [670, 482] width 18 height 18
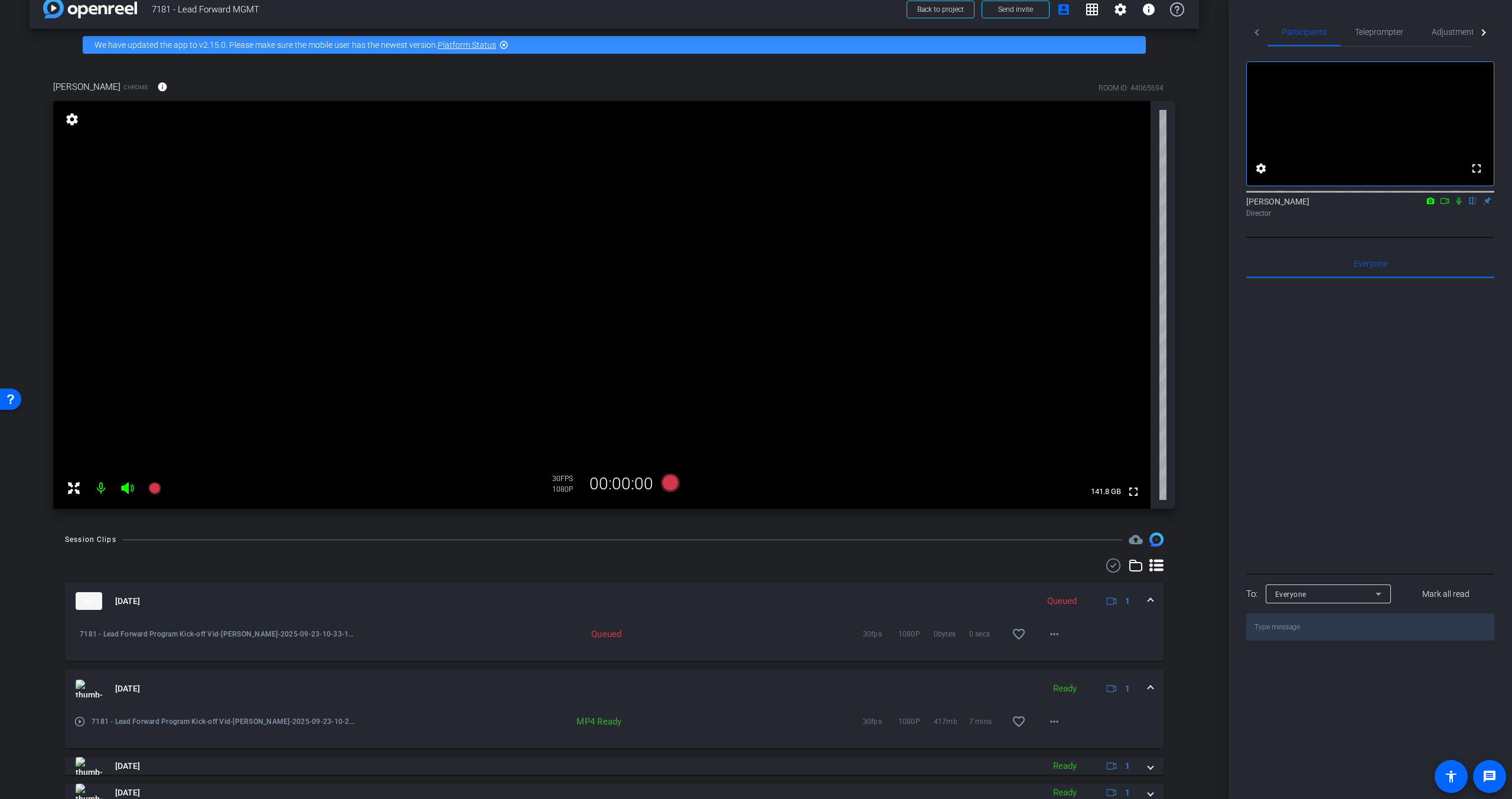
click at [1183, 589] on div "arrow_back 7181 - Lead Forward MGMT Back to project Send invite account_box gri…" at bounding box center [614, 377] width 1228 height 799
click at [1055, 632] on mat-icon "more_horiz" at bounding box center [1054, 634] width 14 height 14
click at [1055, 632] on div at bounding box center [756, 399] width 1512 height 799
click at [1172, 623] on div "Session Clips cloud_upload Sep 23, 2025 Processing 1 7181 - Lead Forward Progra…" at bounding box center [614, 714] width 1169 height 364
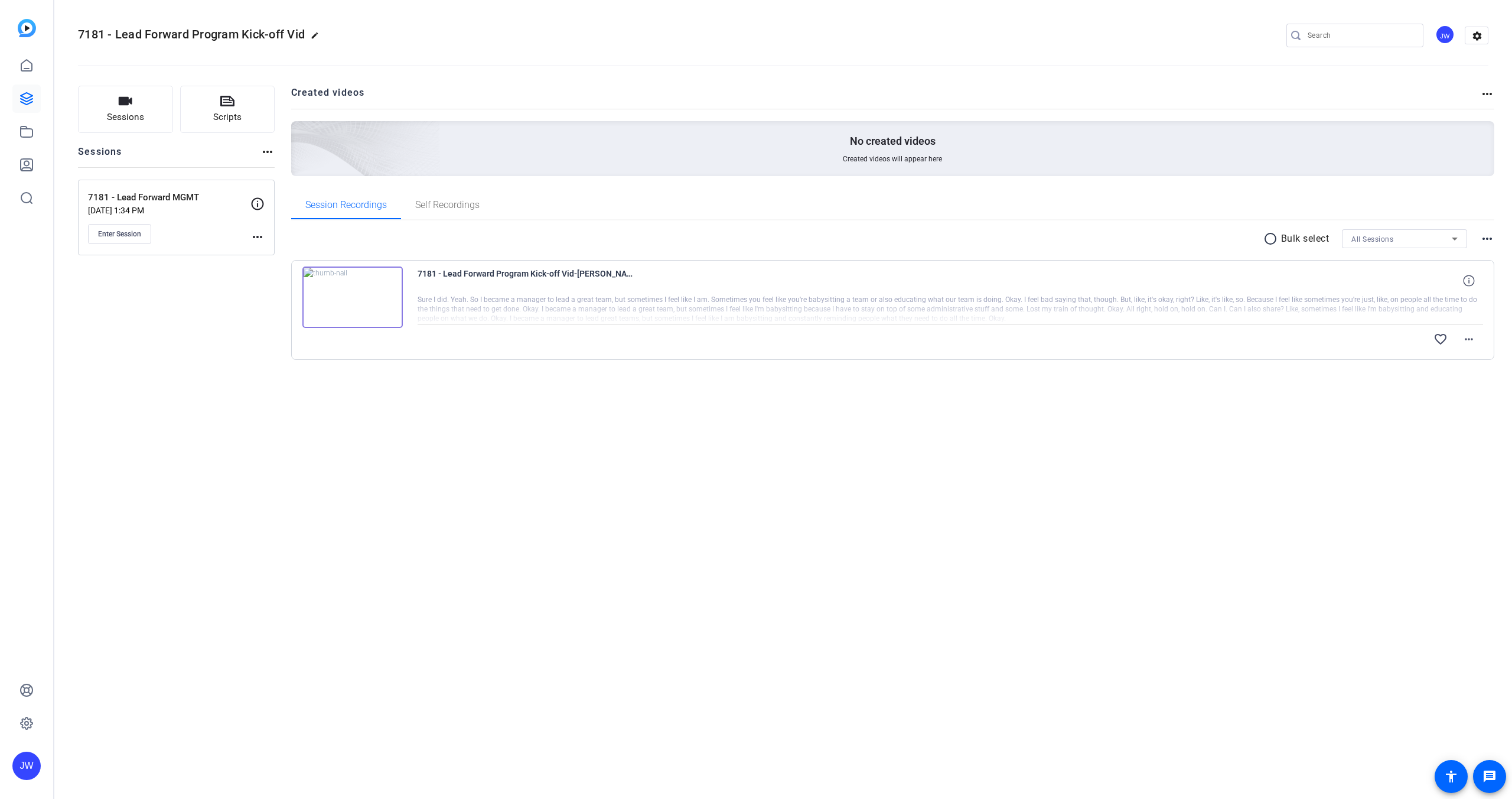
click at [382, 312] on img at bounding box center [353, 297] width 100 height 62
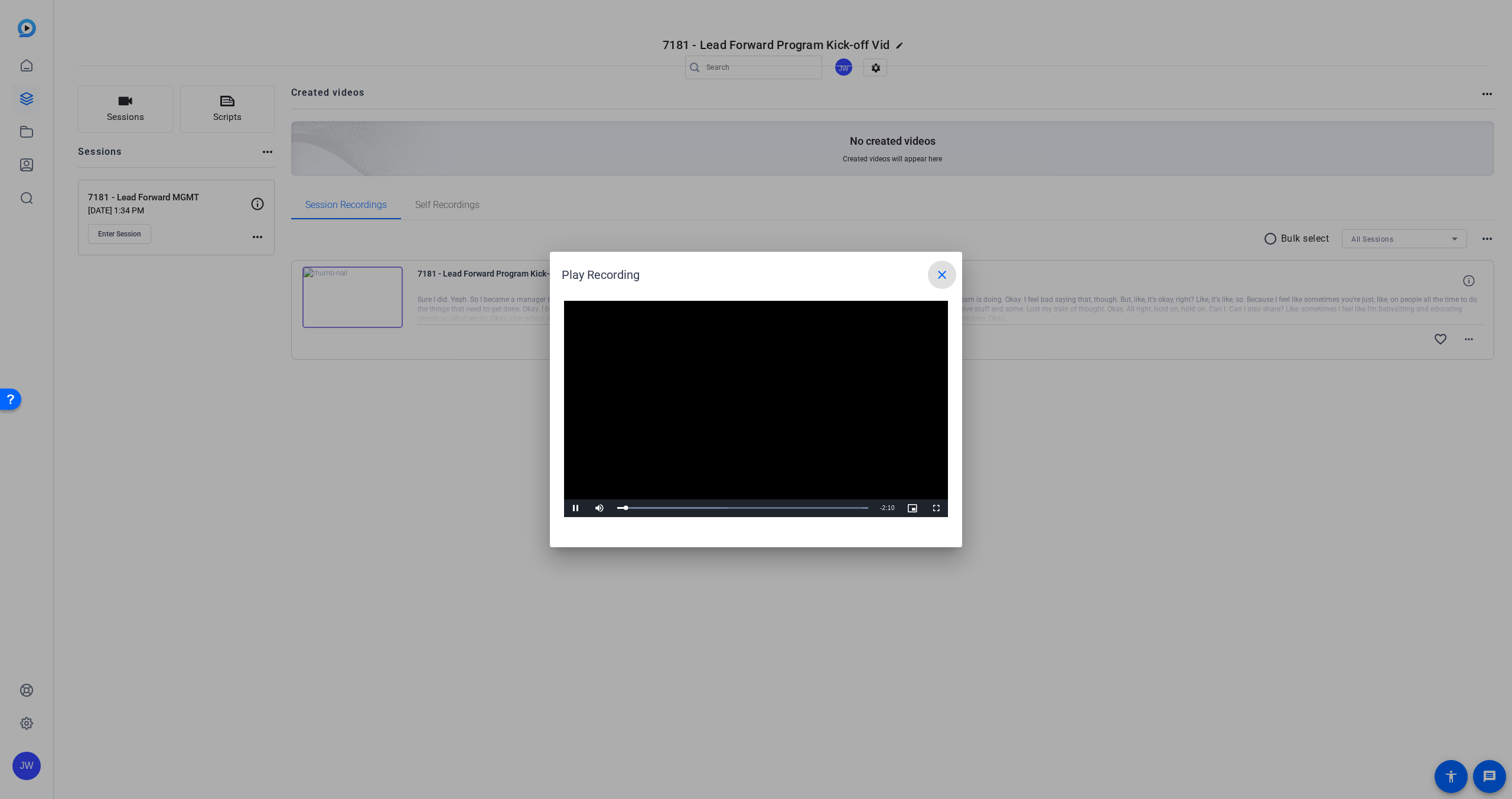
click at [943, 273] on mat-icon "close" at bounding box center [942, 275] width 14 height 14
